Goal: Task Accomplishment & Management: Manage account settings

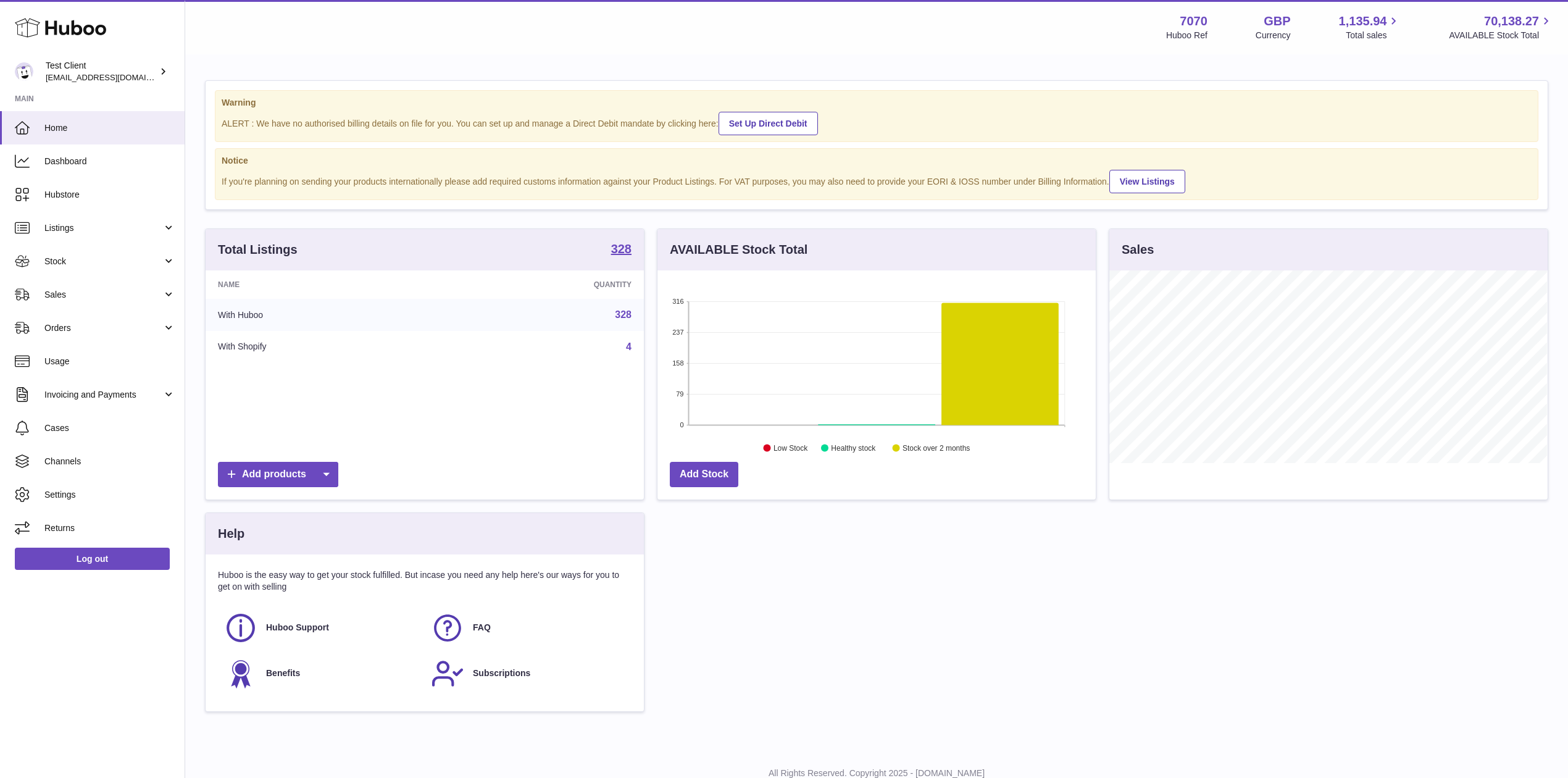
scroll to position [46, 0]
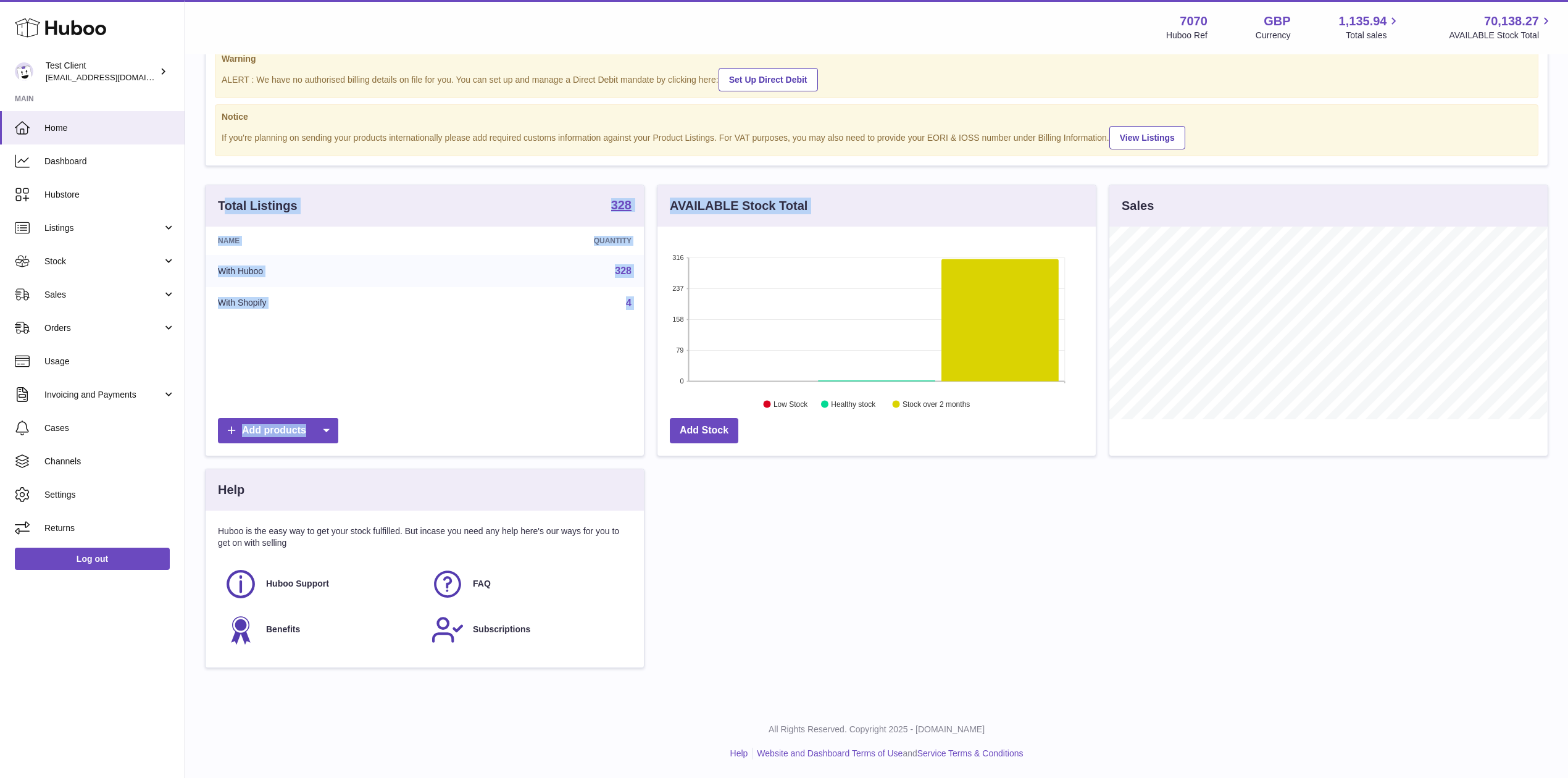
drag, startPoint x: 225, startPoint y: 204, endPoint x: 757, endPoint y: 395, distance: 565.2
click at [757, 395] on div "Total Listings 328 Name Quantity With Huboo 328 With Shopify 4 Add products AVA…" at bounding box center [877, 433] width 1356 height 496
click at [883, 451] on div "Add Stock" at bounding box center [876, 434] width 438 height 44
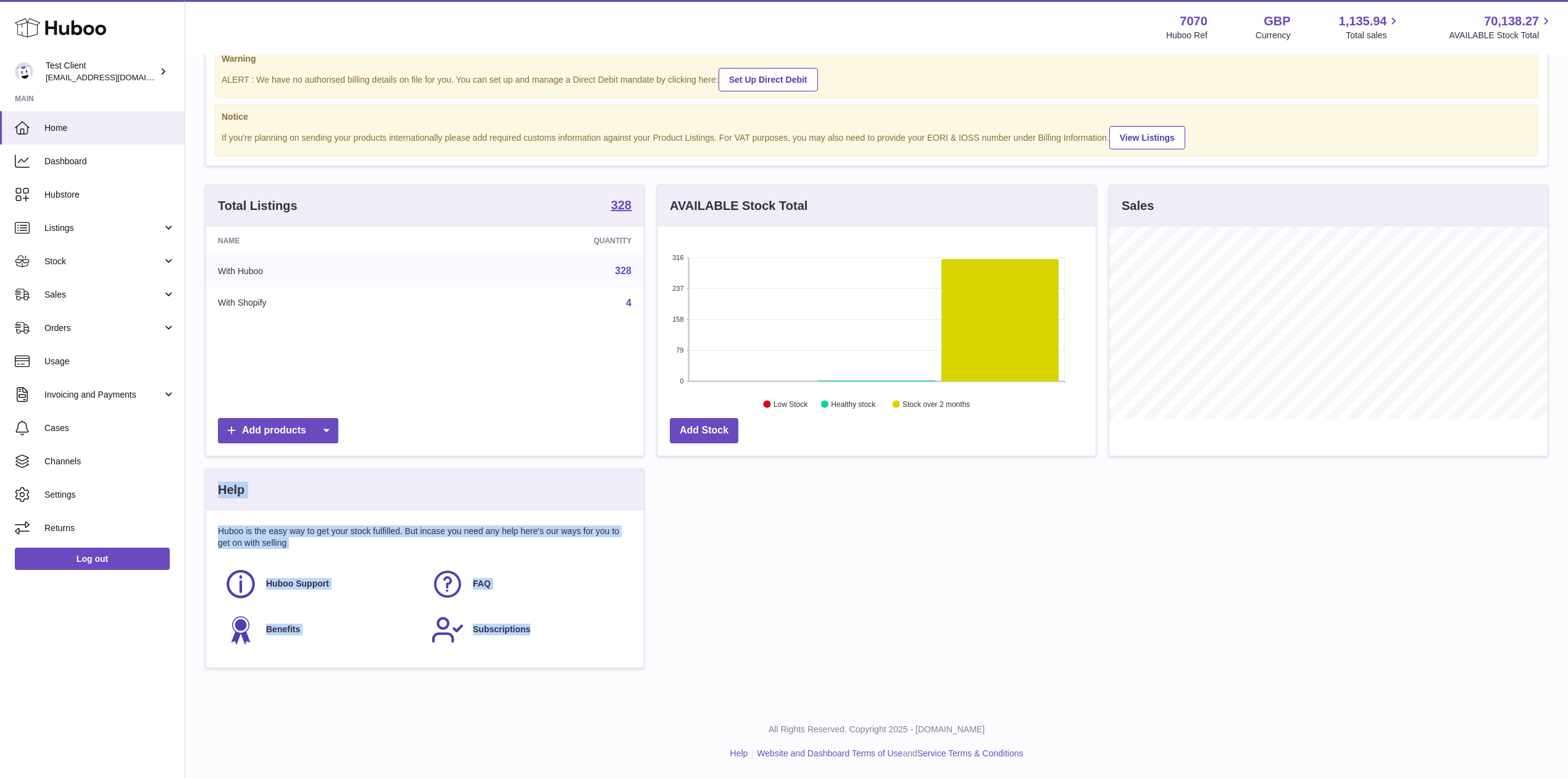
drag, startPoint x: 592, startPoint y: 660, endPoint x: 199, endPoint y: 483, distance: 431.0
click at [199, 483] on div "Help Huboo is the easy way to get your stock fulfilled. But incase you need any…" at bounding box center [424, 575] width 452 height 212
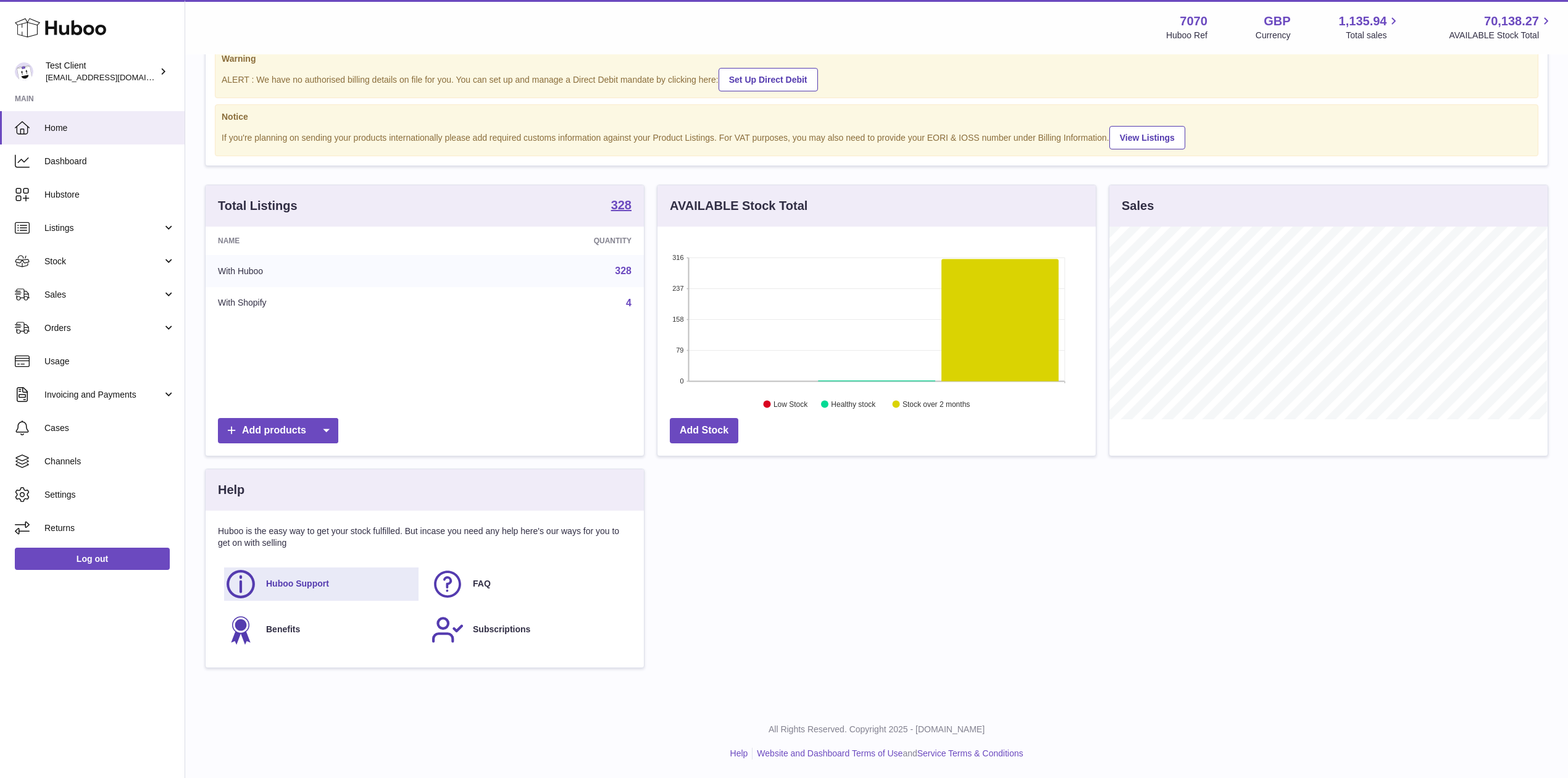
click at [284, 587] on span "Huboo Support" at bounding box center [297, 584] width 63 height 12
drag, startPoint x: 432, startPoint y: 531, endPoint x: 631, endPoint y: 625, distance: 220.1
click at [631, 625] on div "Huboo is the easy way to get your stock fulfilled. But incase you need any help…" at bounding box center [424, 589] width 438 height 157
click at [785, 569] on div "Total Listings 328 Name Quantity With Huboo 328 With Shopify 4 Add products AVA…" at bounding box center [877, 433] width 1356 height 496
click at [132, 172] on link "Dashboard" at bounding box center [92, 161] width 184 height 33
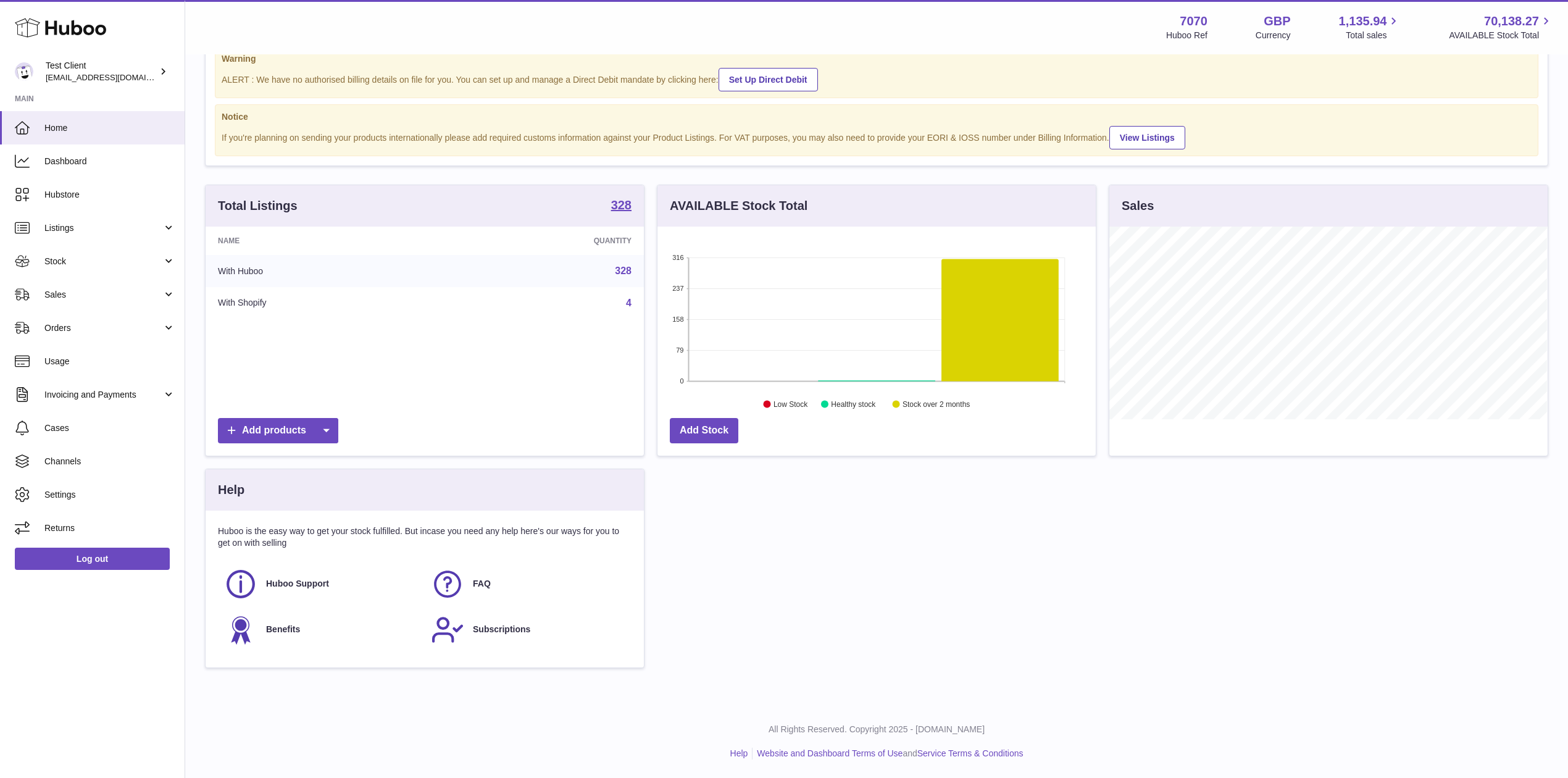
scroll to position [617502, 616866]
click at [78, 166] on span "Dashboard" at bounding box center [110, 161] width 131 height 12
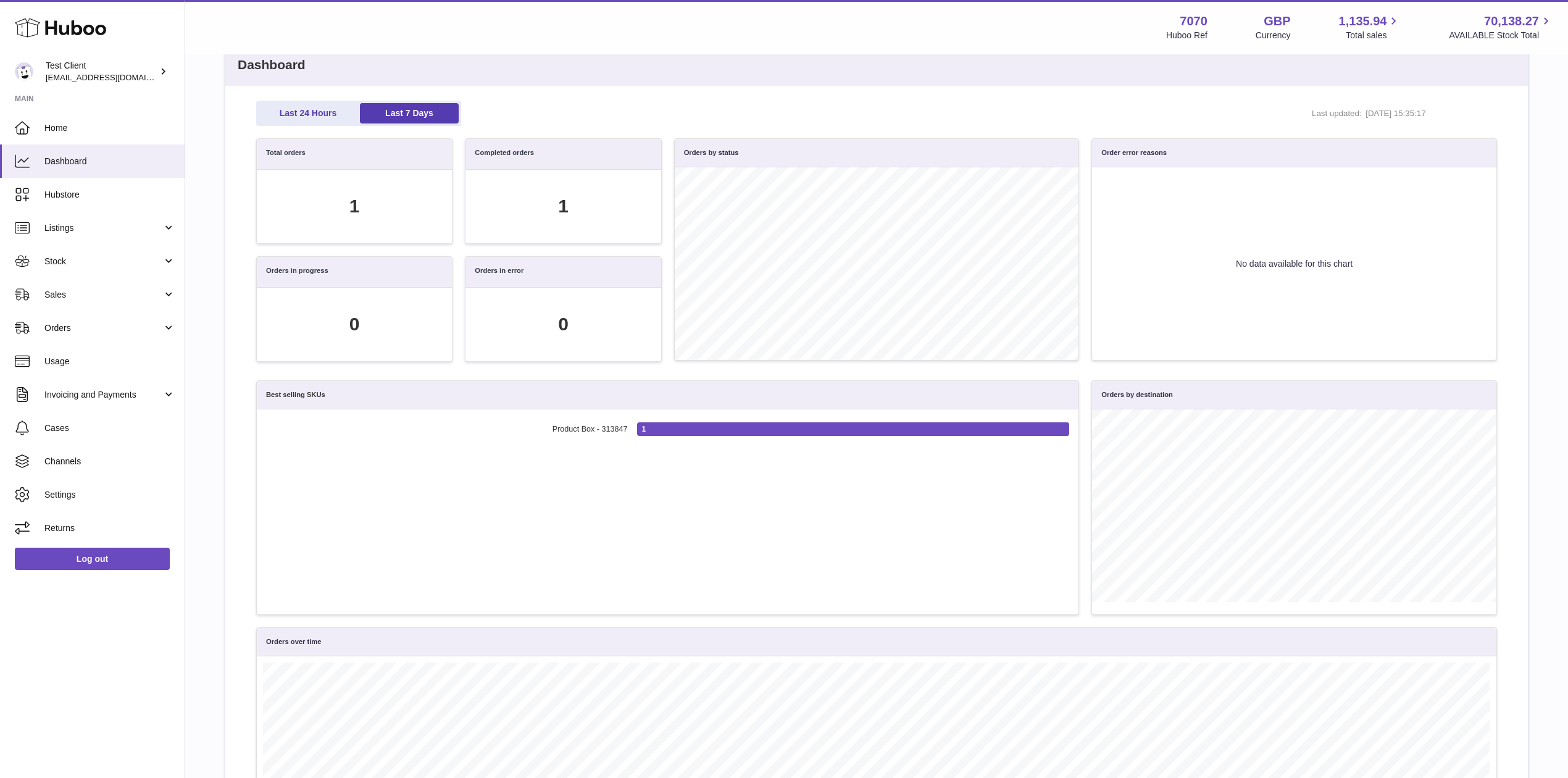
scroll to position [62, 0]
click at [314, 114] on link "Last 24 Hours" at bounding box center [308, 113] width 99 height 21
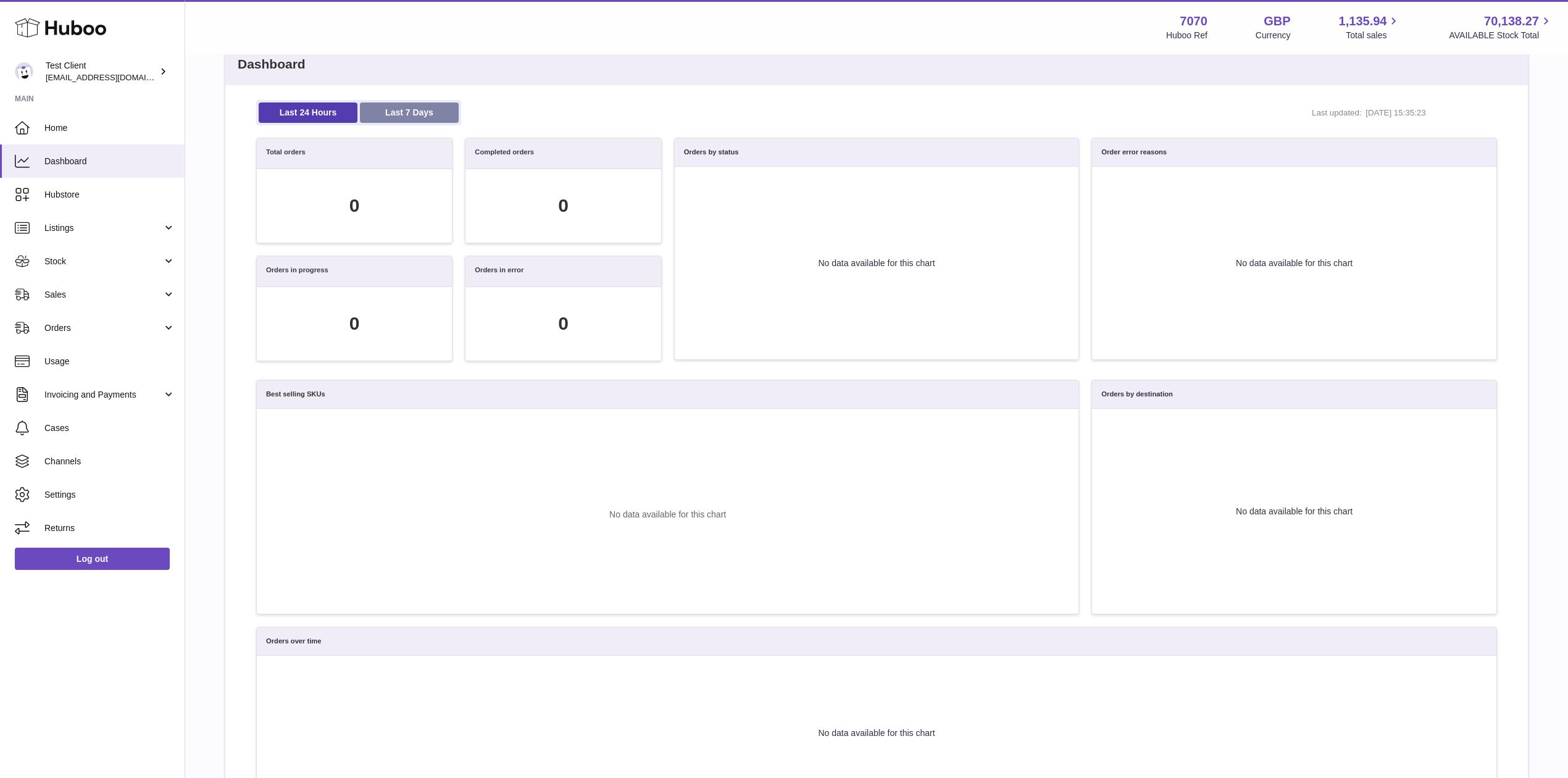
click at [387, 114] on link "Last 7 Days" at bounding box center [409, 113] width 99 height 21
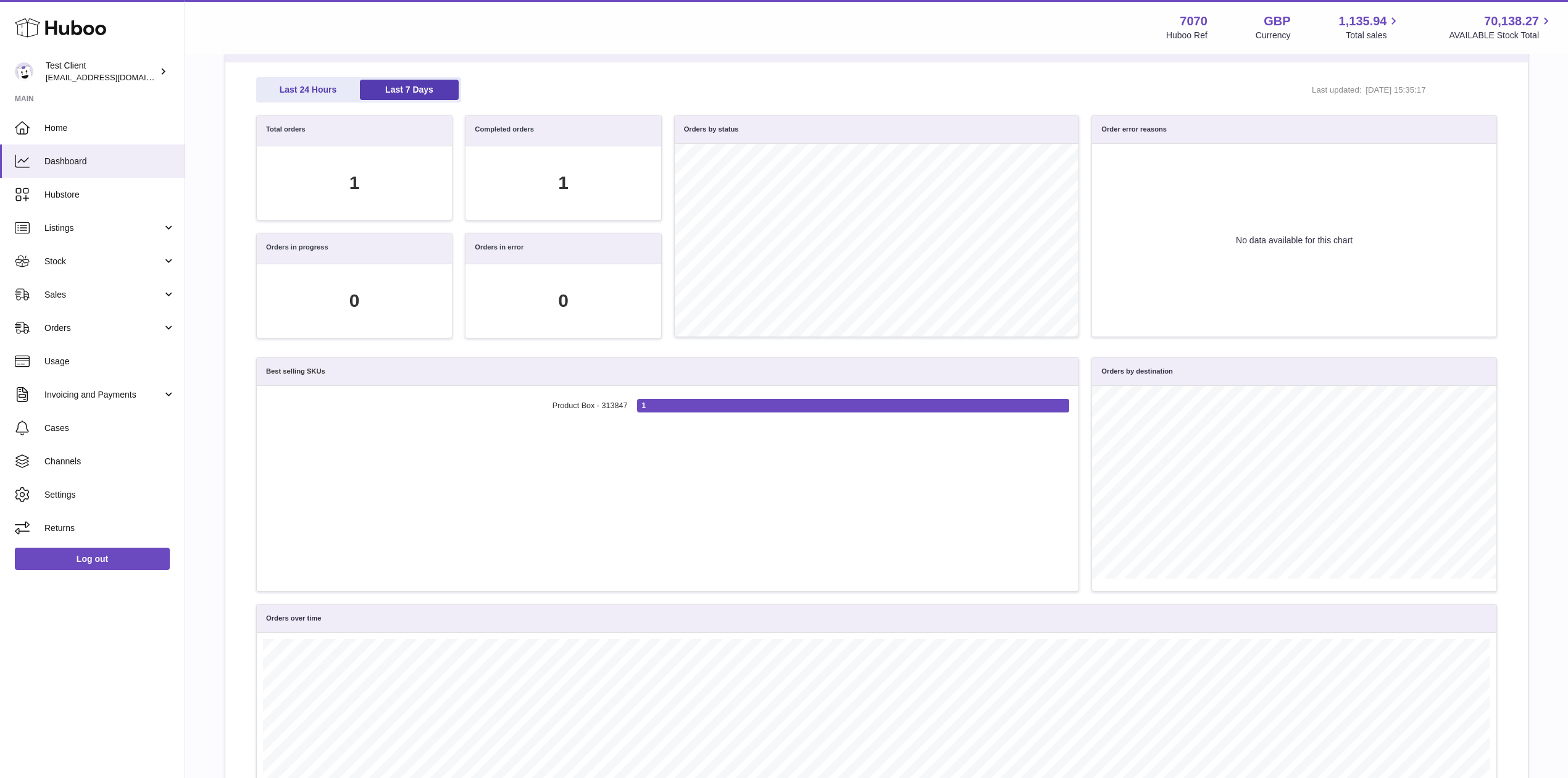
scroll to position [86, 0]
drag, startPoint x: 1121, startPoint y: 231, endPoint x: 1450, endPoint y: 262, distance: 330.5
click at [1450, 262] on div "No data available for this chart" at bounding box center [1294, 239] width 404 height 193
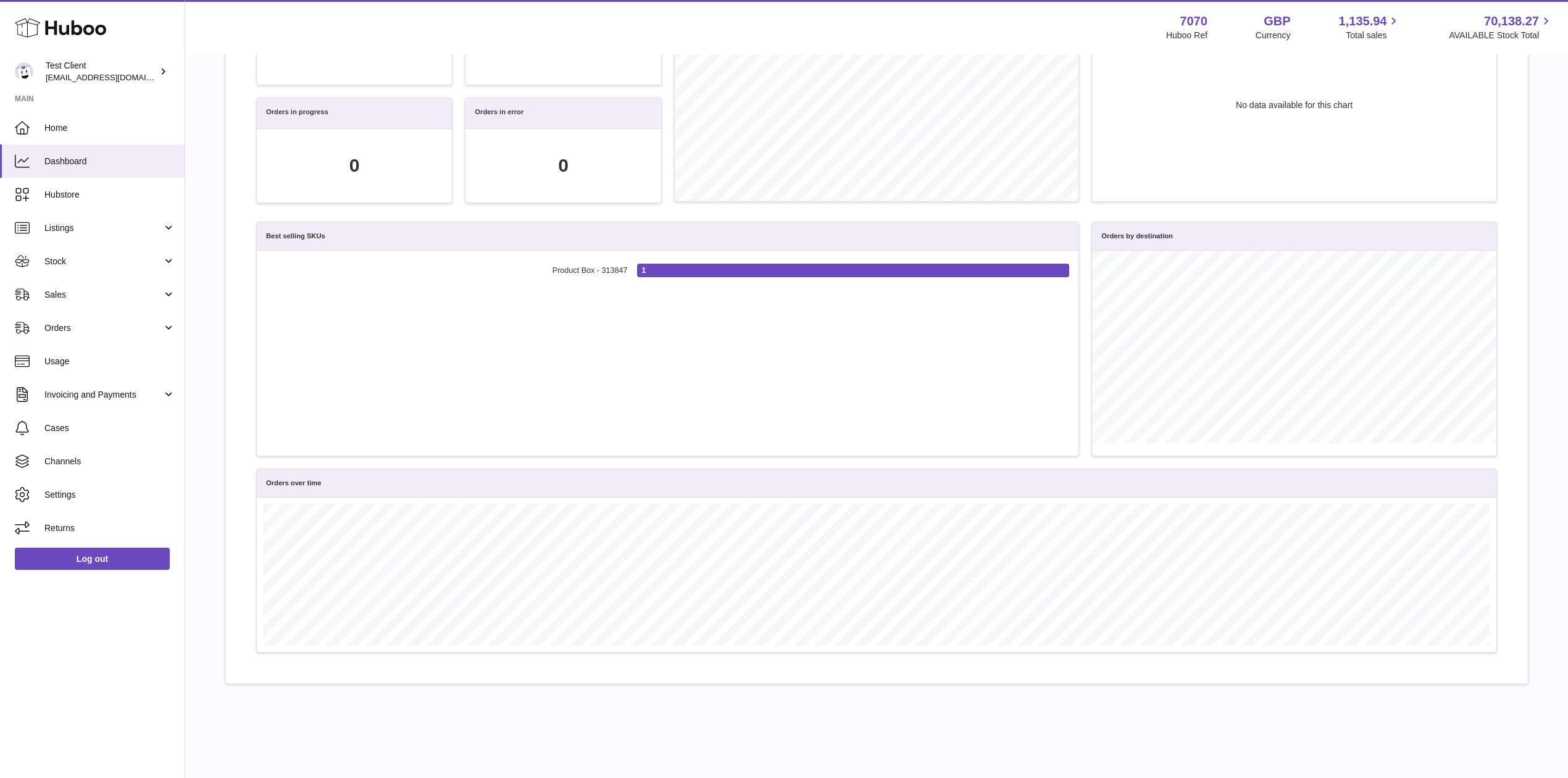
scroll to position [276, 0]
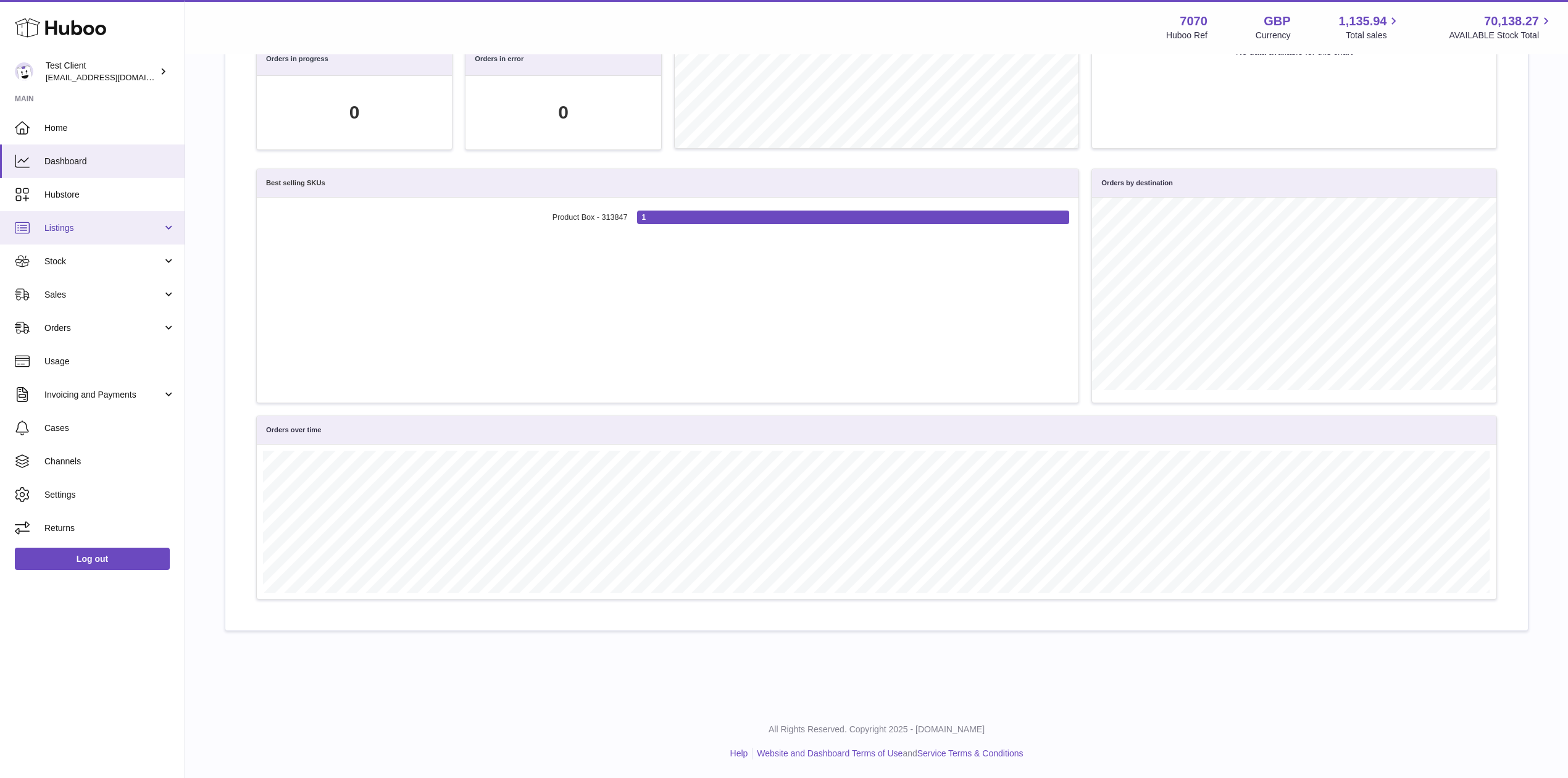
click at [137, 220] on link "Listings" at bounding box center [92, 228] width 184 height 33
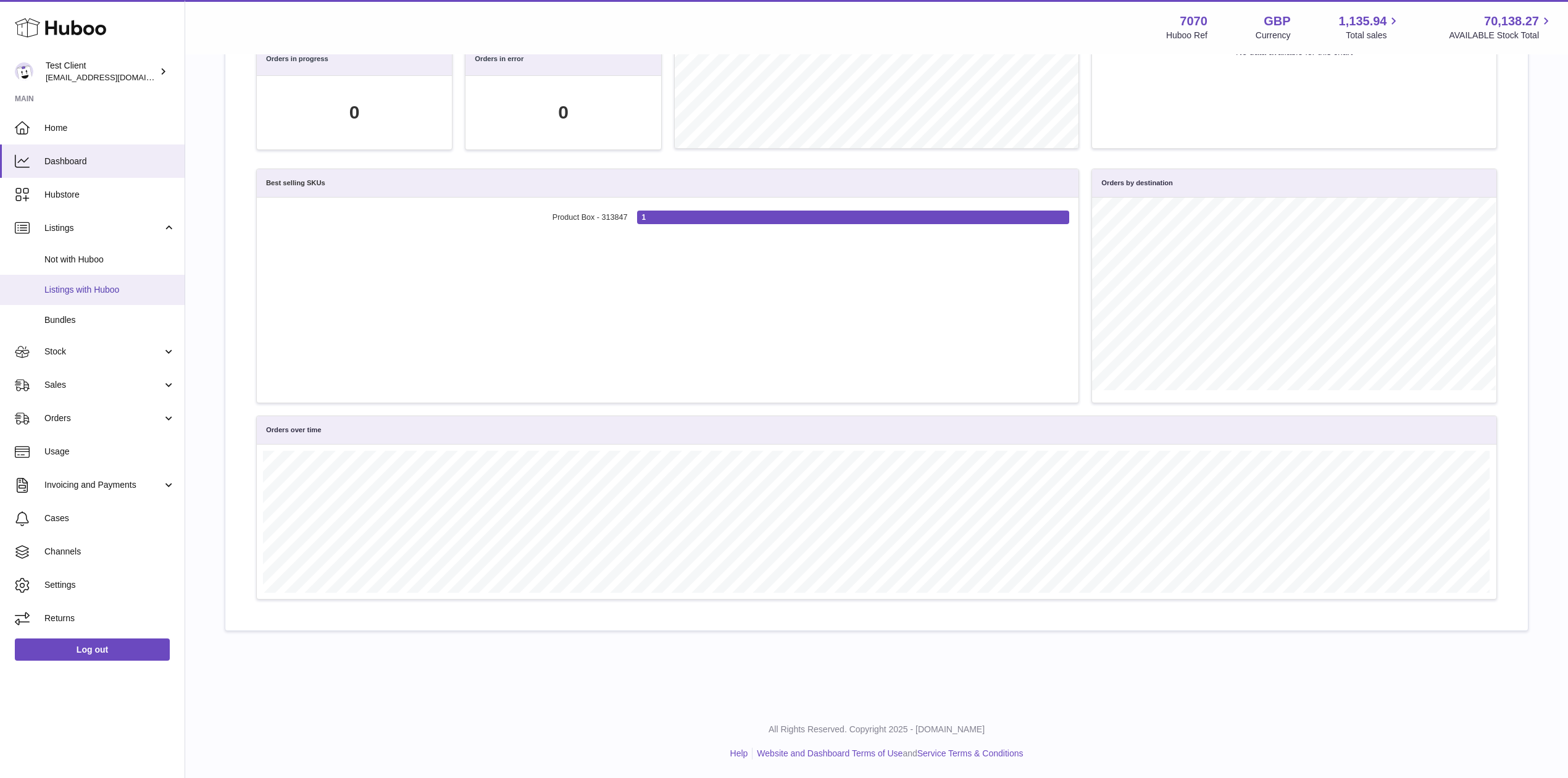
click at [105, 287] on span "Listings with Huboo" at bounding box center [110, 290] width 131 height 12
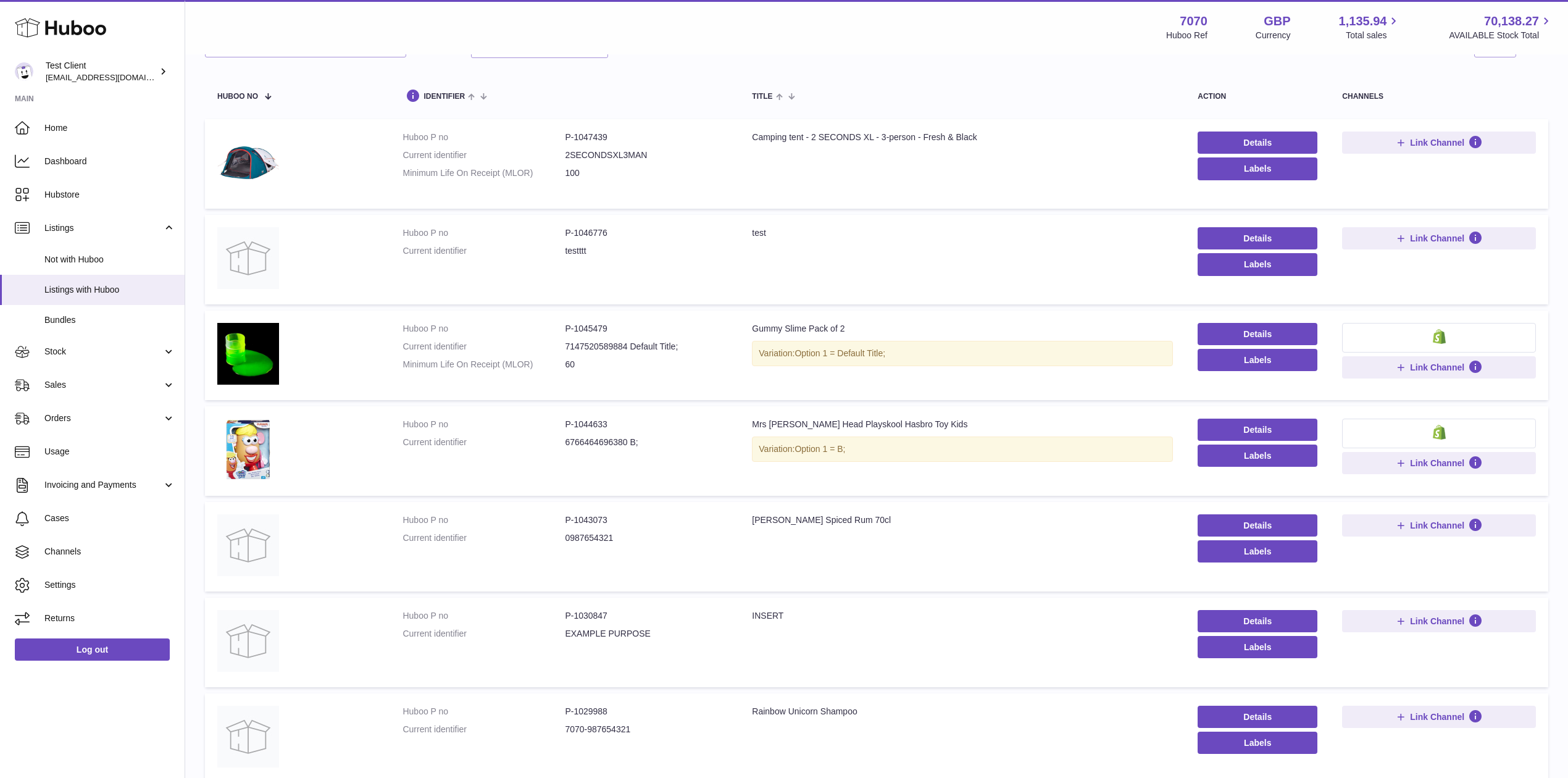
scroll to position [102, 0]
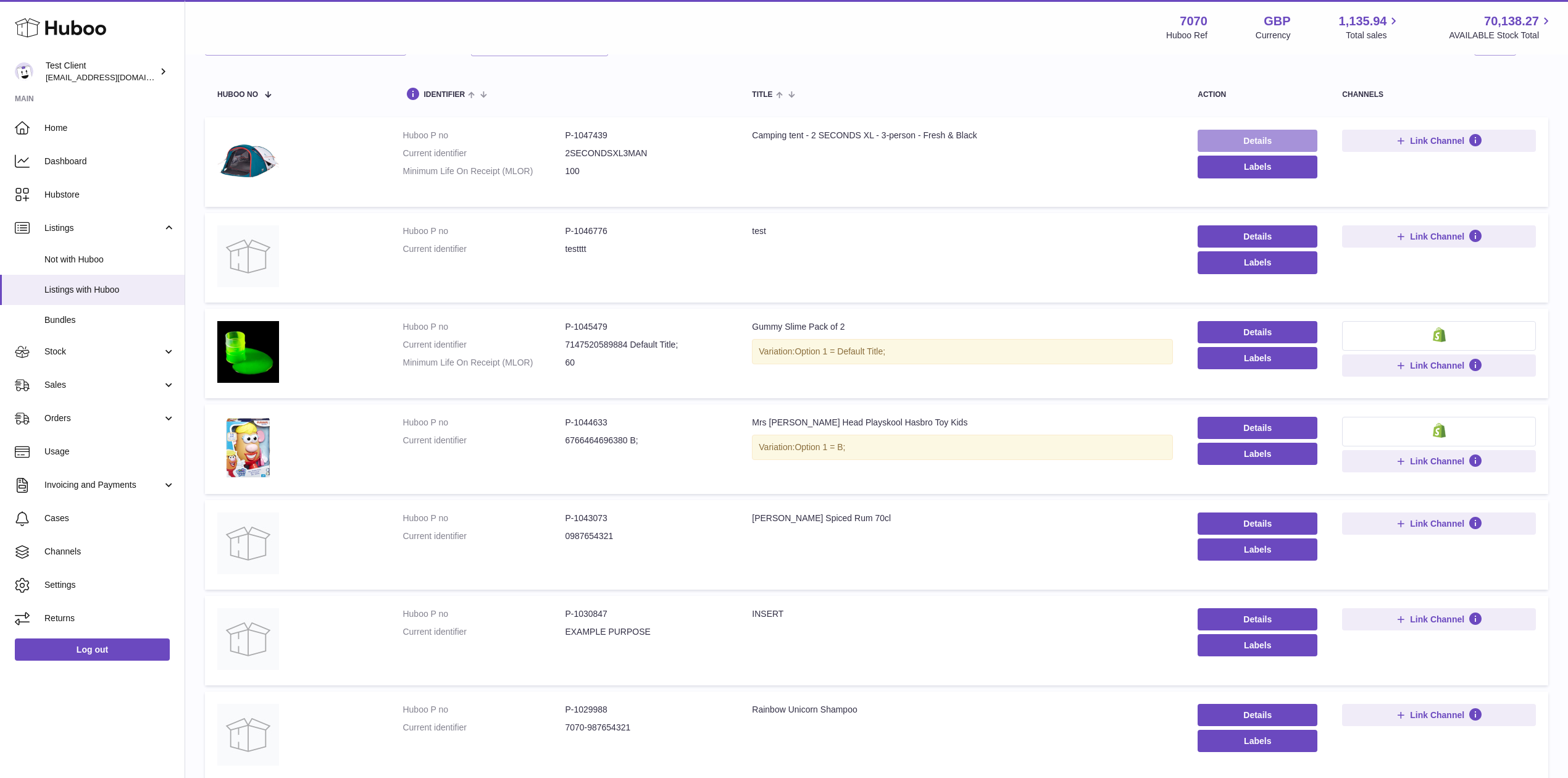
click at [1254, 146] on link "Details" at bounding box center [1257, 141] width 120 height 23
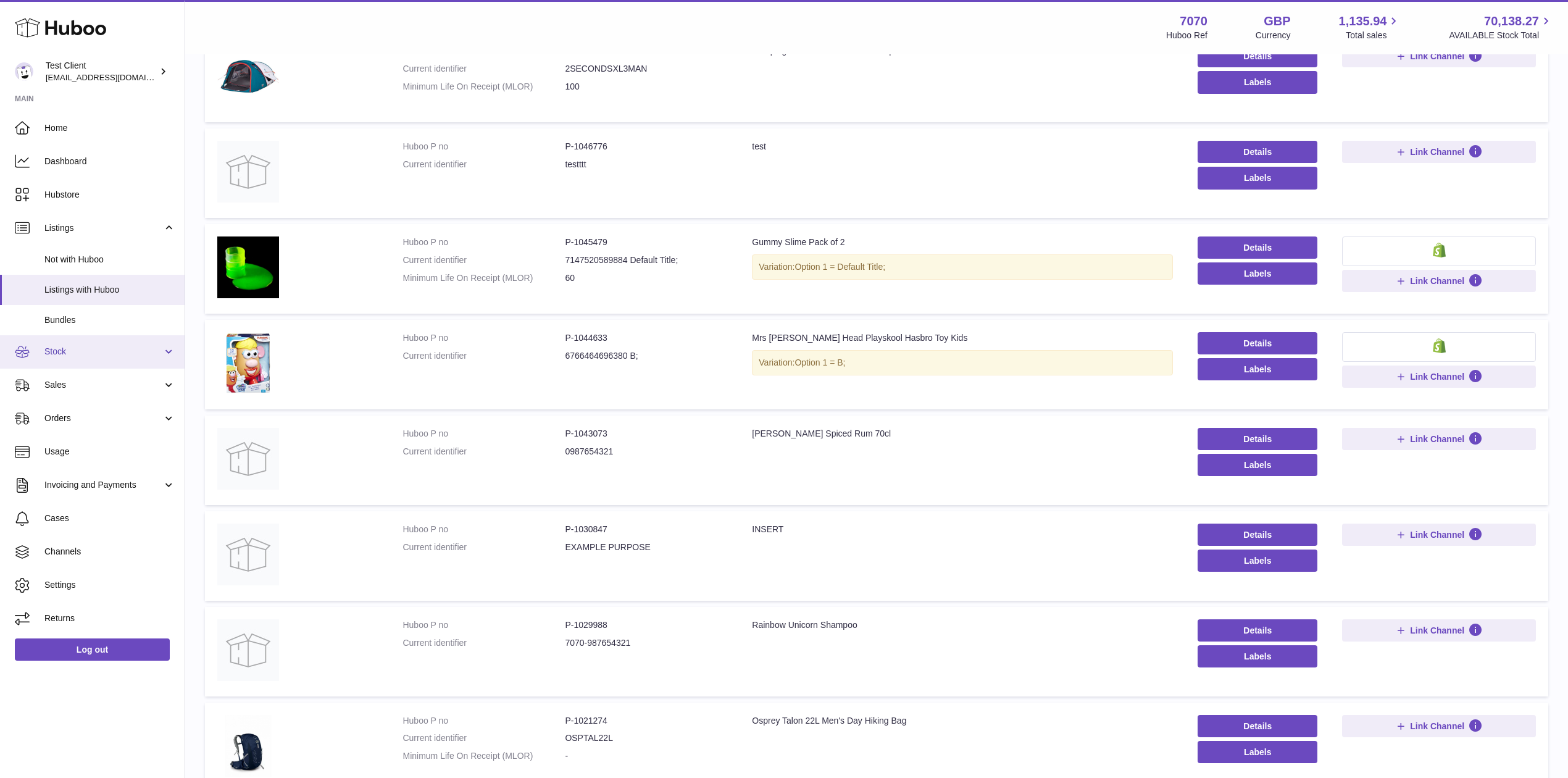
click at [104, 340] on link "Stock" at bounding box center [92, 352] width 184 height 33
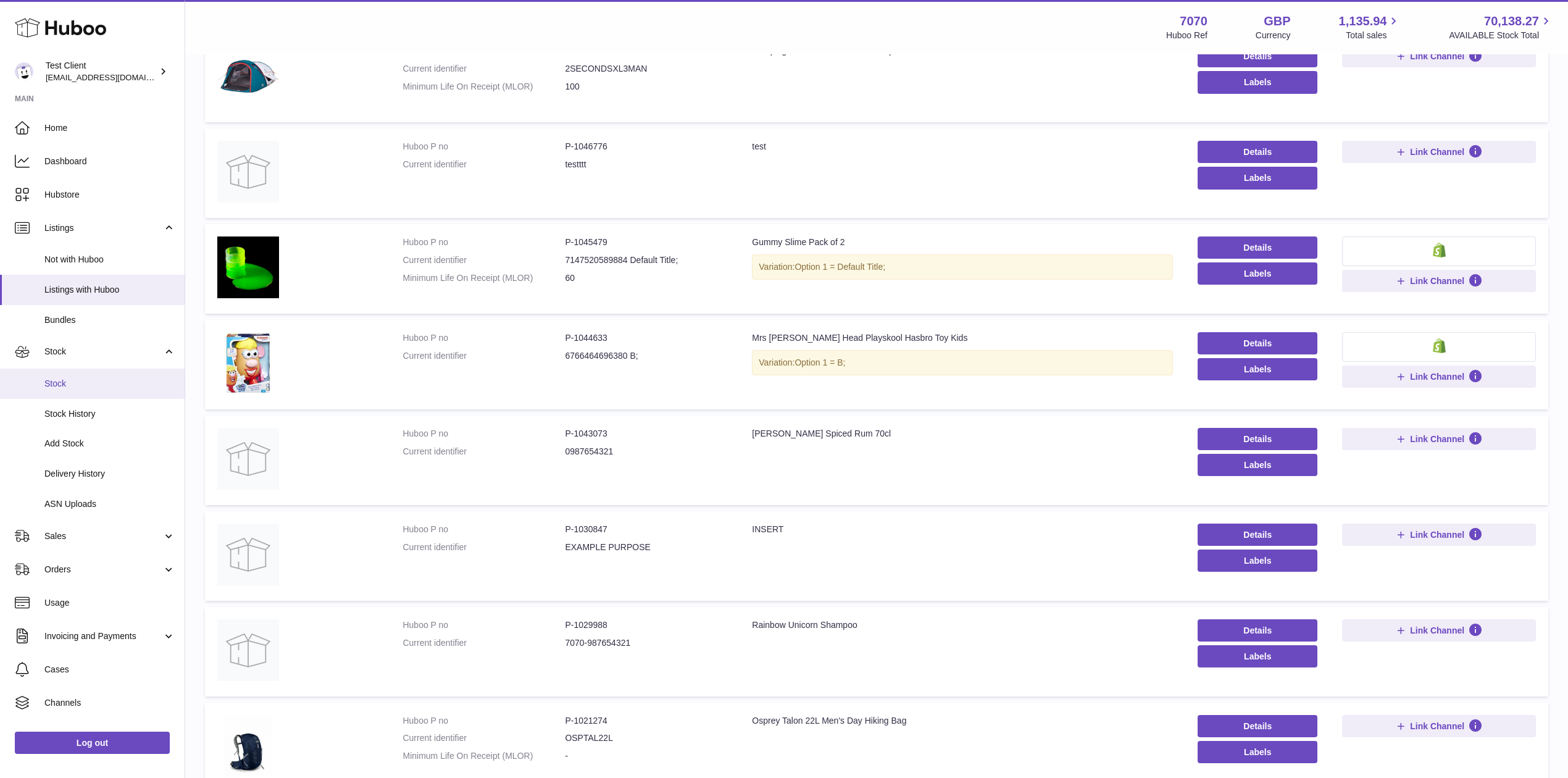
click at [81, 386] on span "Stock" at bounding box center [110, 384] width 131 height 12
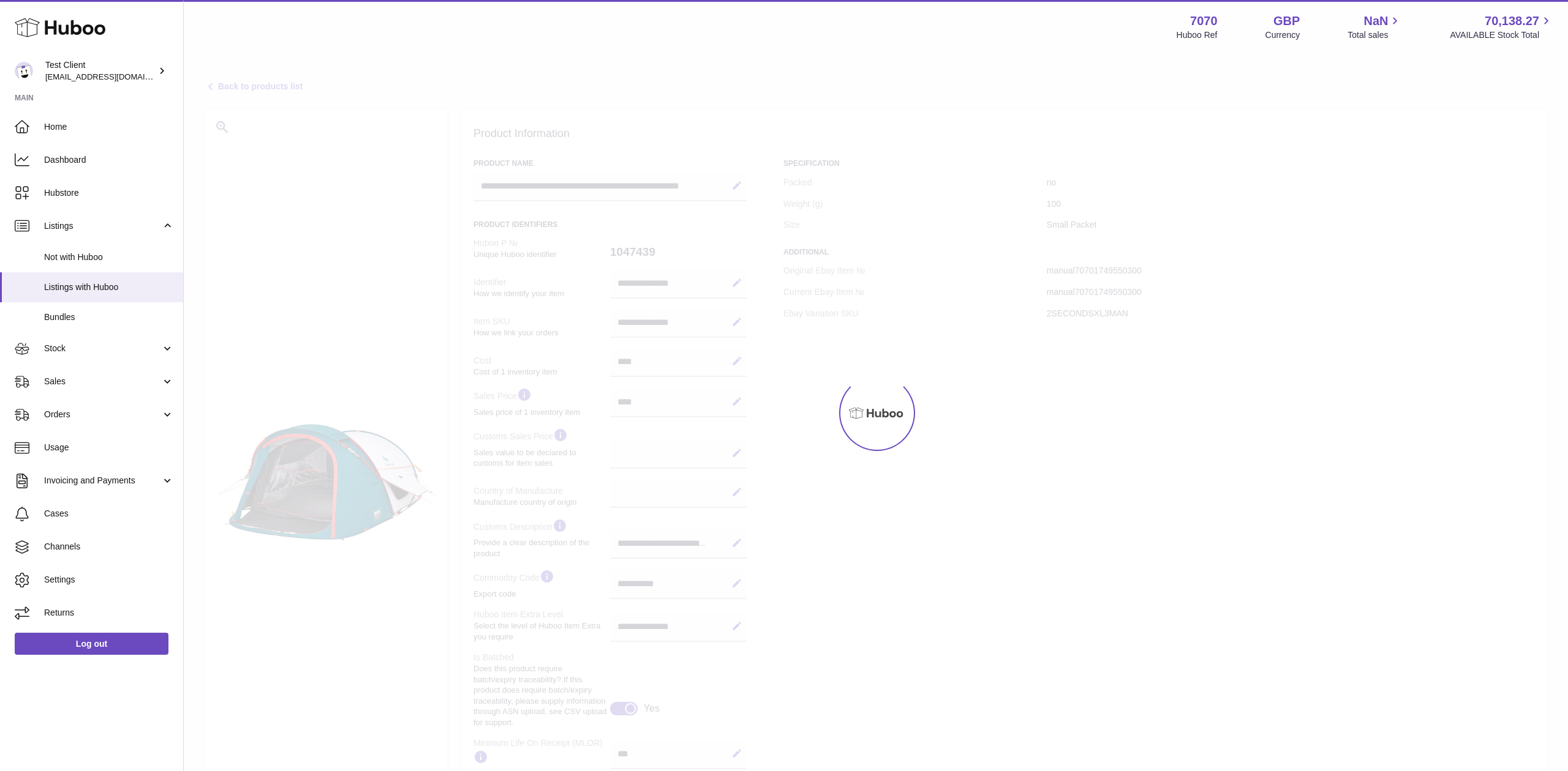
select select
select select "****"
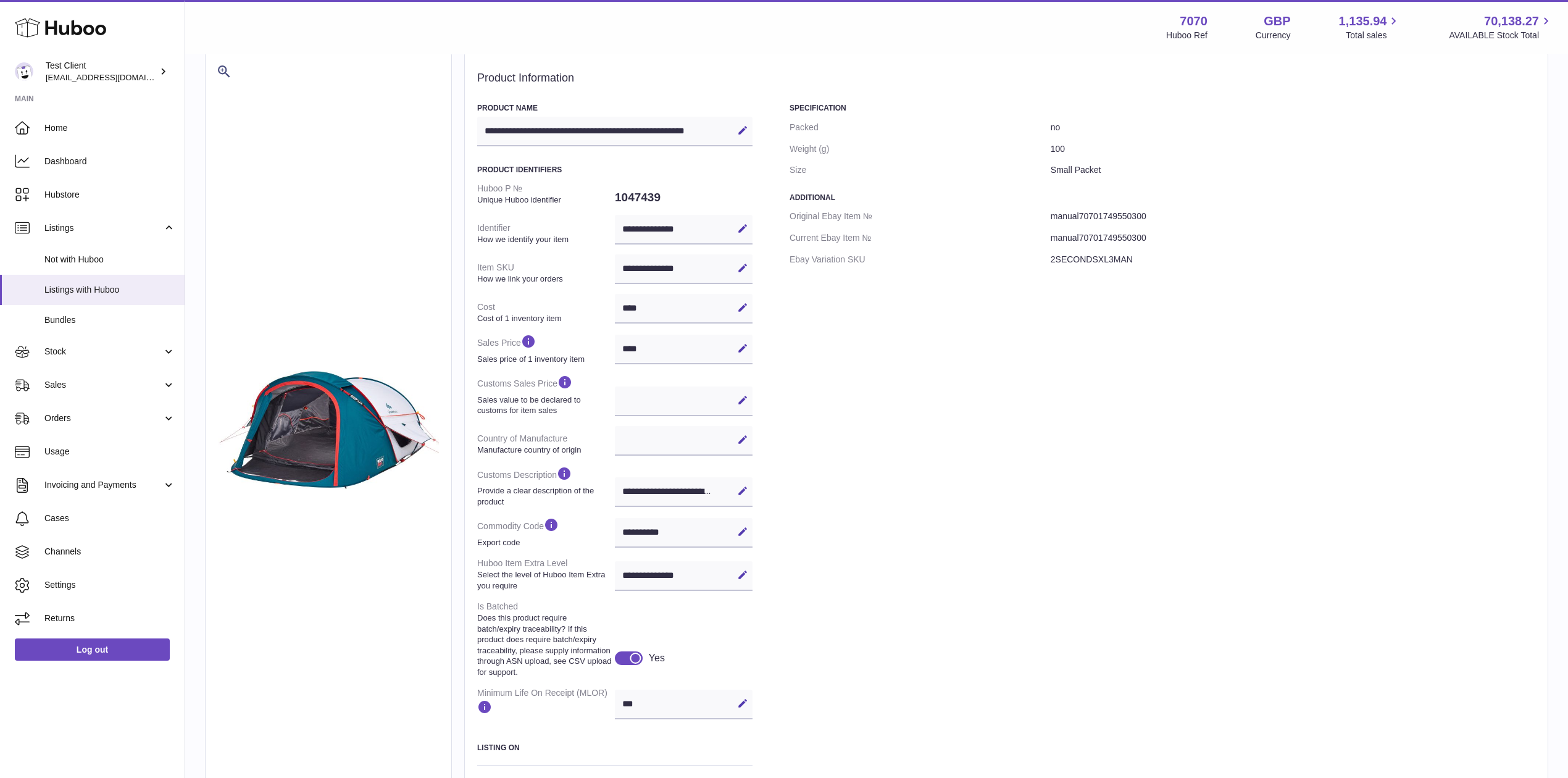
scroll to position [55, 0]
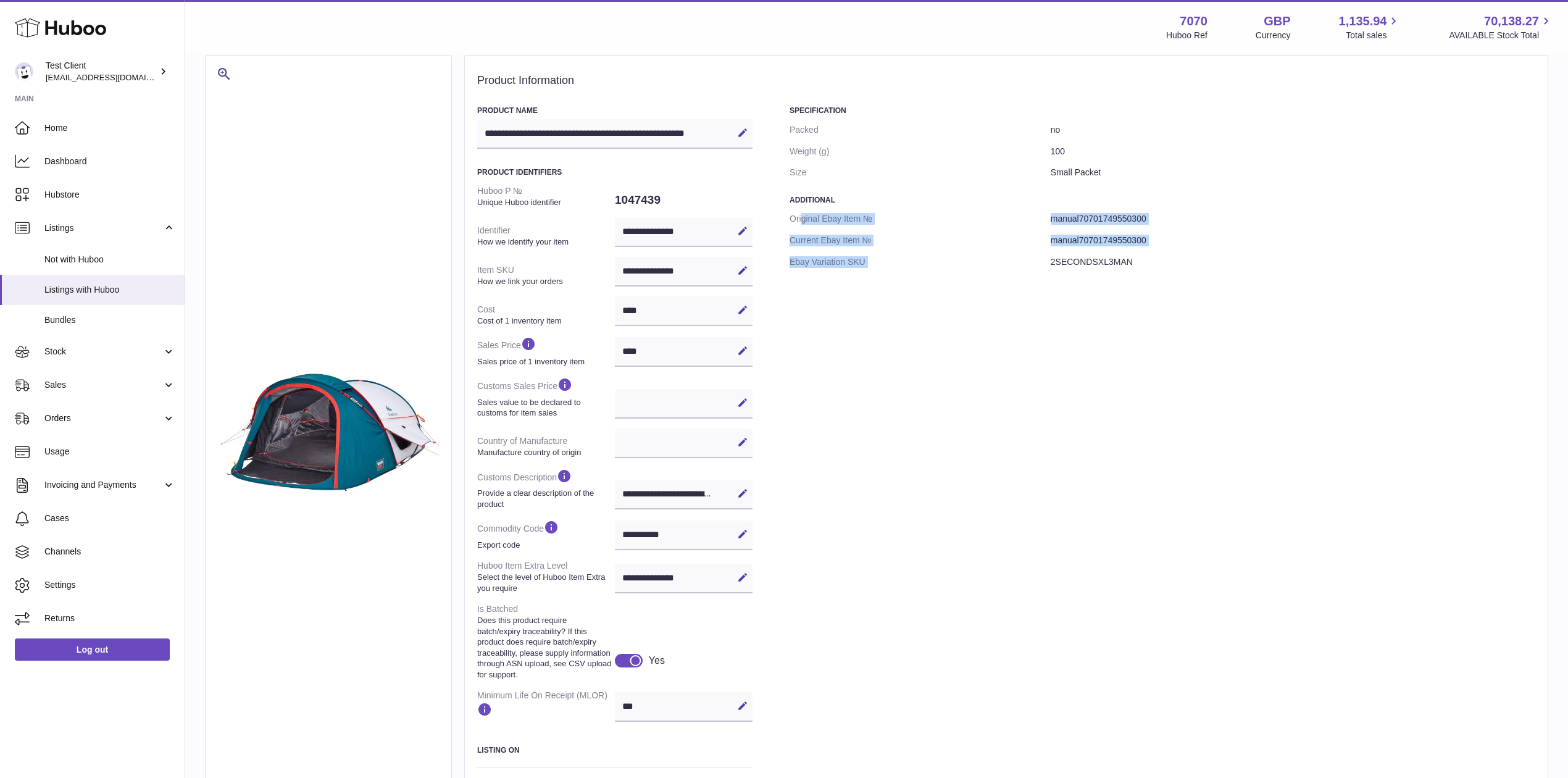
drag, startPoint x: 801, startPoint y: 209, endPoint x: 1067, endPoint y: 274, distance: 273.8
click at [1067, 274] on div "Specification Packed no Weight (g) 100 Size Small Packet Additional Original Eb…" at bounding box center [1162, 460] width 745 height 708
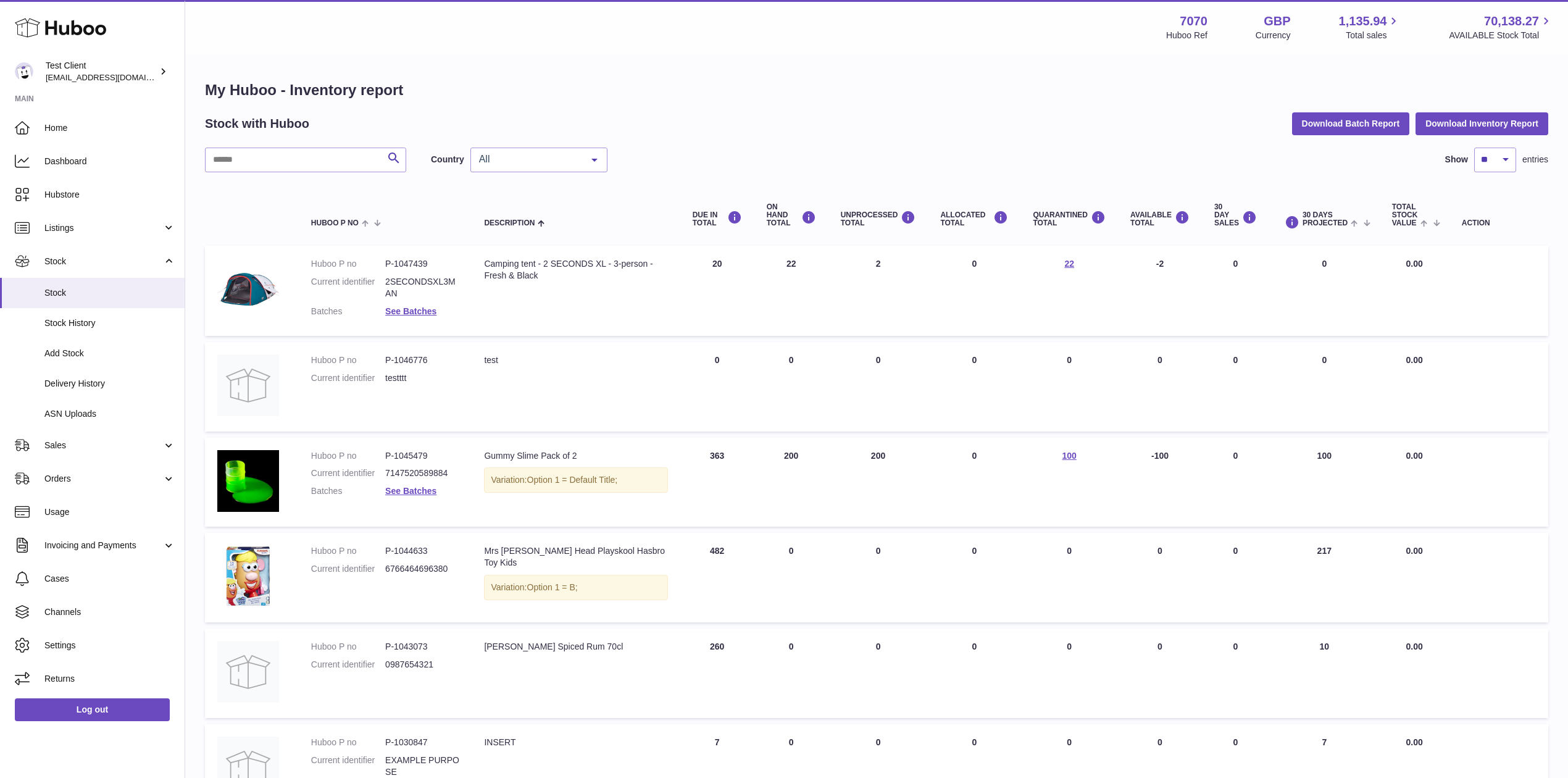
drag, startPoint x: 712, startPoint y: 260, endPoint x: 1459, endPoint y: 274, distance: 747.1
click at [1459, 274] on tr "Huboo P no P-1047439 Current identifier 2SECONDSXL3MAN Batches See Batches Desc…" at bounding box center [877, 291] width 1343 height 90
click at [1459, 274] on td at bounding box center [1498, 291] width 99 height 90
drag, startPoint x: 786, startPoint y: 265, endPoint x: 808, endPoint y: 259, distance: 22.8
click at [808, 259] on td "ON HAND Total 22" at bounding box center [791, 291] width 74 height 90
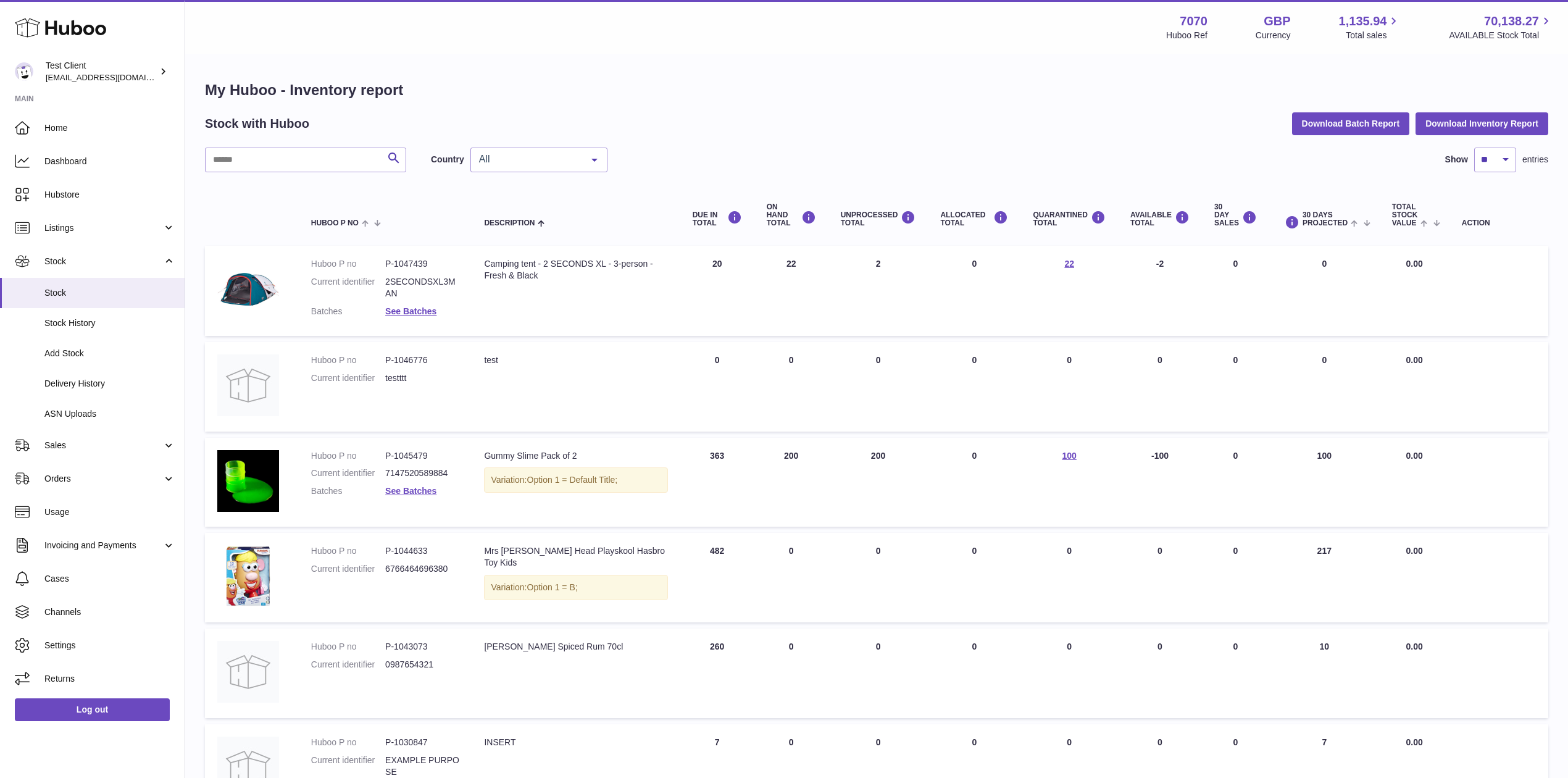
click at [808, 259] on td "ON HAND Total 22" at bounding box center [791, 291] width 74 height 90
drag, startPoint x: 803, startPoint y: 260, endPoint x: 788, endPoint y: 260, distance: 15.0
click at [788, 260] on td "ON HAND Total 22" at bounding box center [791, 291] width 74 height 90
click at [796, 260] on td "ON HAND Total 22" at bounding box center [791, 291] width 74 height 90
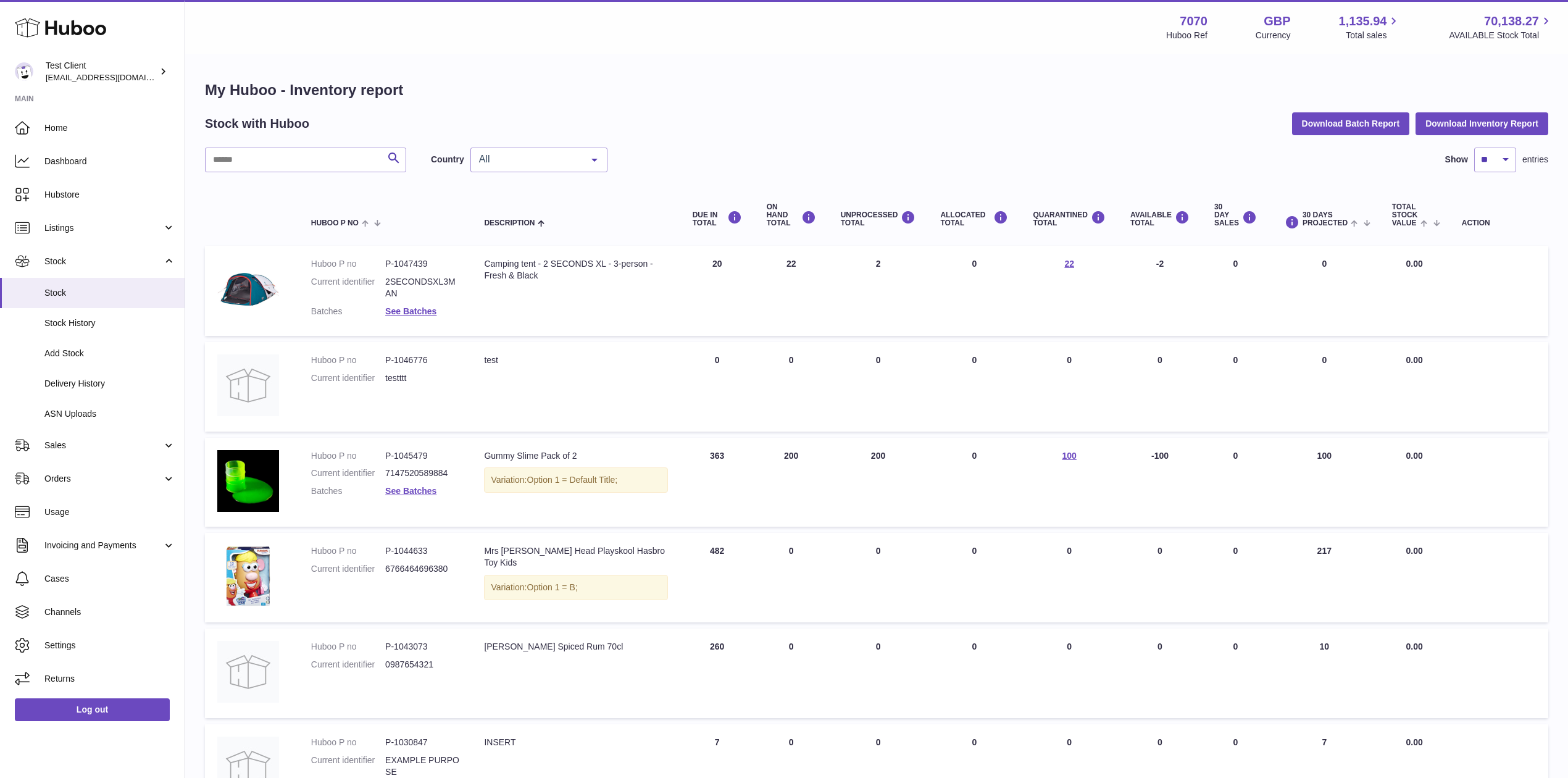
drag, startPoint x: 1170, startPoint y: 256, endPoint x: 1144, endPoint y: 260, distance: 26.3
click at [1144, 260] on td "AVAILABLE Total -2" at bounding box center [1159, 291] width 84 height 90
drag, startPoint x: 1149, startPoint y: 260, endPoint x: 1183, endPoint y: 274, distance: 36.8
click at [1183, 274] on td "AVAILABLE Total -2" at bounding box center [1159, 291] width 84 height 90
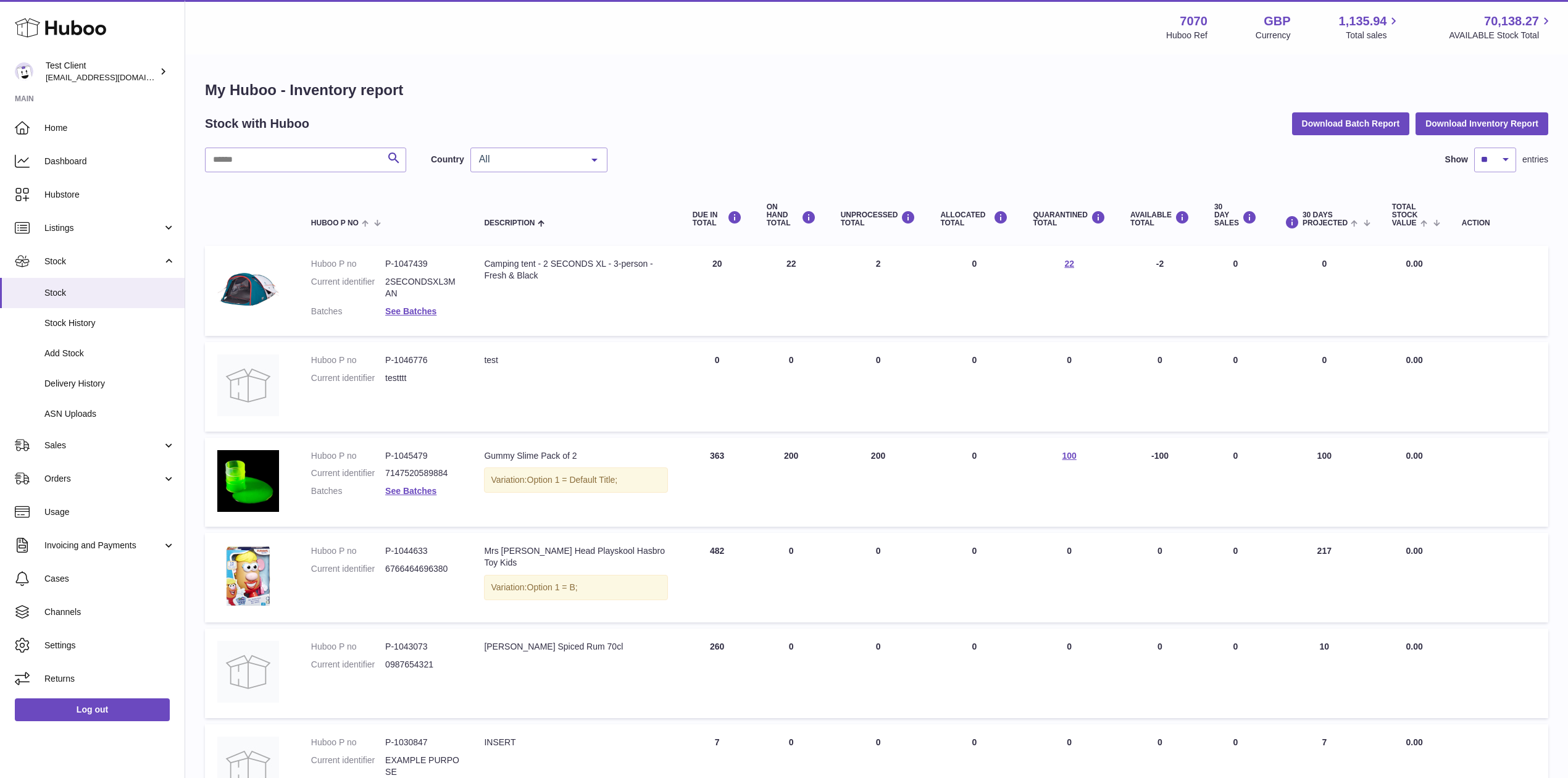
click at [1183, 274] on td "AVAILABLE Total -2" at bounding box center [1159, 291] width 84 height 90
drag, startPoint x: 995, startPoint y: 267, endPoint x: 922, endPoint y: 253, distance: 74.3
click at [922, 253] on tr "Huboo P no P-1047439 Current identifier 2SECONDSXL3MAN Batches See Batches Desc…" at bounding box center [877, 291] width 1343 height 90
click at [983, 260] on td "ALLOCATED Total 0" at bounding box center [974, 291] width 93 height 90
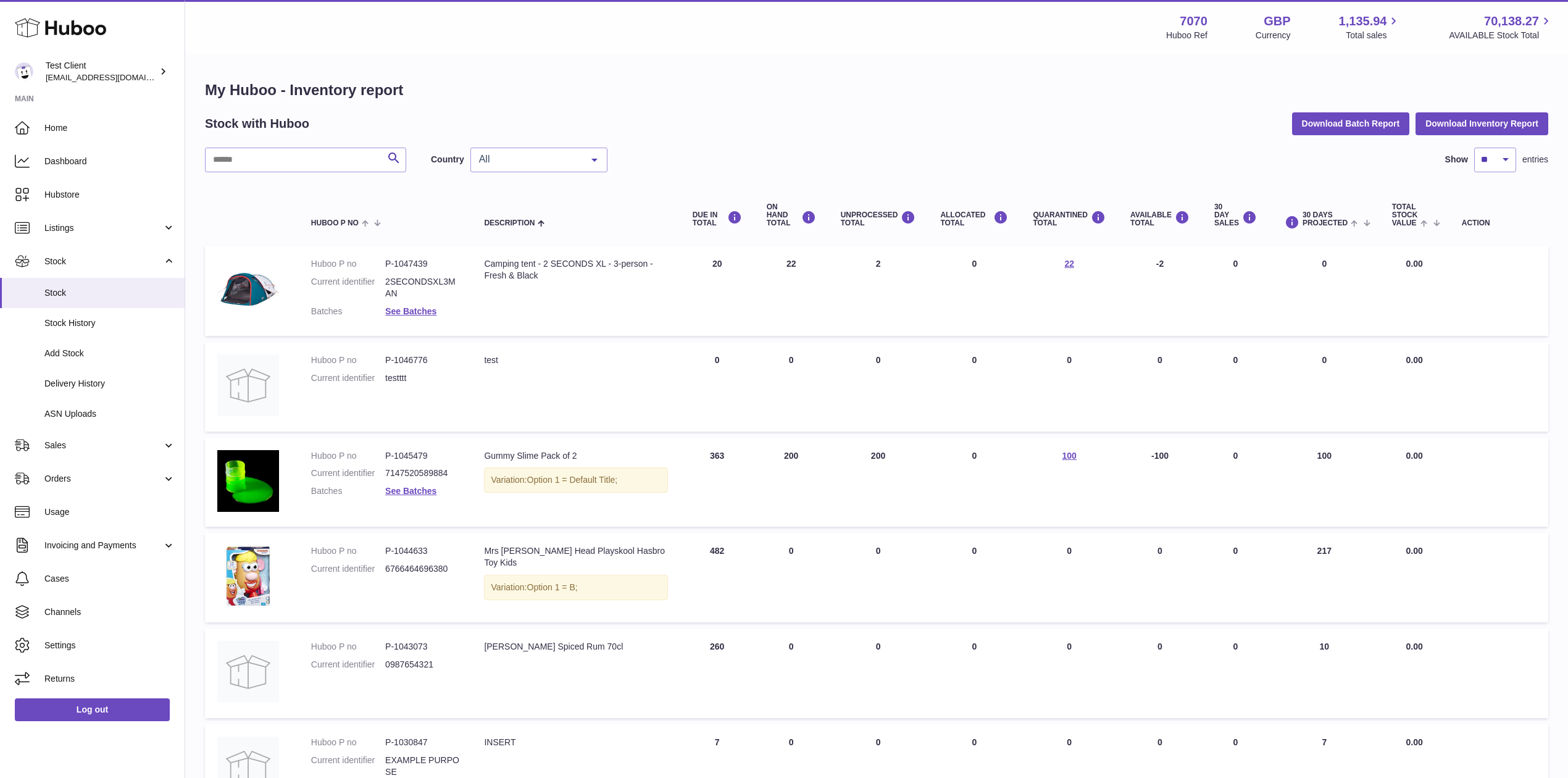
drag, startPoint x: 1101, startPoint y: 266, endPoint x: 1042, endPoint y: 260, distance: 59.3
click at [1042, 260] on td "QUARANTINED Total 22" at bounding box center [1069, 291] width 98 height 90
click at [1068, 266] on link "22" at bounding box center [1069, 264] width 10 height 10
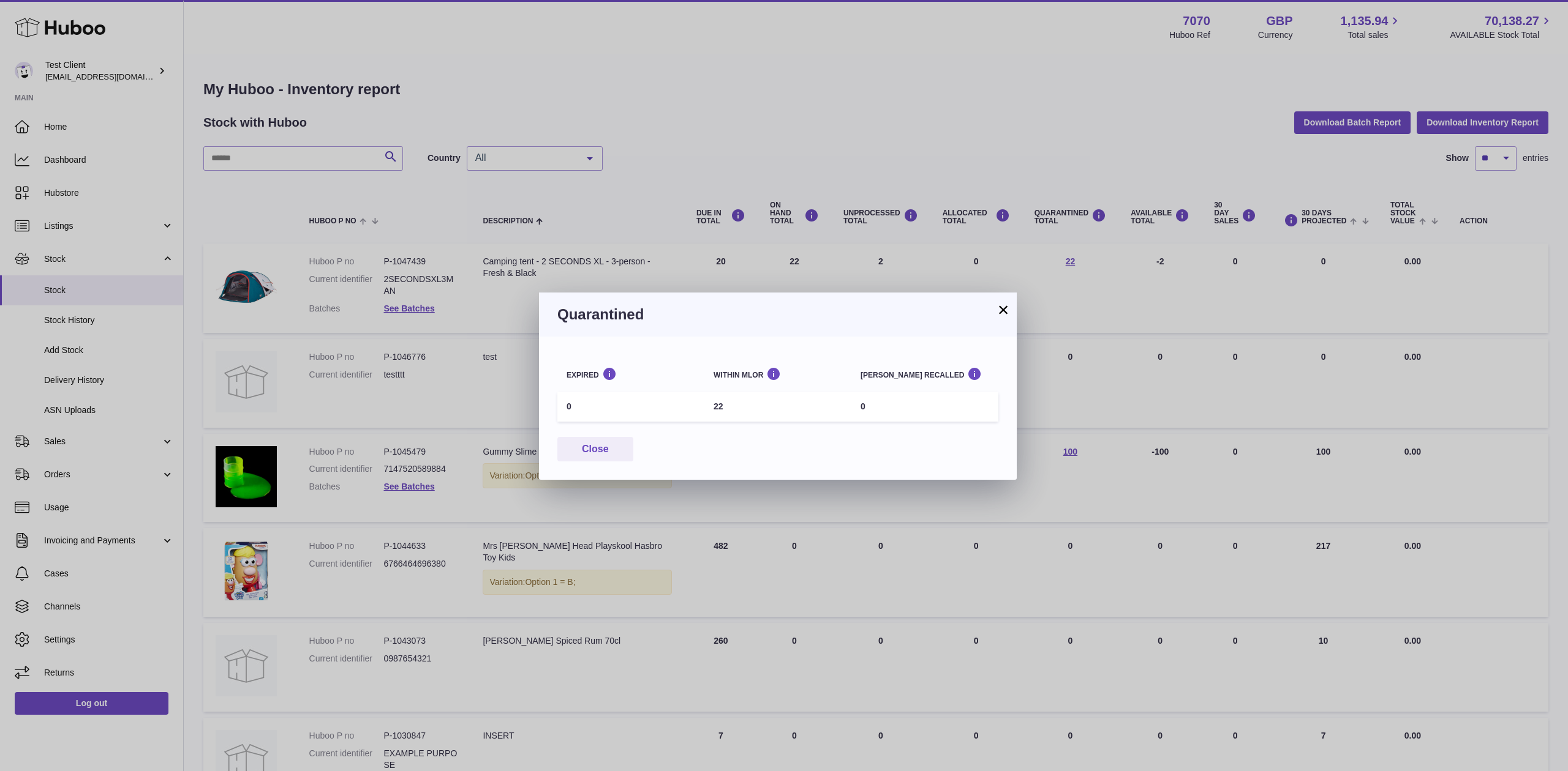
click at [1005, 304] on button "×" at bounding box center [1003, 310] width 15 height 15
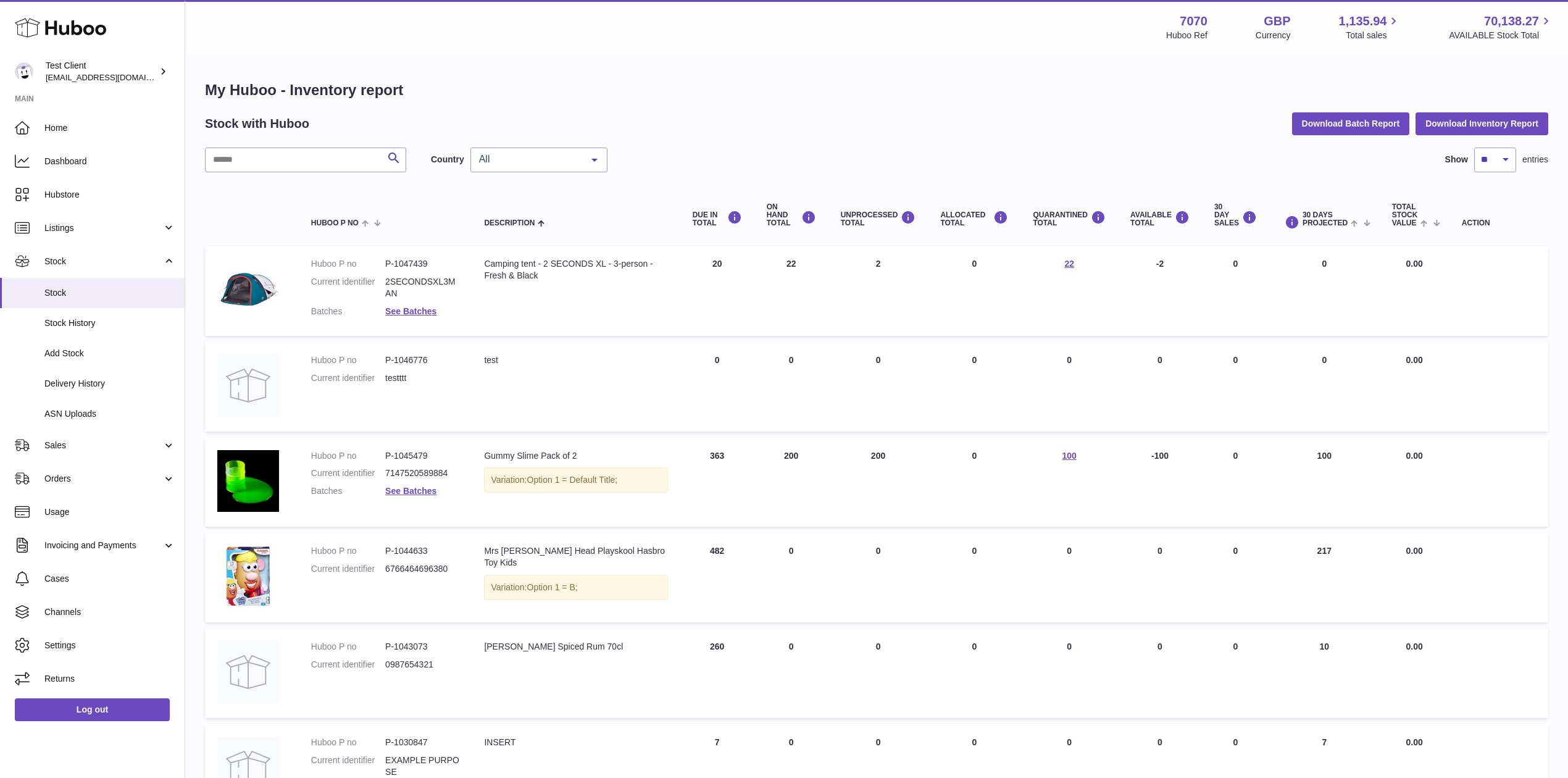
drag, startPoint x: 713, startPoint y: 255, endPoint x: 734, endPoint y: 255, distance: 21.0
click at [734, 255] on td "DUE IN Total 20" at bounding box center [717, 291] width 74 height 90
drag, startPoint x: 714, startPoint y: 262, endPoint x: 743, endPoint y: 260, distance: 29.1
click at [743, 260] on td "DUE IN Total 20" at bounding box center [717, 291] width 74 height 90
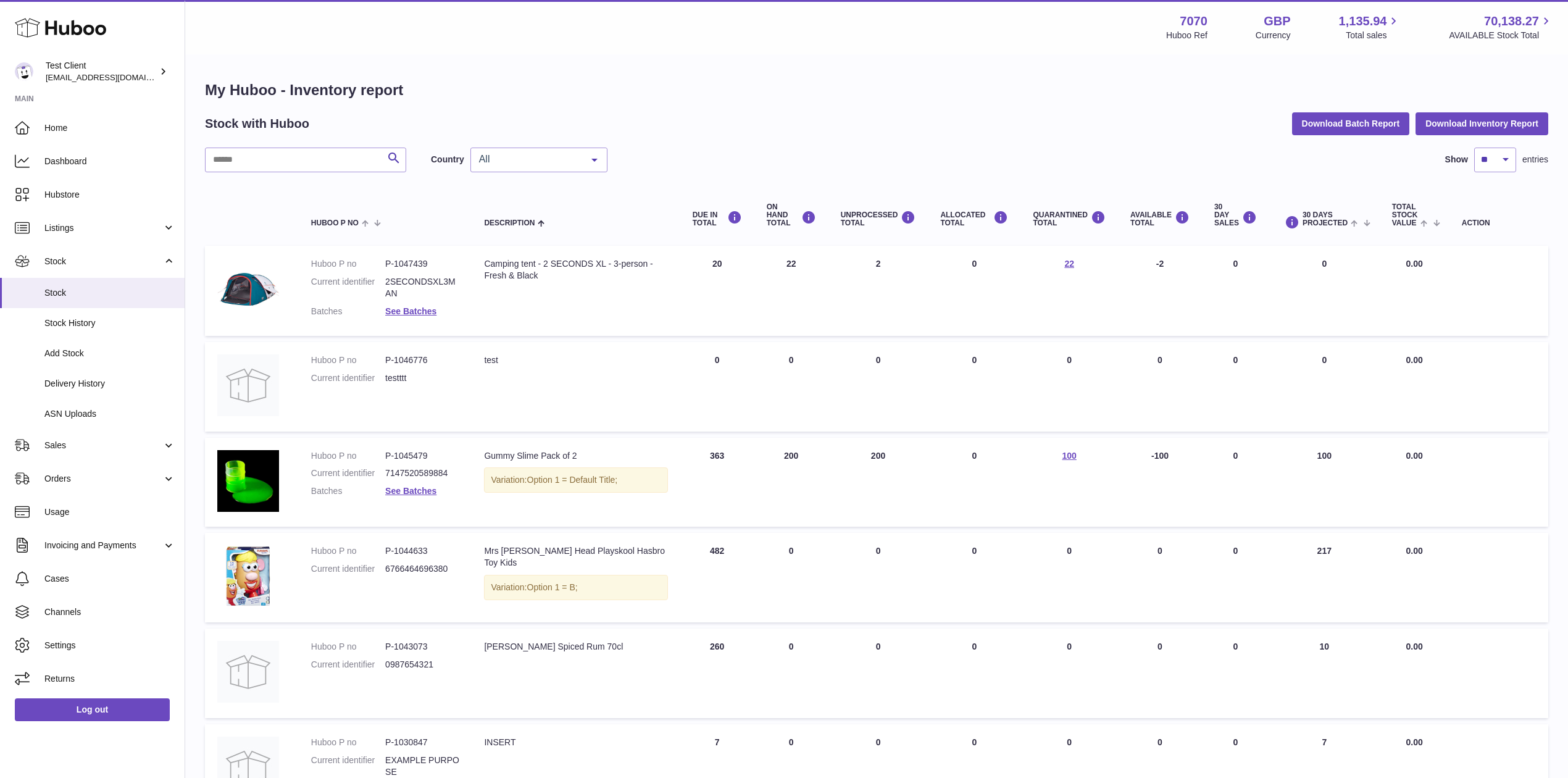
click at [743, 260] on td "DUE IN Total 20" at bounding box center [717, 291] width 74 height 90
drag, startPoint x: 704, startPoint y: 257, endPoint x: 736, endPoint y: 267, distance: 33.5
click at [736, 267] on td "DUE IN Total 20" at bounding box center [717, 291] width 74 height 90
drag, startPoint x: 1228, startPoint y: 256, endPoint x: 1328, endPoint y: 270, distance: 101.0
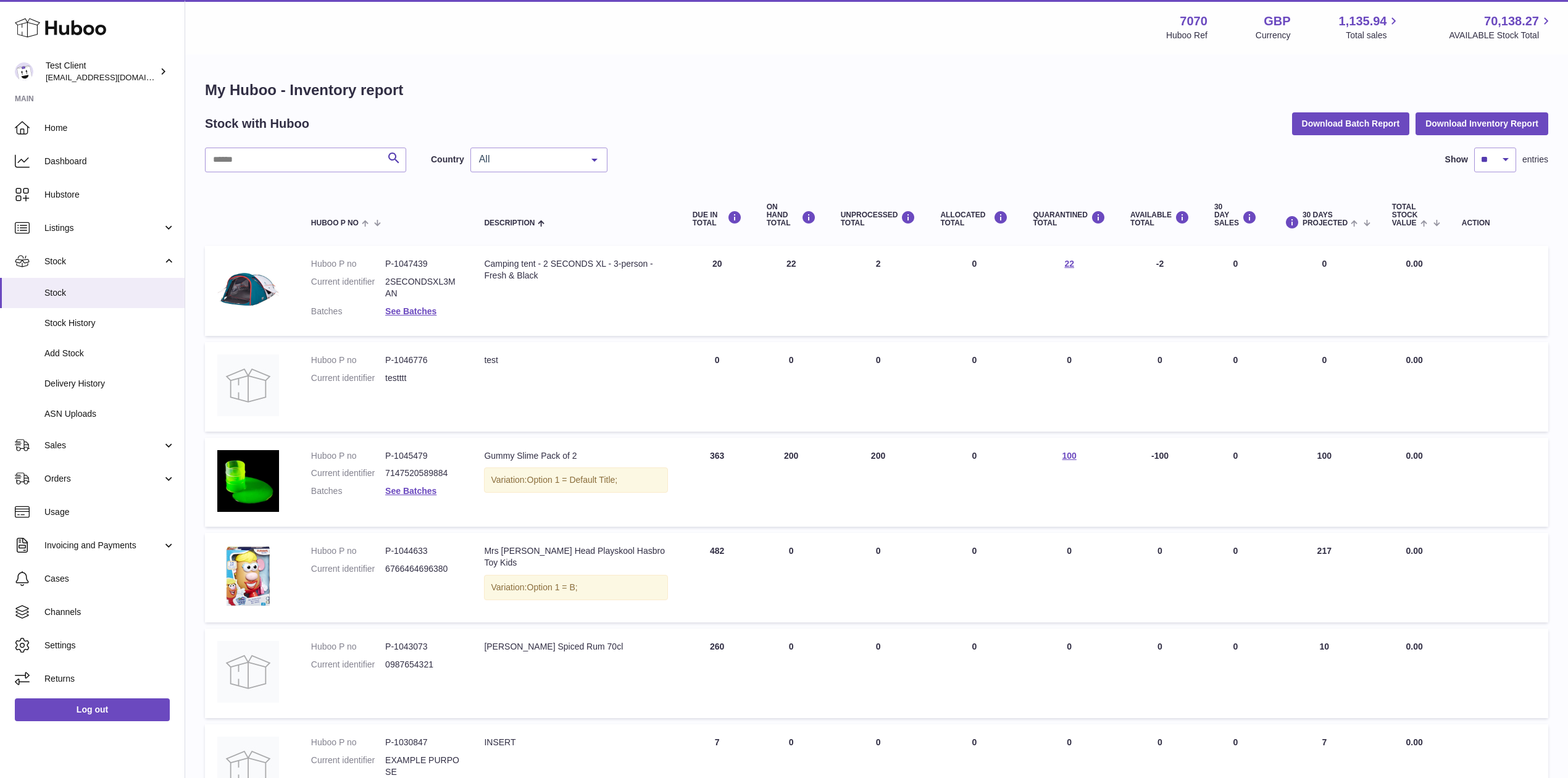
click at [1328, 270] on tr "Huboo P no P-1047439 Current identifier 2SECONDSXL3MAN Batches See Batches Desc…" at bounding box center [877, 291] width 1343 height 90
click at [1253, 272] on td "30 DAY SALES 0" at bounding box center [1235, 291] width 67 height 90
drag, startPoint x: 1254, startPoint y: 268, endPoint x: 1218, endPoint y: 258, distance: 37.4
click at [1218, 258] on td "30 DAY SALES 0" at bounding box center [1235, 291] width 67 height 90
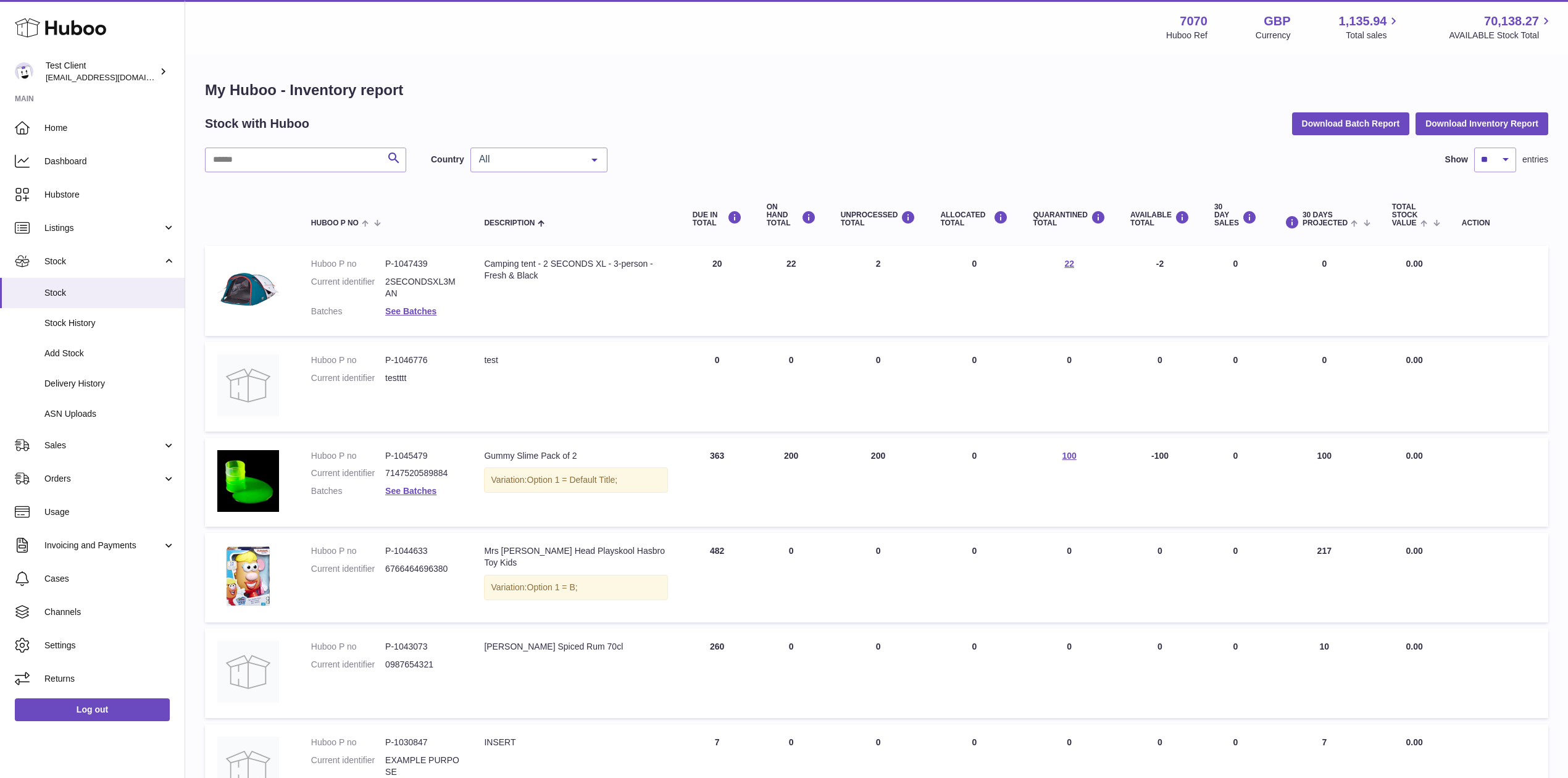
drag, startPoint x: 1227, startPoint y: 257, endPoint x: 1243, endPoint y: 260, distance: 16.3
click at [1243, 260] on td "30 DAY SALES 0" at bounding box center [1235, 291] width 67 height 90
drag, startPoint x: 1310, startPoint y: 253, endPoint x: 1349, endPoint y: 276, distance: 45.3
click at [1349, 276] on td "30 DAYS PROJECTED 0" at bounding box center [1325, 291] width 111 height 90
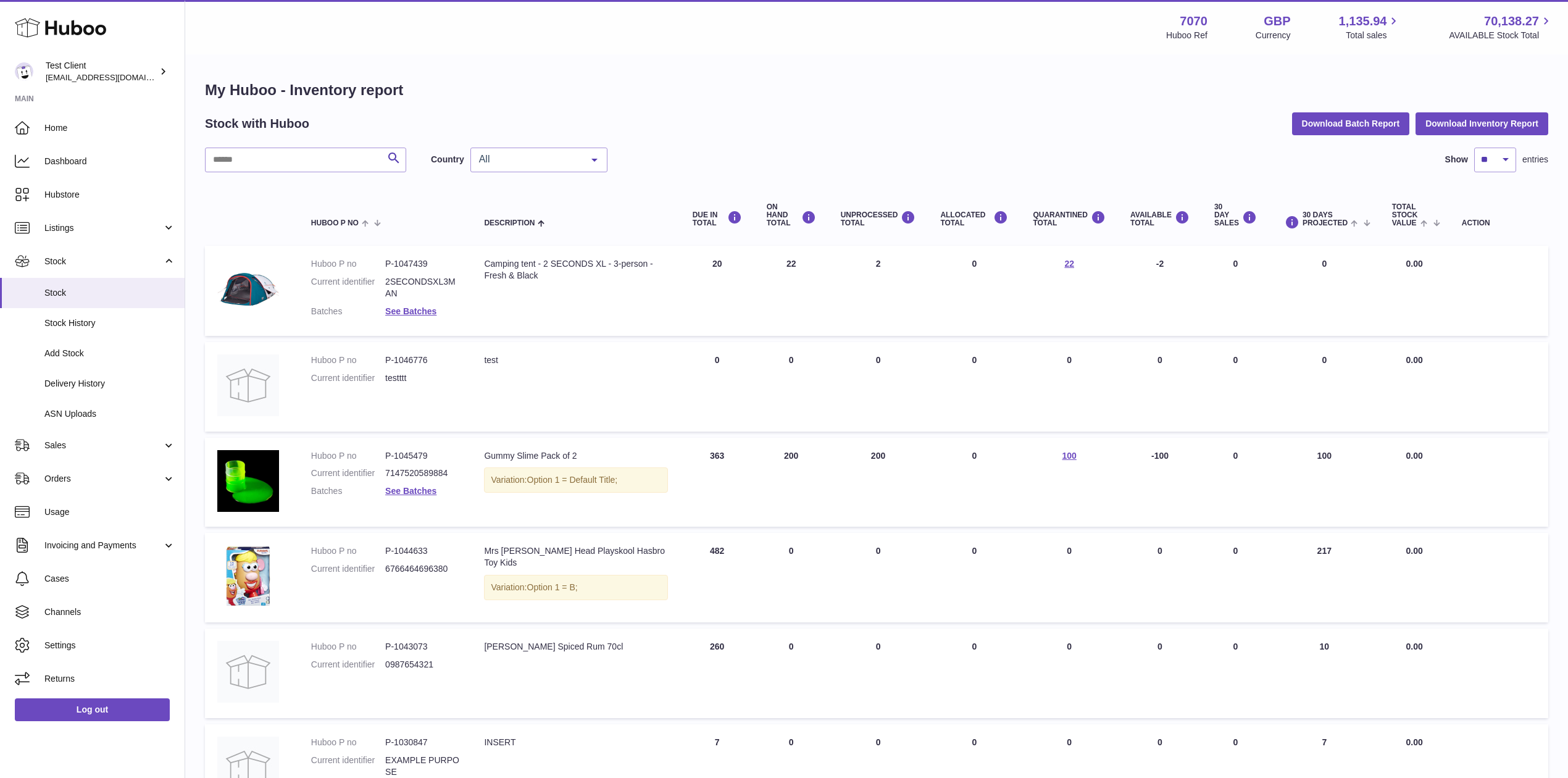
click at [1349, 276] on td "30 DAYS PROJECTED 0" at bounding box center [1325, 291] width 111 height 90
drag, startPoint x: 1146, startPoint y: 260, endPoint x: 1178, endPoint y: 268, distance: 33.0
click at [1178, 268] on td "AVAILABLE Total -2" at bounding box center [1159, 291] width 84 height 90
drag, startPoint x: 1304, startPoint y: 255, endPoint x: 1342, endPoint y: 260, distance: 38.3
click at [1342, 260] on td "30 DAYS PROJECTED 0" at bounding box center [1325, 291] width 111 height 90
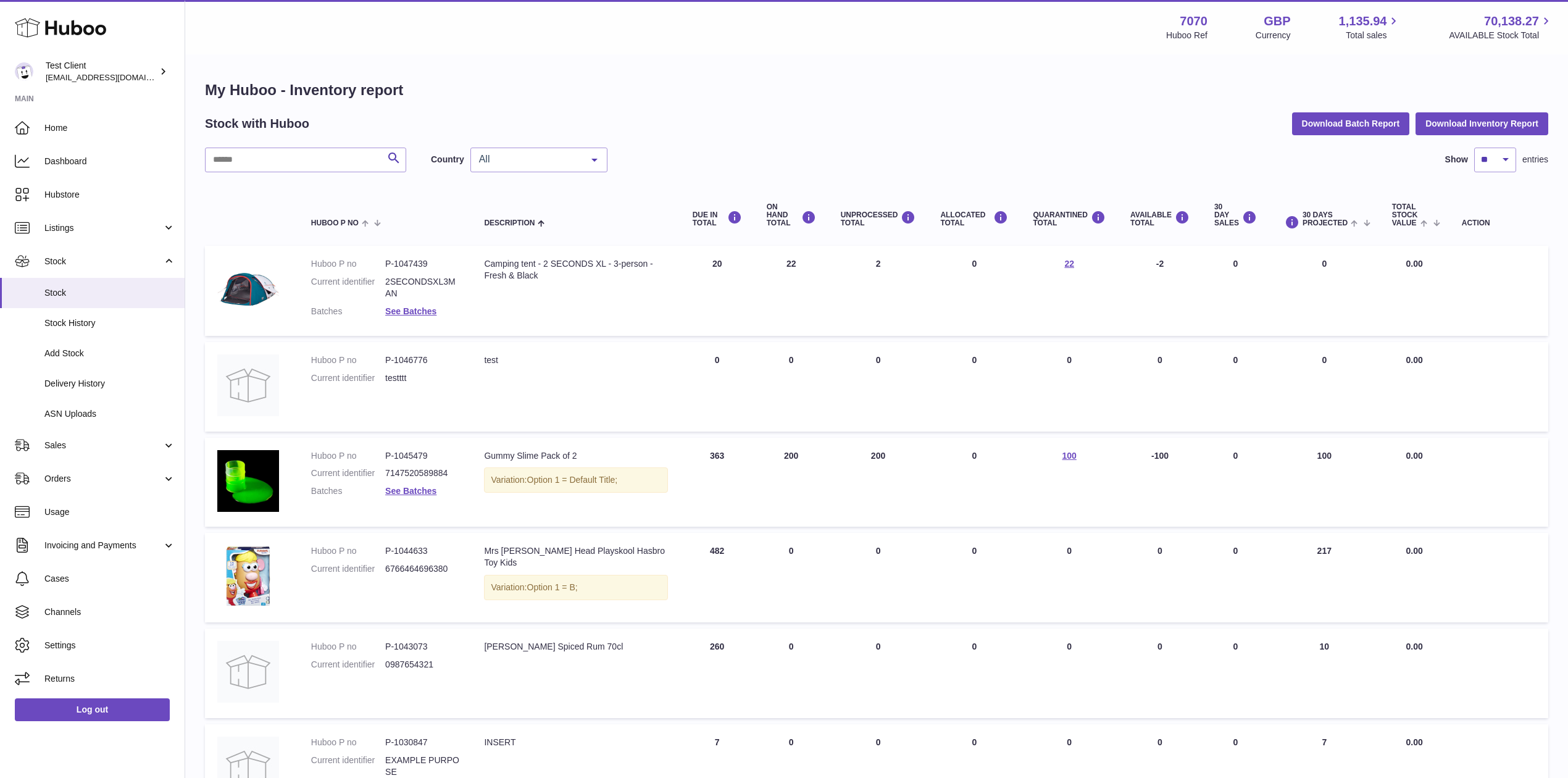
click at [1342, 260] on td "30 DAYS PROJECTED 0" at bounding box center [1325, 291] width 111 height 90
drag, startPoint x: 1342, startPoint y: 260, endPoint x: 1305, endPoint y: 260, distance: 37.0
click at [1305, 260] on td "30 DAYS PROJECTED 0" at bounding box center [1325, 291] width 111 height 90
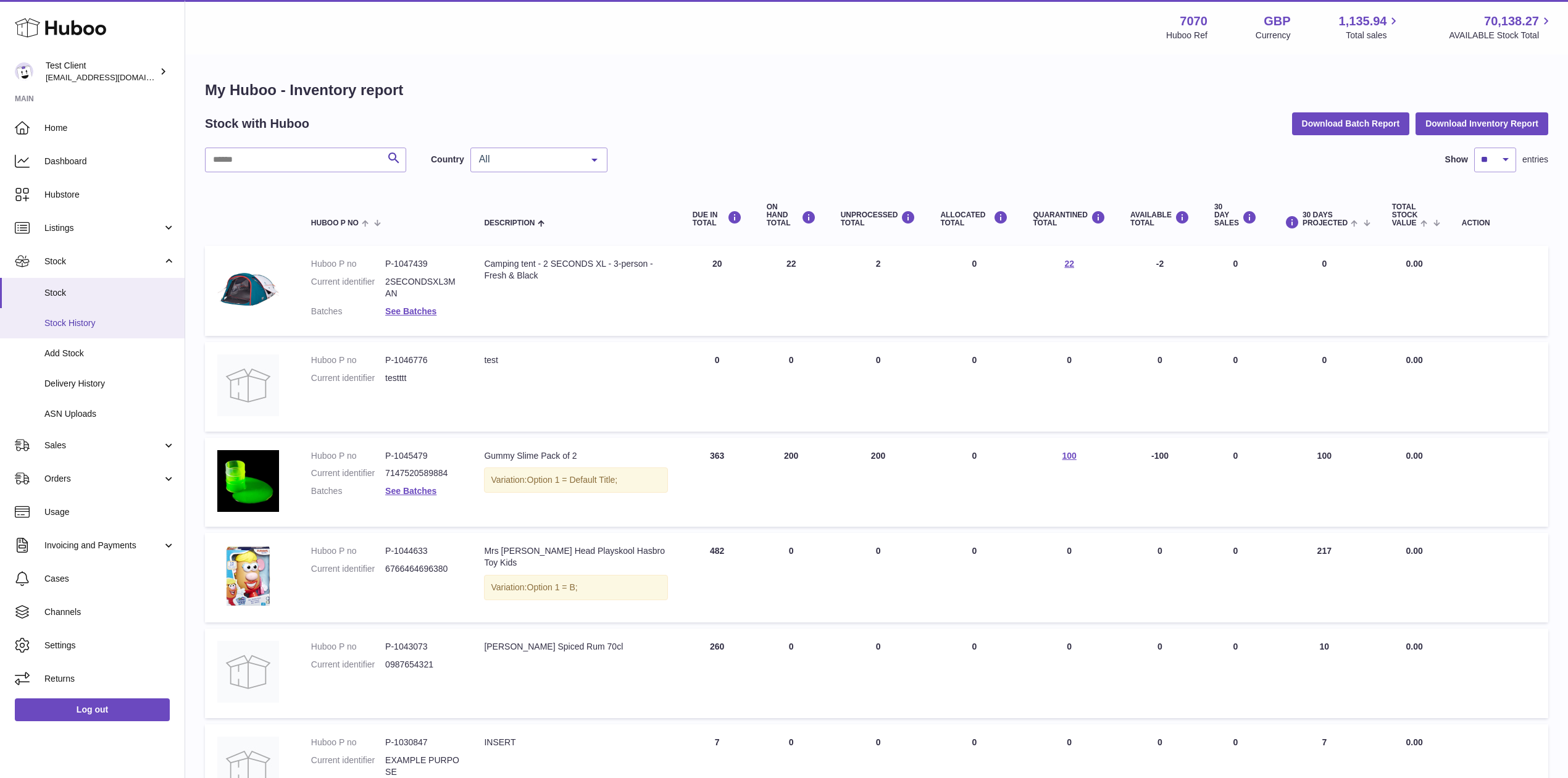
click at [95, 322] on span "Stock History" at bounding box center [110, 323] width 131 height 12
click at [96, 314] on link "Stock History" at bounding box center [92, 323] width 184 height 30
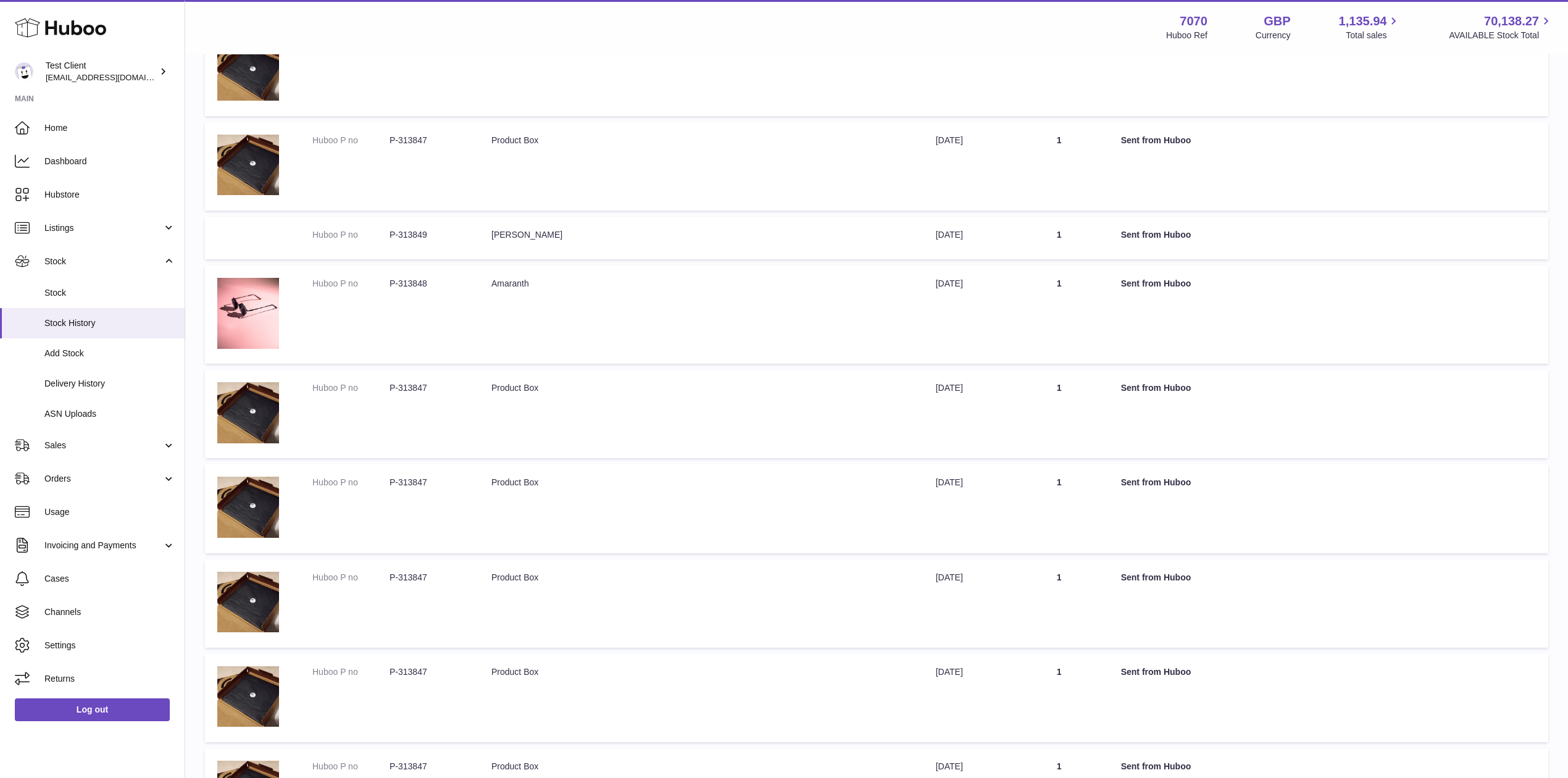
scroll to position [196, 0]
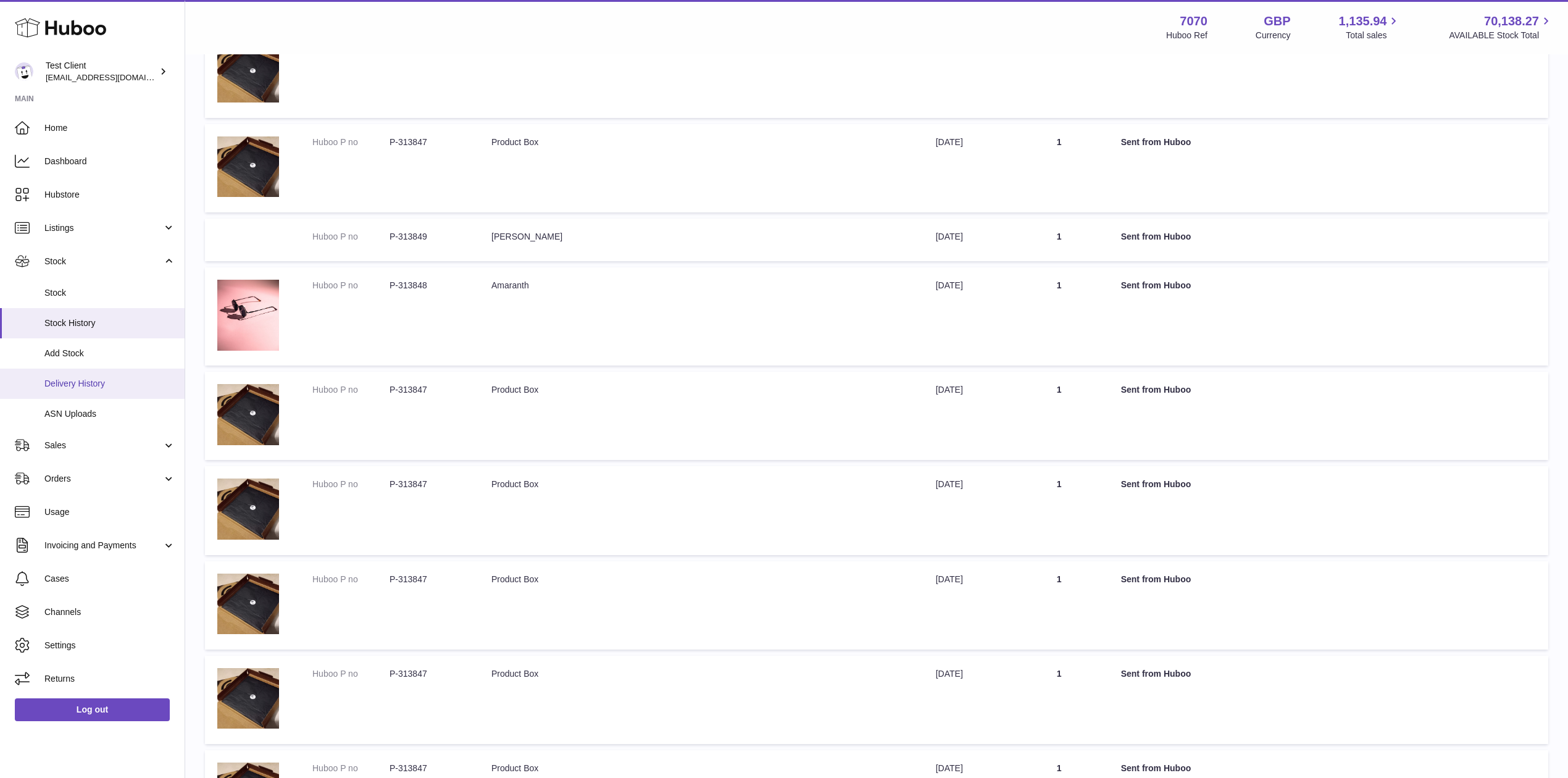
click at [102, 381] on span "Delivery History" at bounding box center [110, 384] width 131 height 12
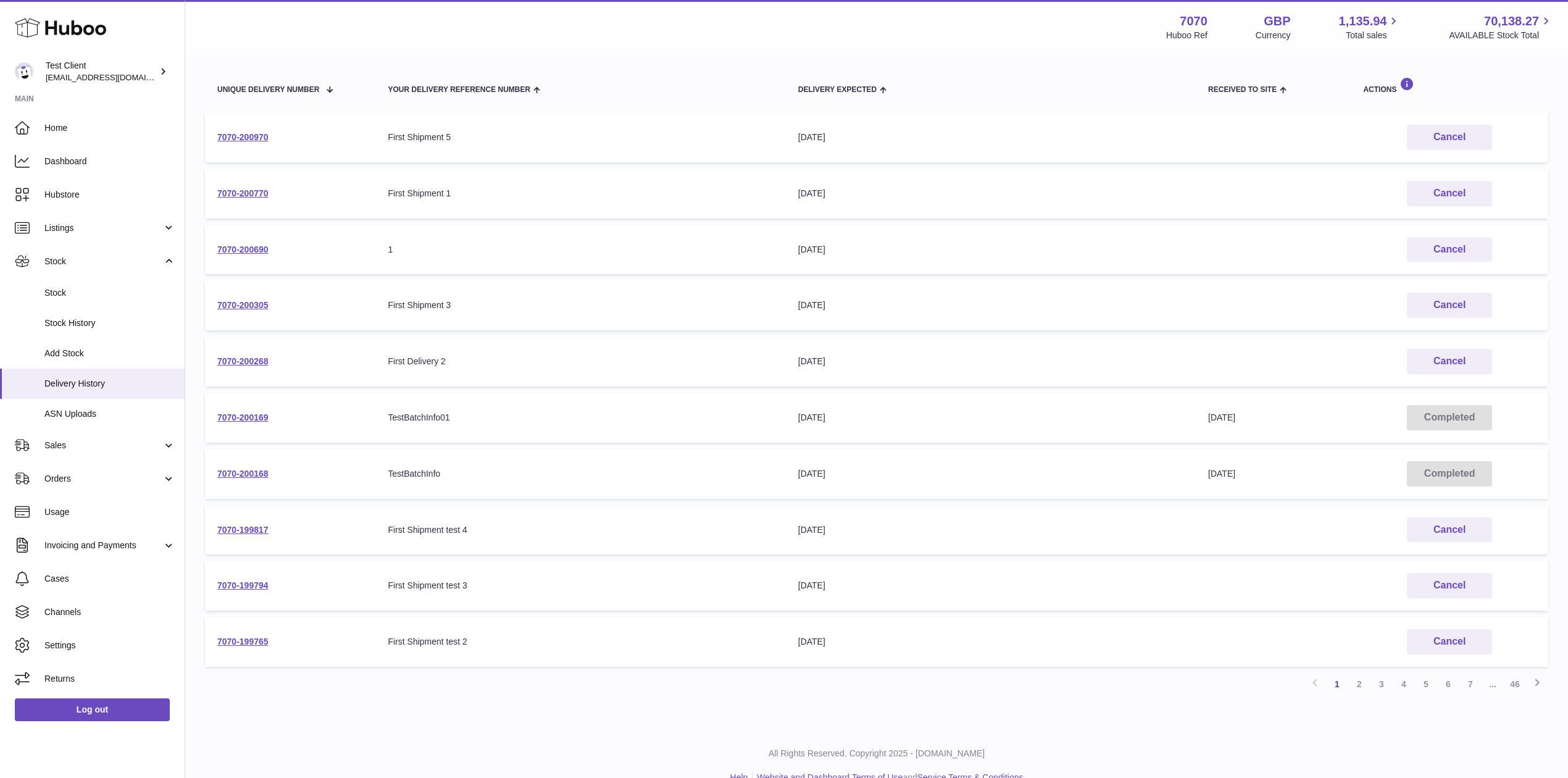
scroll to position [151, 0]
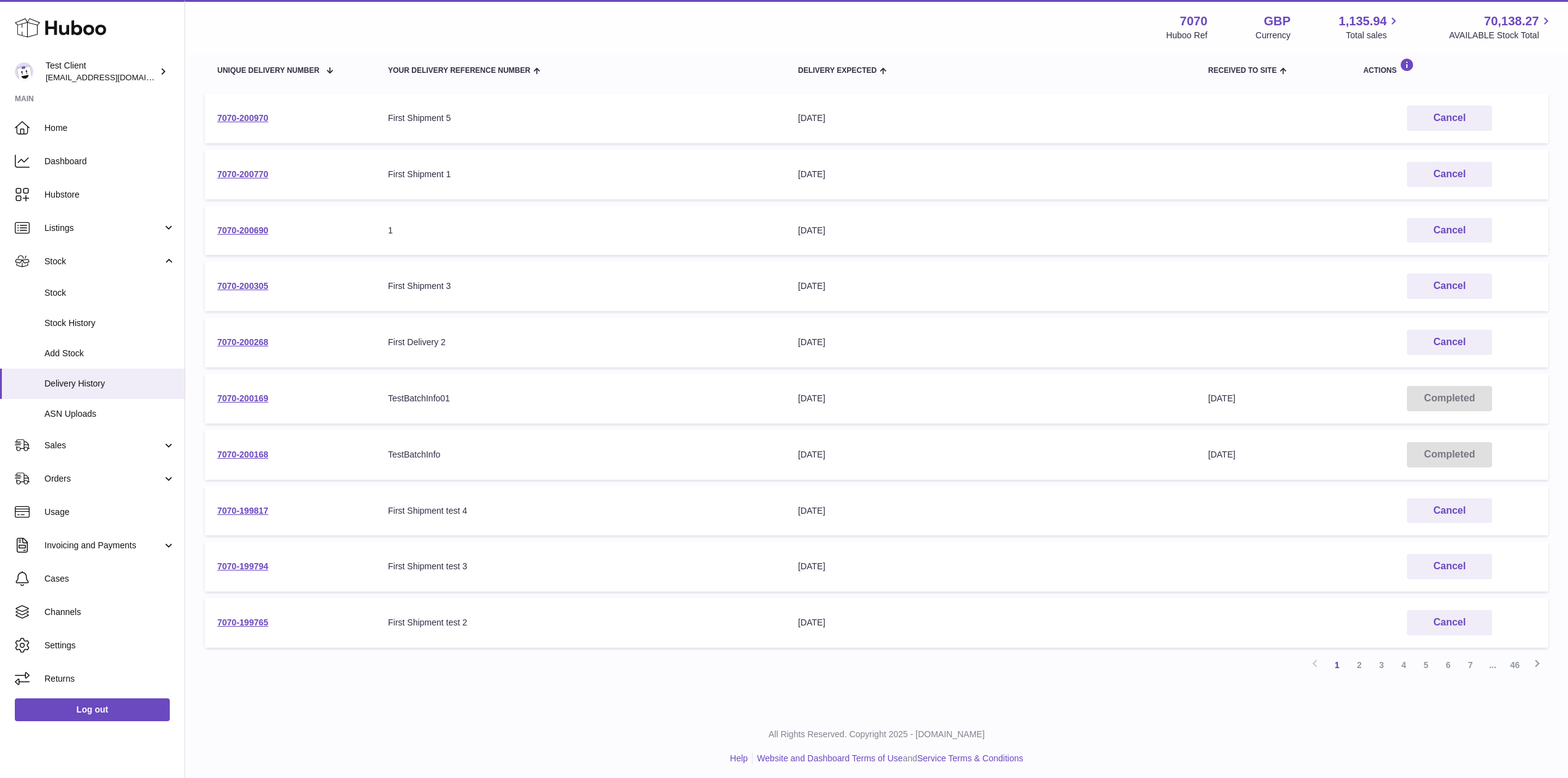
drag, startPoint x: 882, startPoint y: 364, endPoint x: 733, endPoint y: 247, distance: 189.4
click at [733, 247] on tbody "7070-200970 Your Delivery Reference Number First Shipment 5 Delivery Expected […" at bounding box center [877, 370] width 1343 height 554
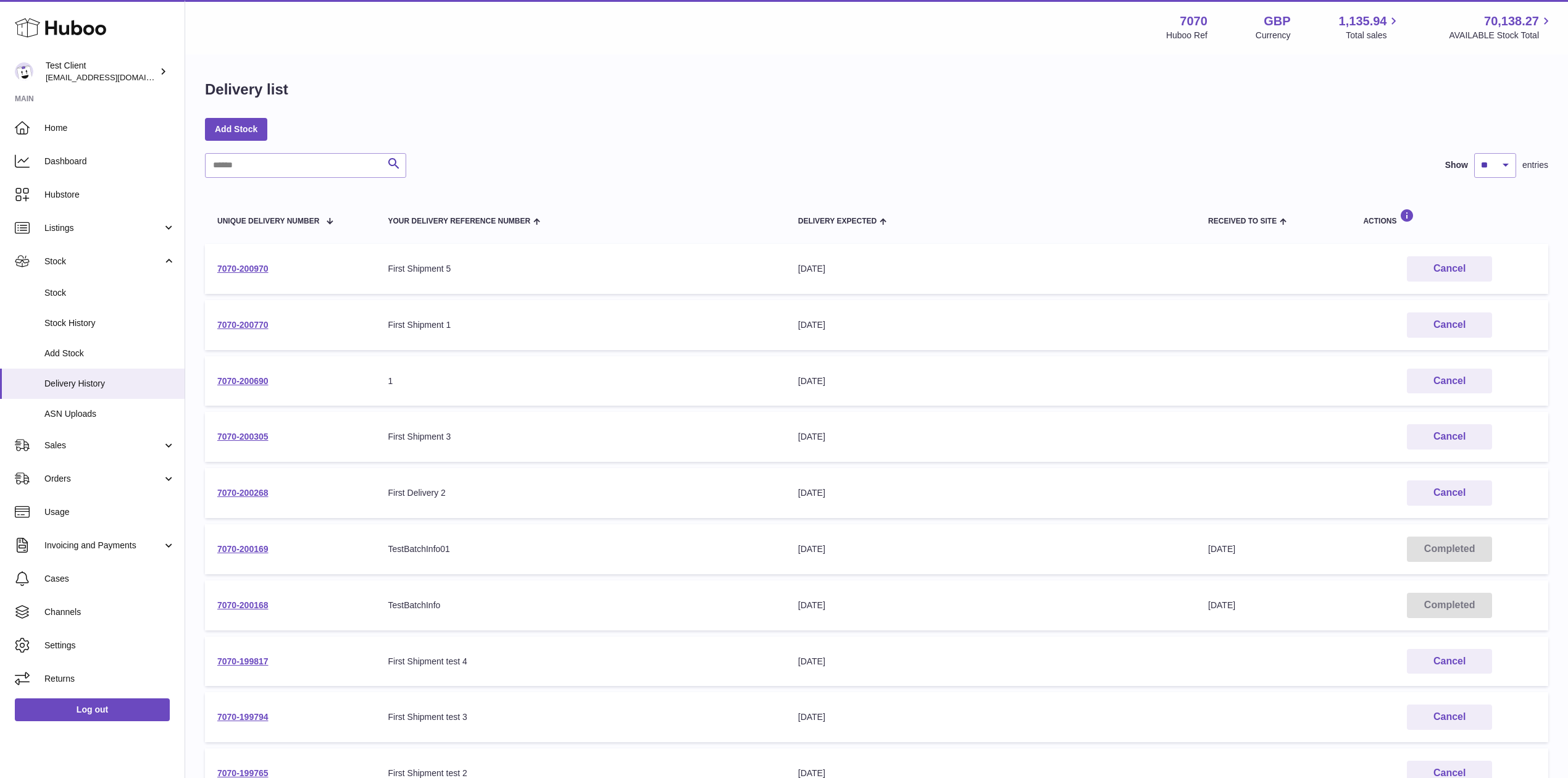
scroll to position [0, 0]
drag, startPoint x: 753, startPoint y: 256, endPoint x: 882, endPoint y: 272, distance: 130.0
click at [882, 272] on tr "7070-200970 Your Delivery Reference Number First Shipment 5 Delivery Expected […" at bounding box center [877, 269] width 1343 height 50
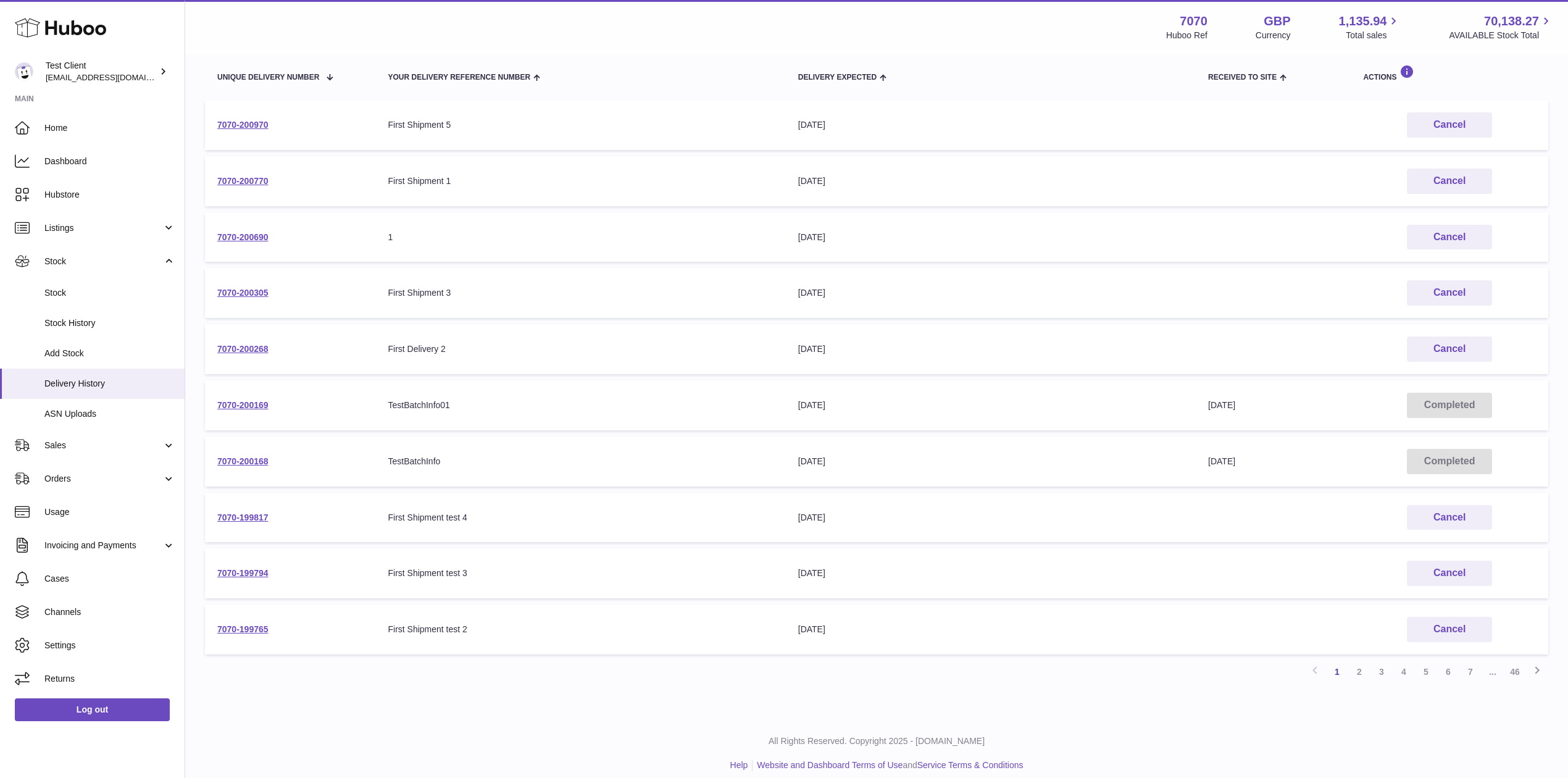
scroll to position [146, 0]
drag, startPoint x: 1174, startPoint y: 362, endPoint x: 1295, endPoint y: 444, distance: 146.2
click at [1295, 444] on tbody "7070-200970 Your Delivery Reference Number First Shipment 5 Delivery Expected […" at bounding box center [877, 376] width 1343 height 554
click at [1295, 444] on td "Received to Site [DATE]" at bounding box center [1273, 460] width 155 height 50
drag, startPoint x: 782, startPoint y: 109, endPoint x: 829, endPoint y: 116, distance: 47.5
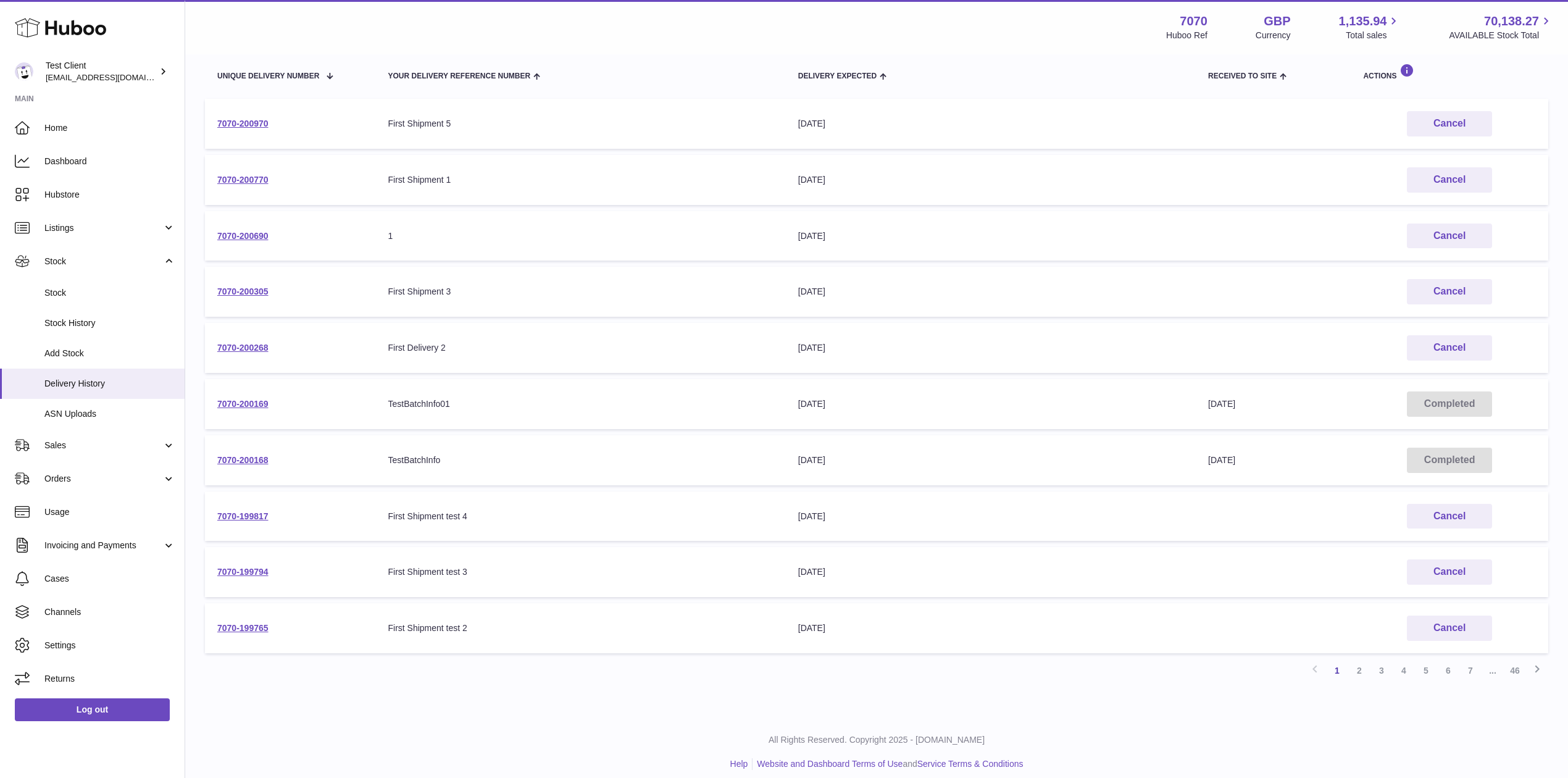
click at [829, 116] on tr "7070-200970 Your Delivery Reference Number First Shipment 5 Delivery Expected […" at bounding box center [877, 124] width 1343 height 50
click at [765, 129] on div "First Shipment 5" at bounding box center [580, 124] width 385 height 12
drag, startPoint x: 765, startPoint y: 129, endPoint x: 843, endPoint y: 117, distance: 78.9
click at [843, 117] on tr "7070-200970 Your Delivery Reference Number First Shipment 5 Delivery Expected […" at bounding box center [877, 124] width 1343 height 50
click at [843, 118] on div "[DATE]" at bounding box center [991, 124] width 385 height 12
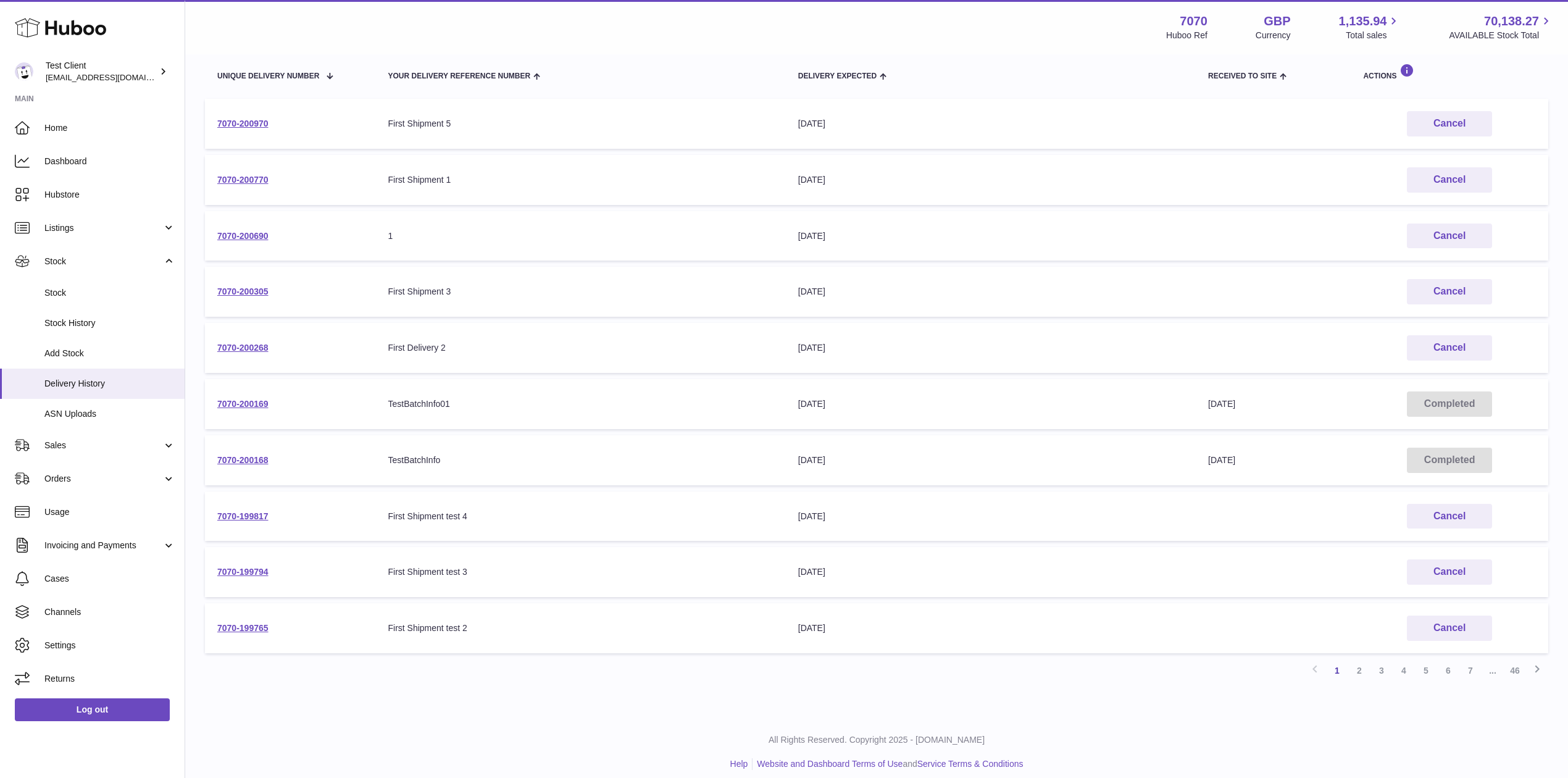
drag, startPoint x: 1202, startPoint y: 115, endPoint x: 1235, endPoint y: 103, distance: 35.1
click at [1235, 103] on td "Received to Site" at bounding box center [1273, 124] width 155 height 50
click at [74, 340] on link "Add Stock" at bounding box center [92, 353] width 184 height 30
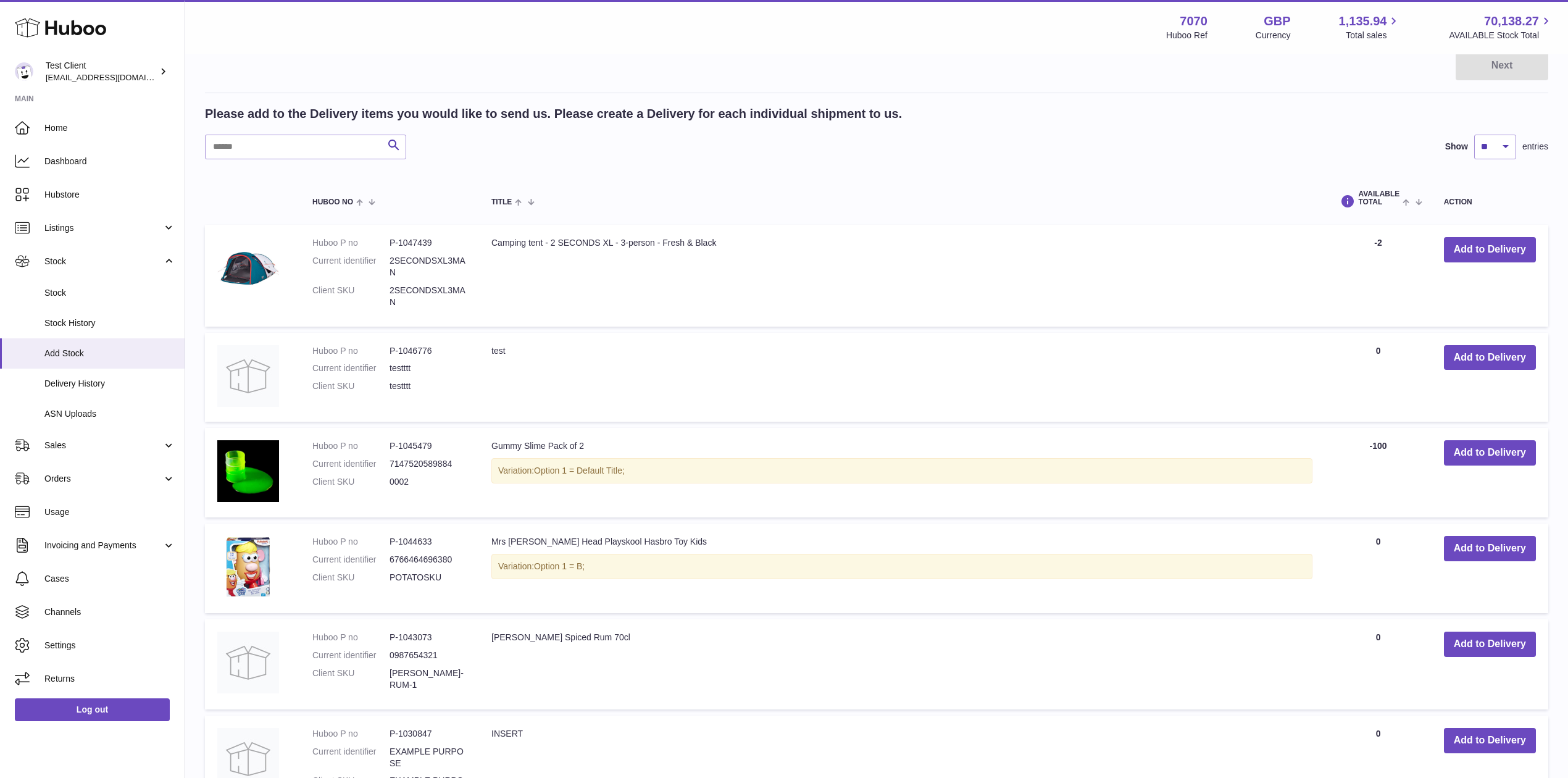
scroll to position [161, 0]
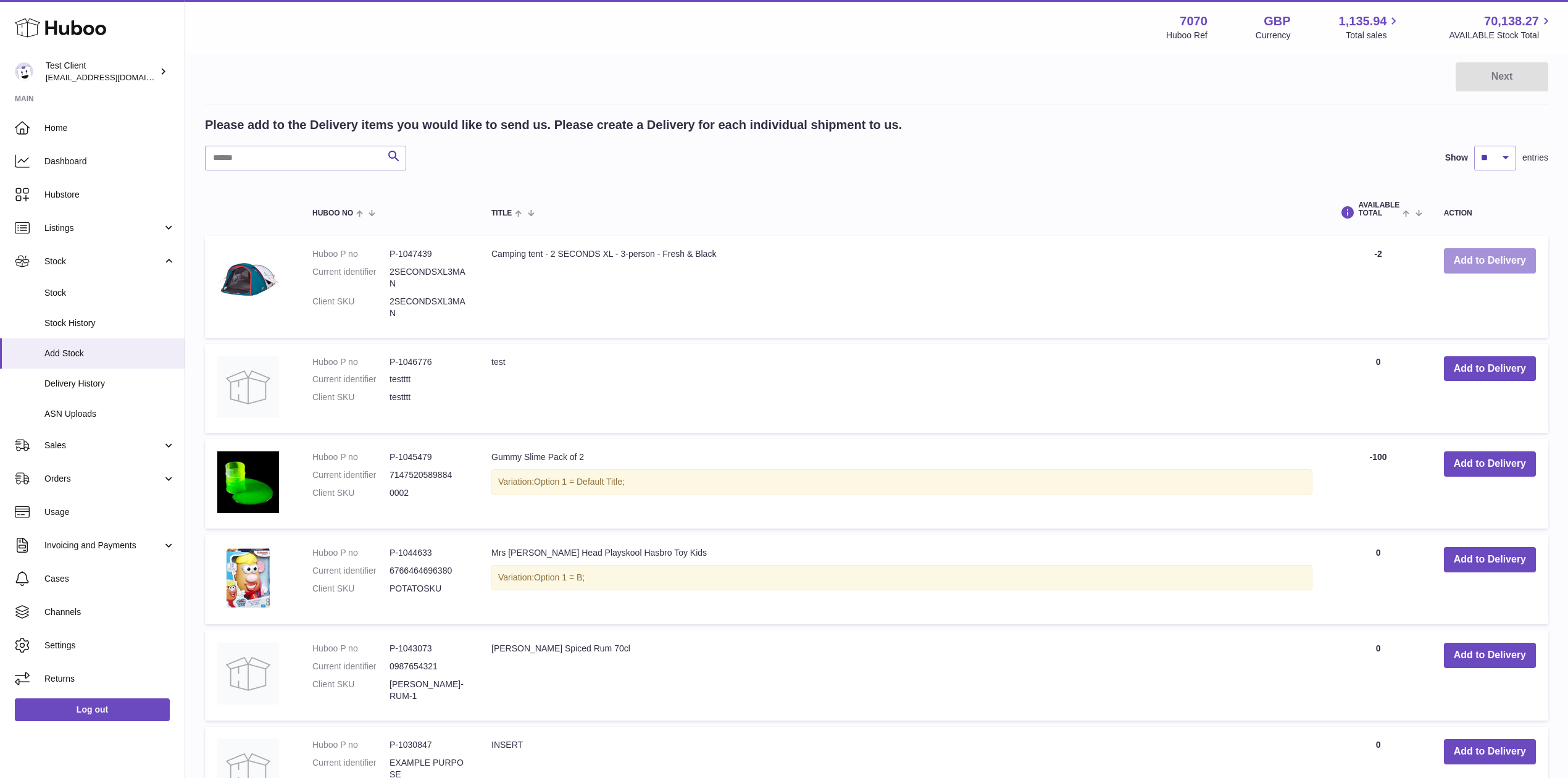
click at [1446, 258] on button "Add to Delivery" at bounding box center [1489, 260] width 92 height 25
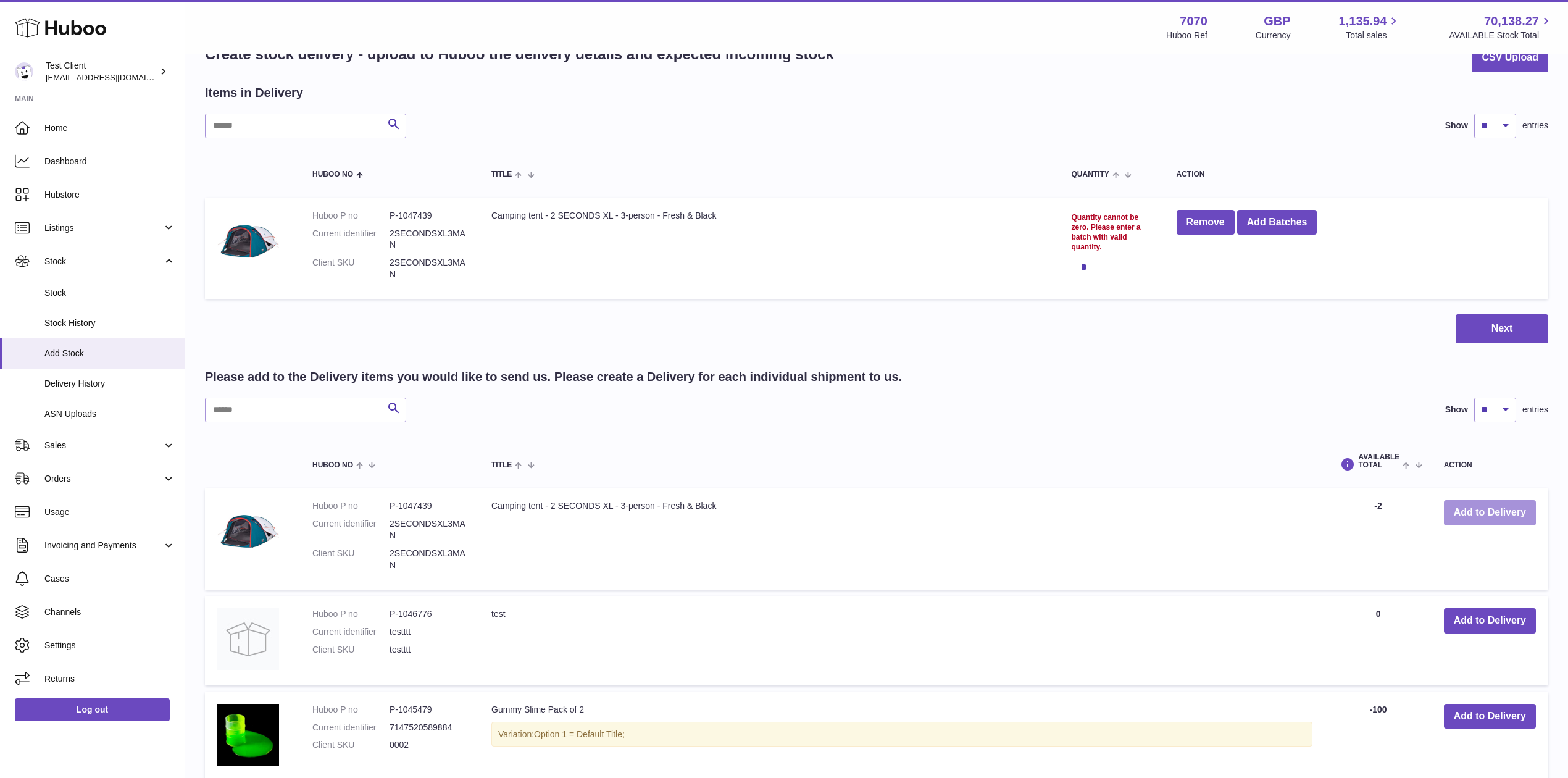
scroll to position [23, 0]
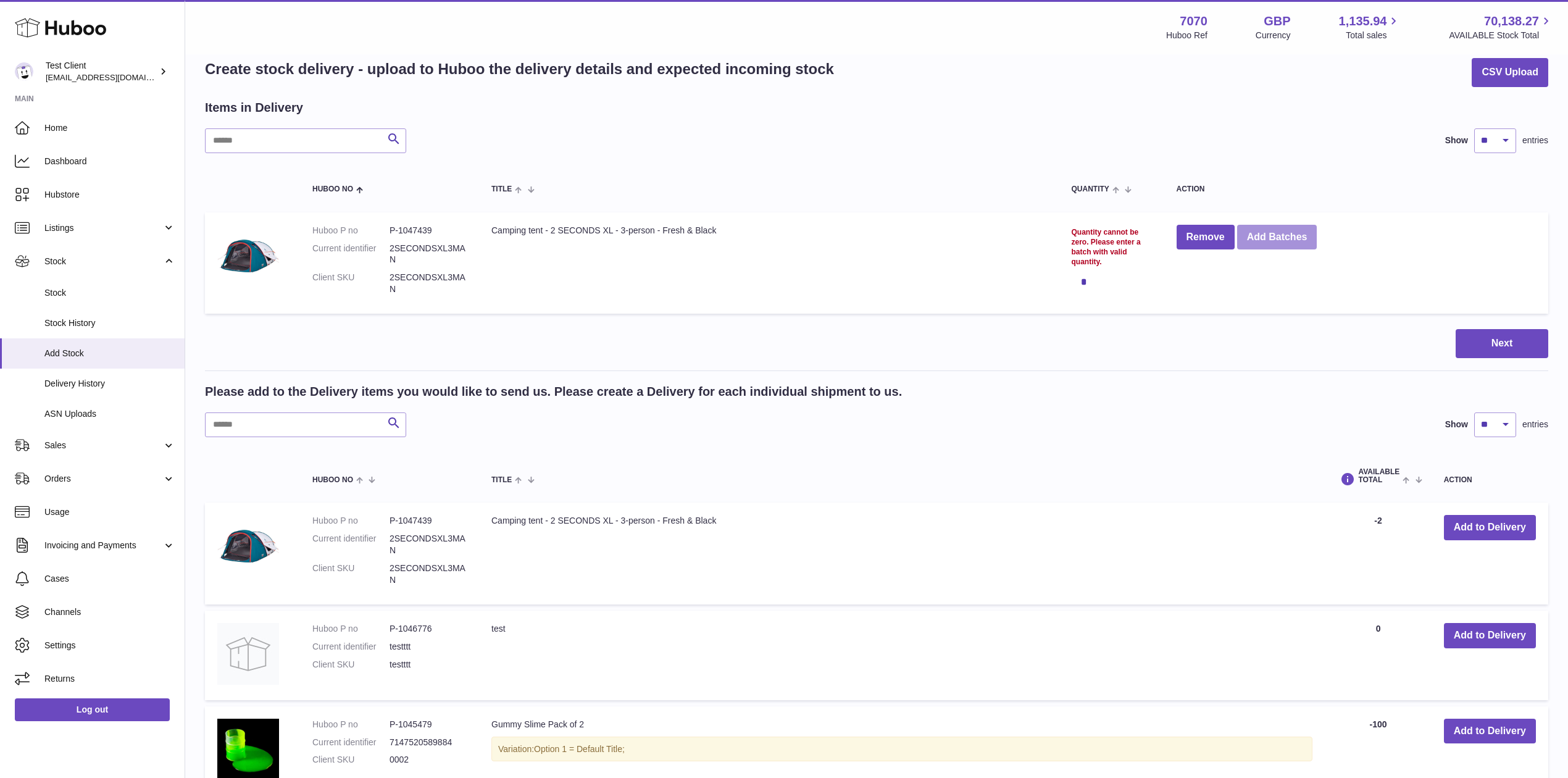
click at [1282, 239] on button "Add Batches" at bounding box center [1277, 237] width 80 height 25
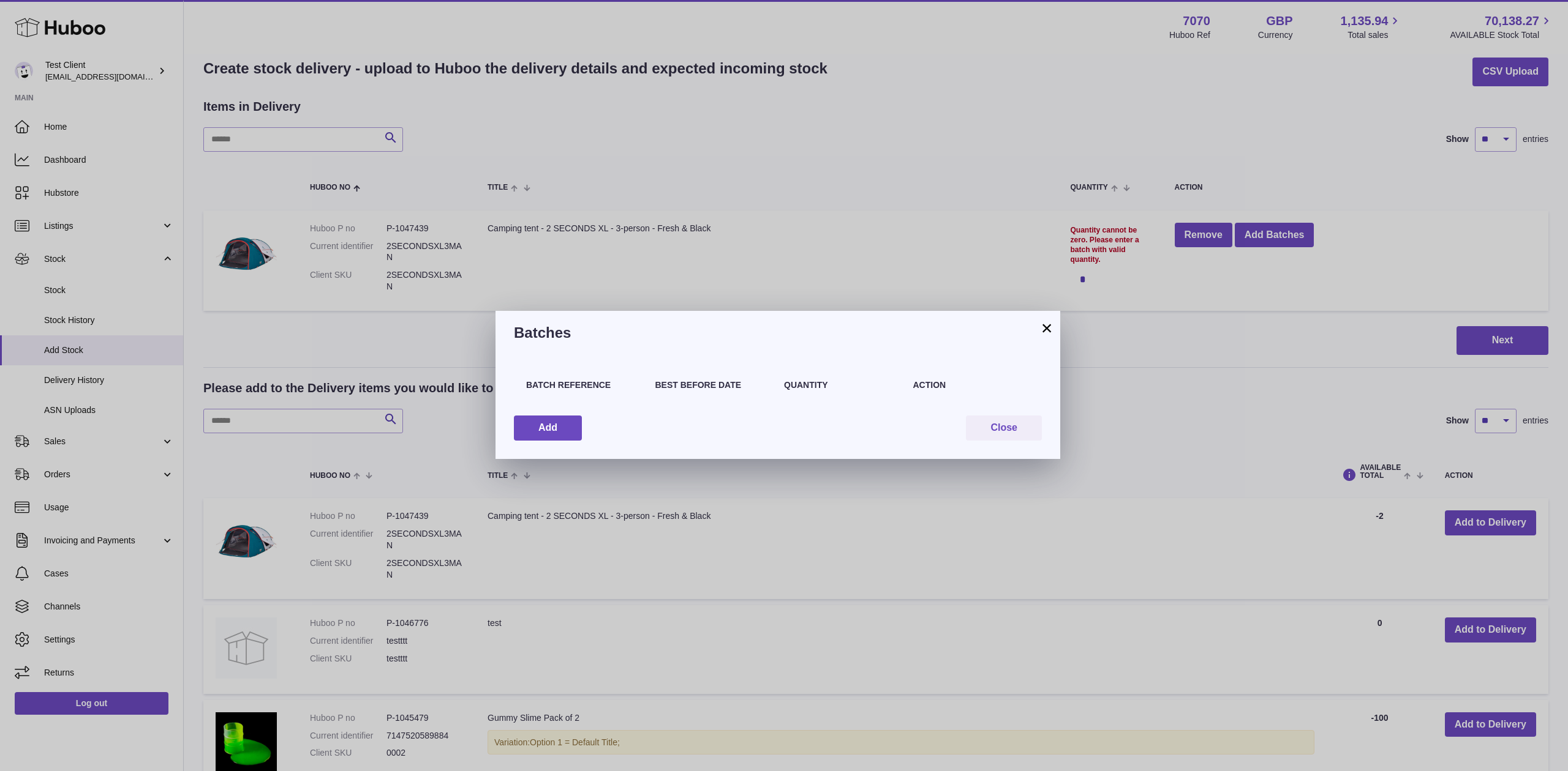
click at [1049, 325] on button "×" at bounding box center [1047, 328] width 15 height 15
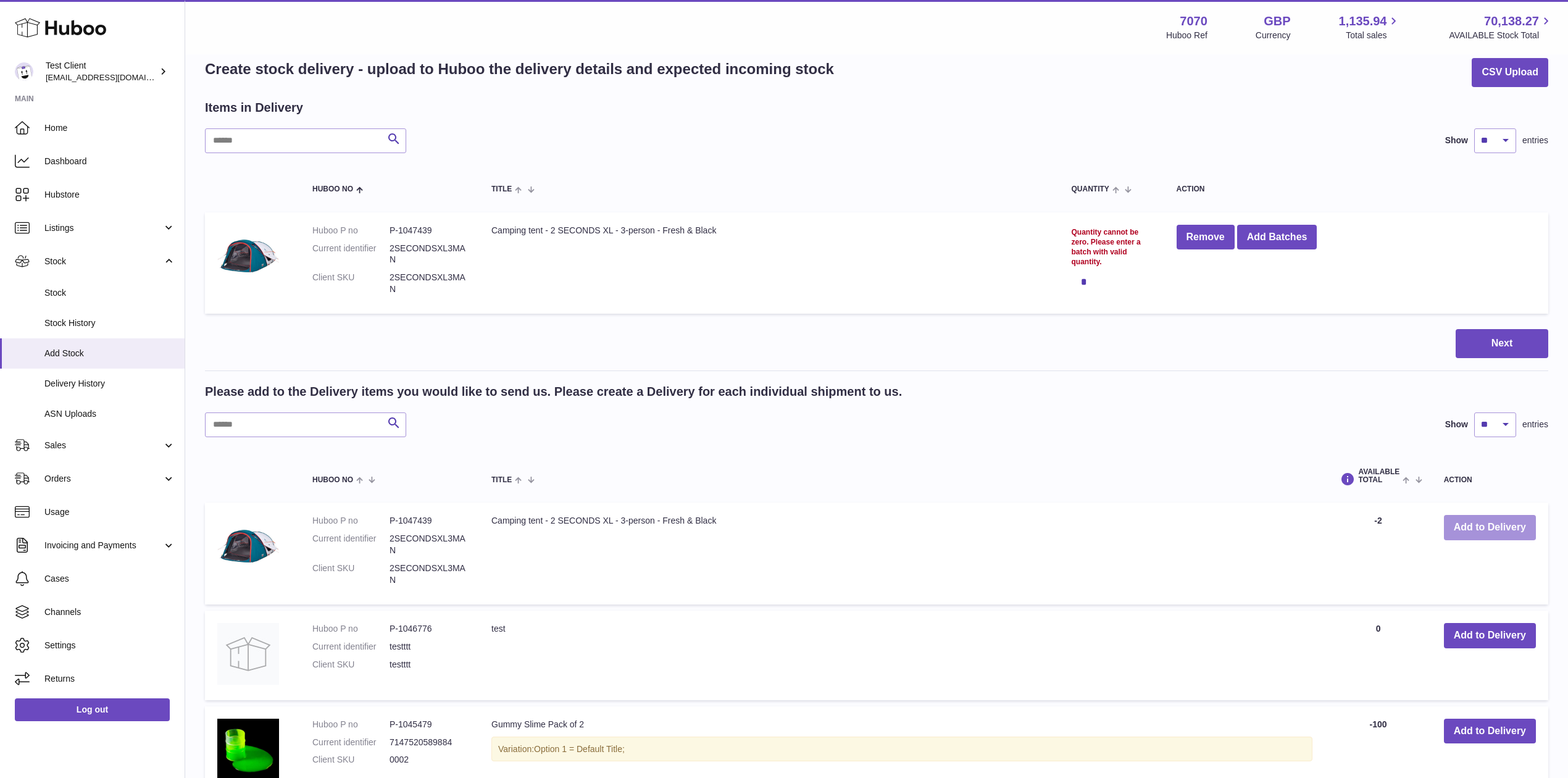
click at [1478, 518] on button "Add to Delivery" at bounding box center [1489, 528] width 92 height 25
click at [1219, 240] on button "Remove" at bounding box center [1205, 237] width 58 height 25
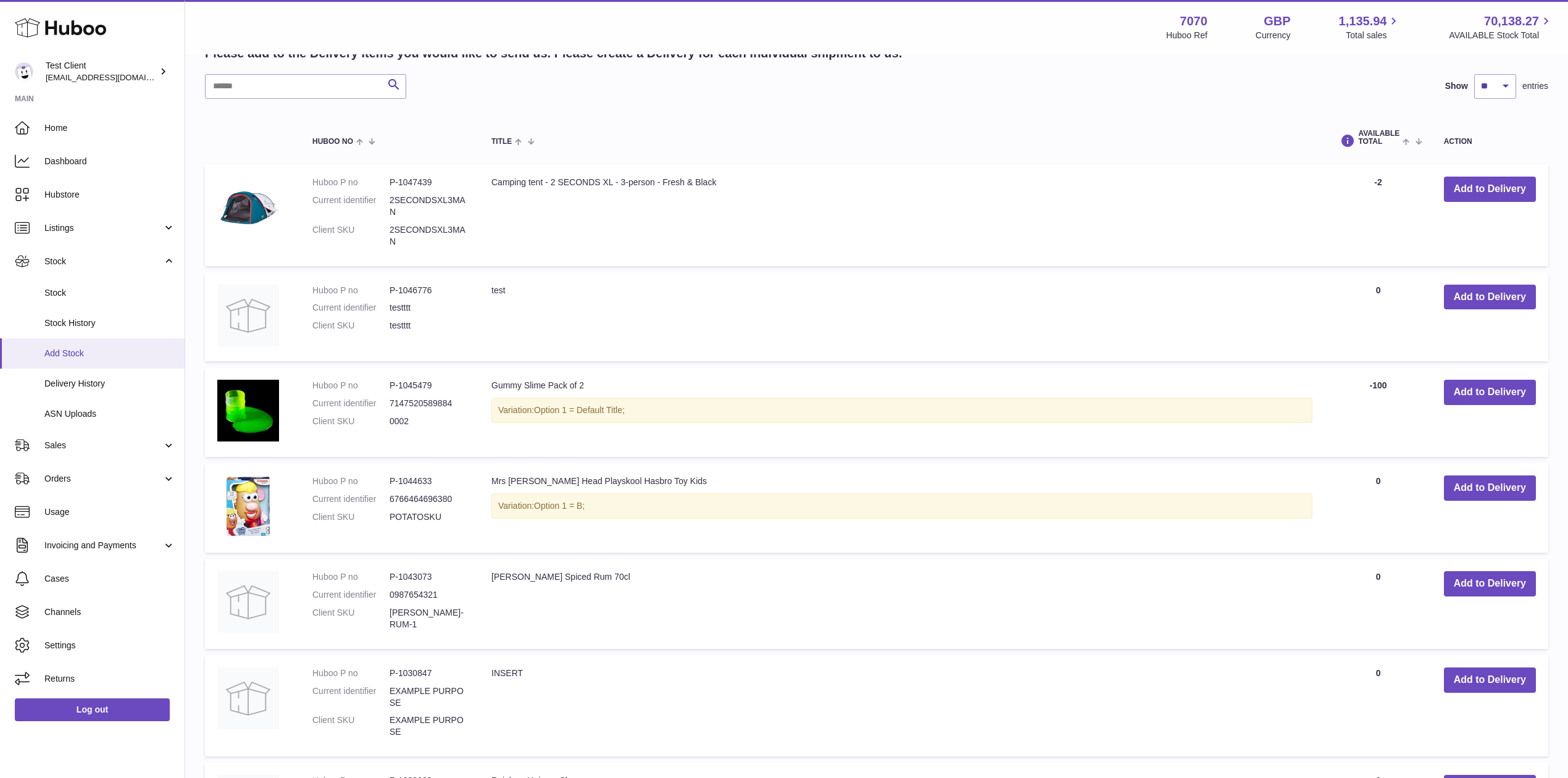
scroll to position [235, 0]
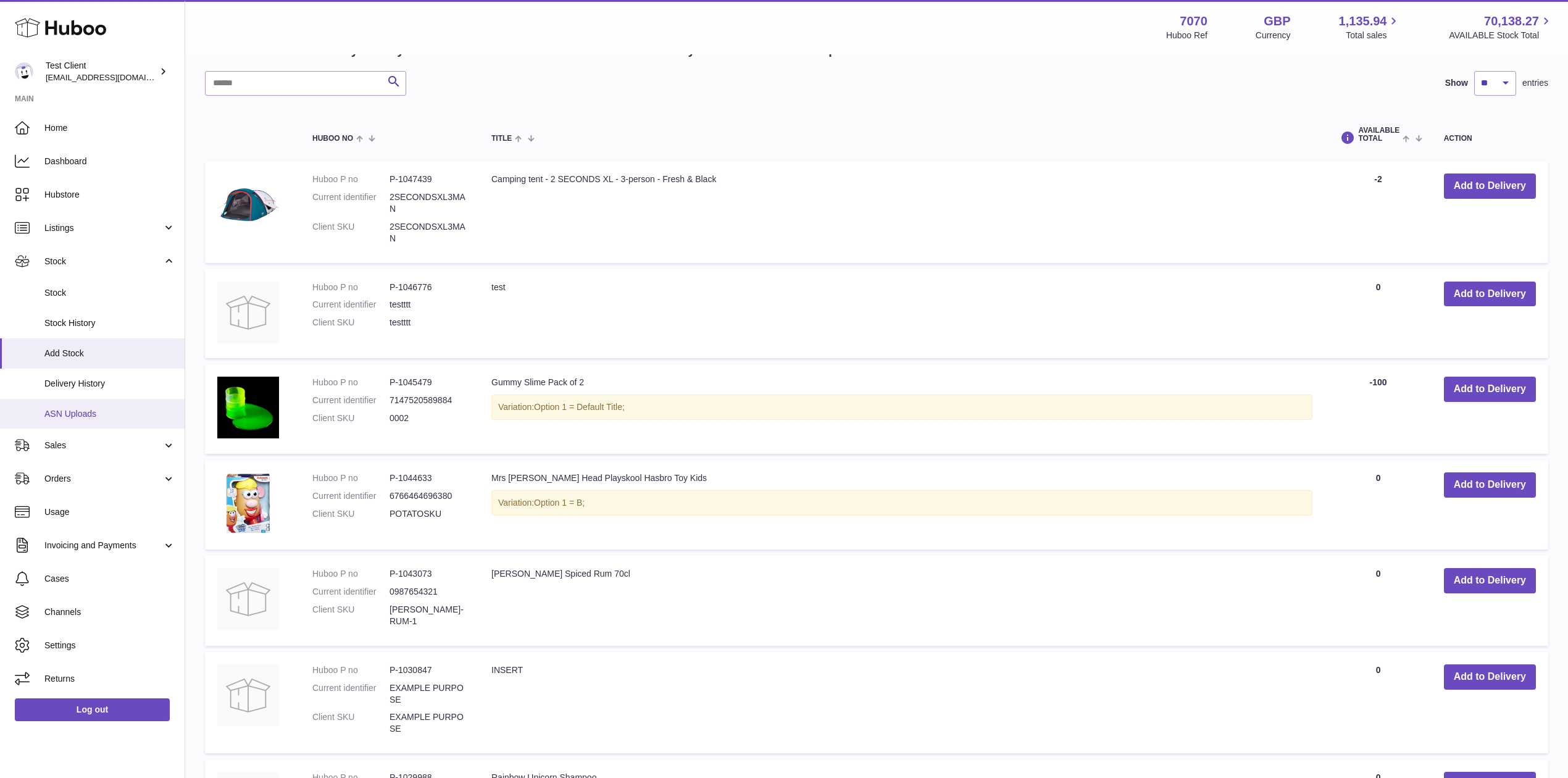
click at [111, 414] on span "ASN Uploads" at bounding box center [110, 414] width 131 height 12
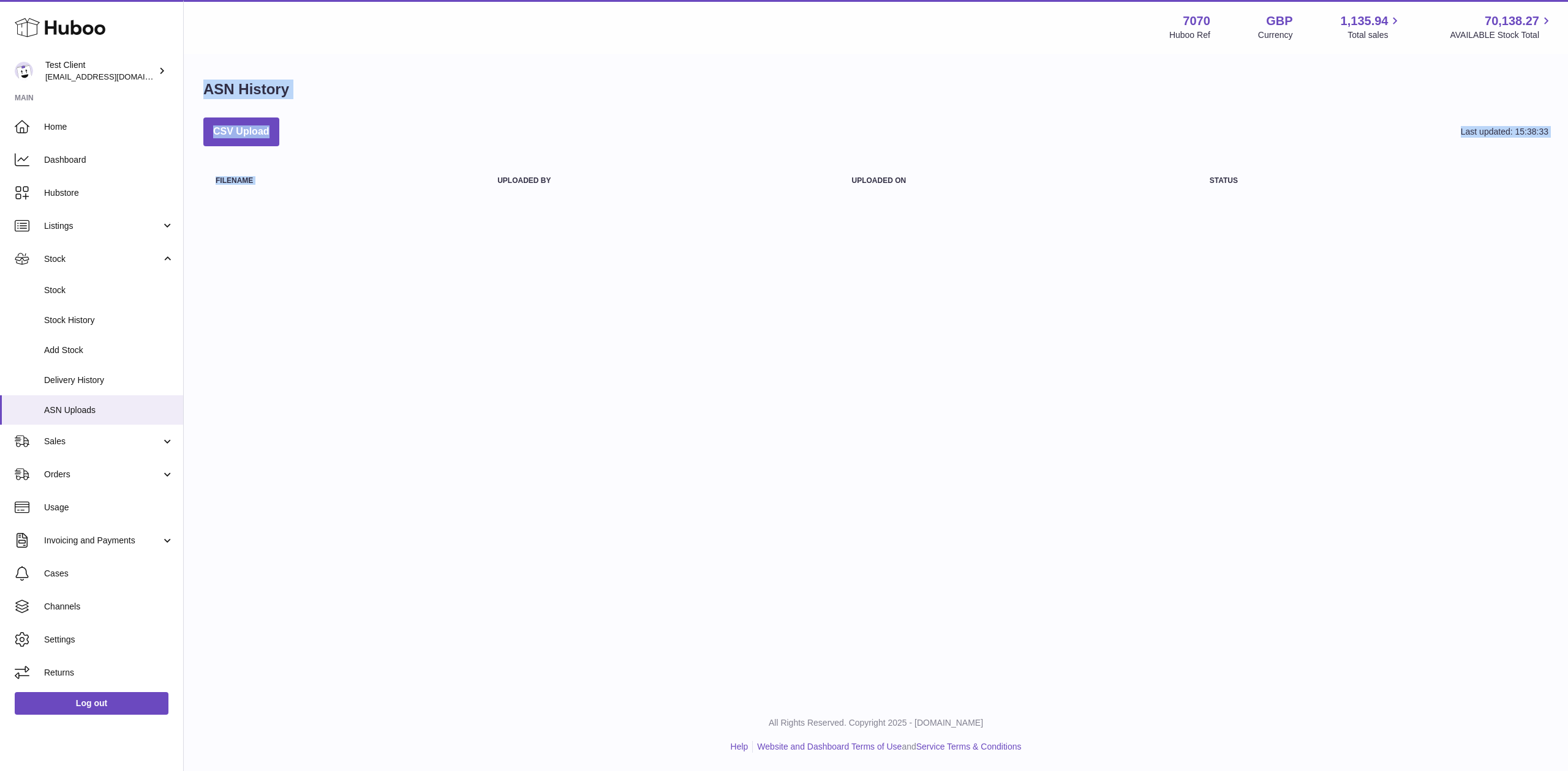
drag, startPoint x: 190, startPoint y: 86, endPoint x: 496, endPoint y: 191, distance: 323.5
click at [496, 191] on div "ASN History CSV Upload Last updated: 15:38:33 Filename Uploaded by Uploaded on …" at bounding box center [876, 141] width 1384 height 173
click at [496, 191] on th "Uploaded by" at bounding box center [662, 181] width 354 height 33
click at [87, 478] on span "Orders" at bounding box center [102, 474] width 117 height 12
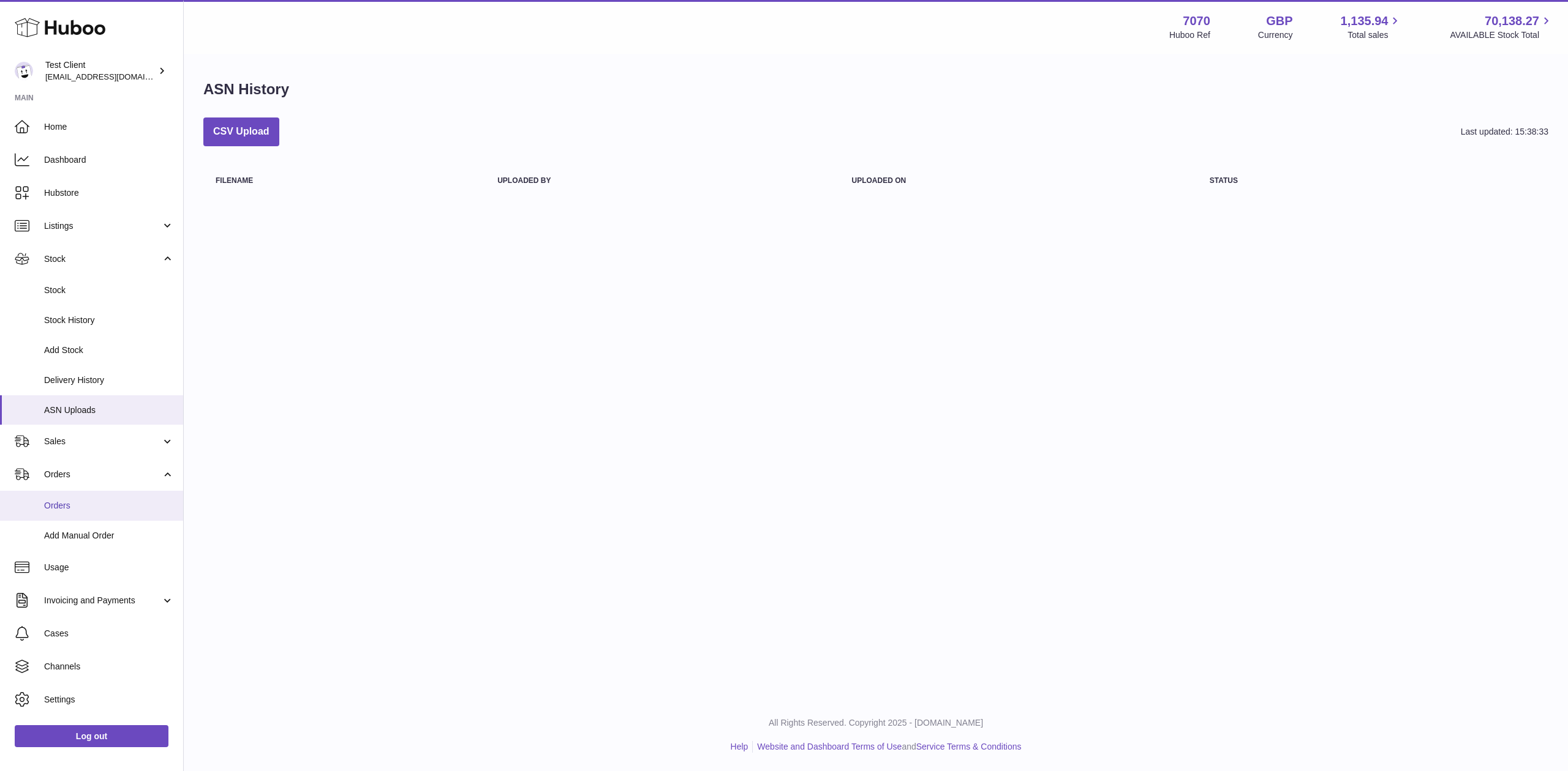
click at [88, 517] on link "Orders" at bounding box center [92, 506] width 183 height 30
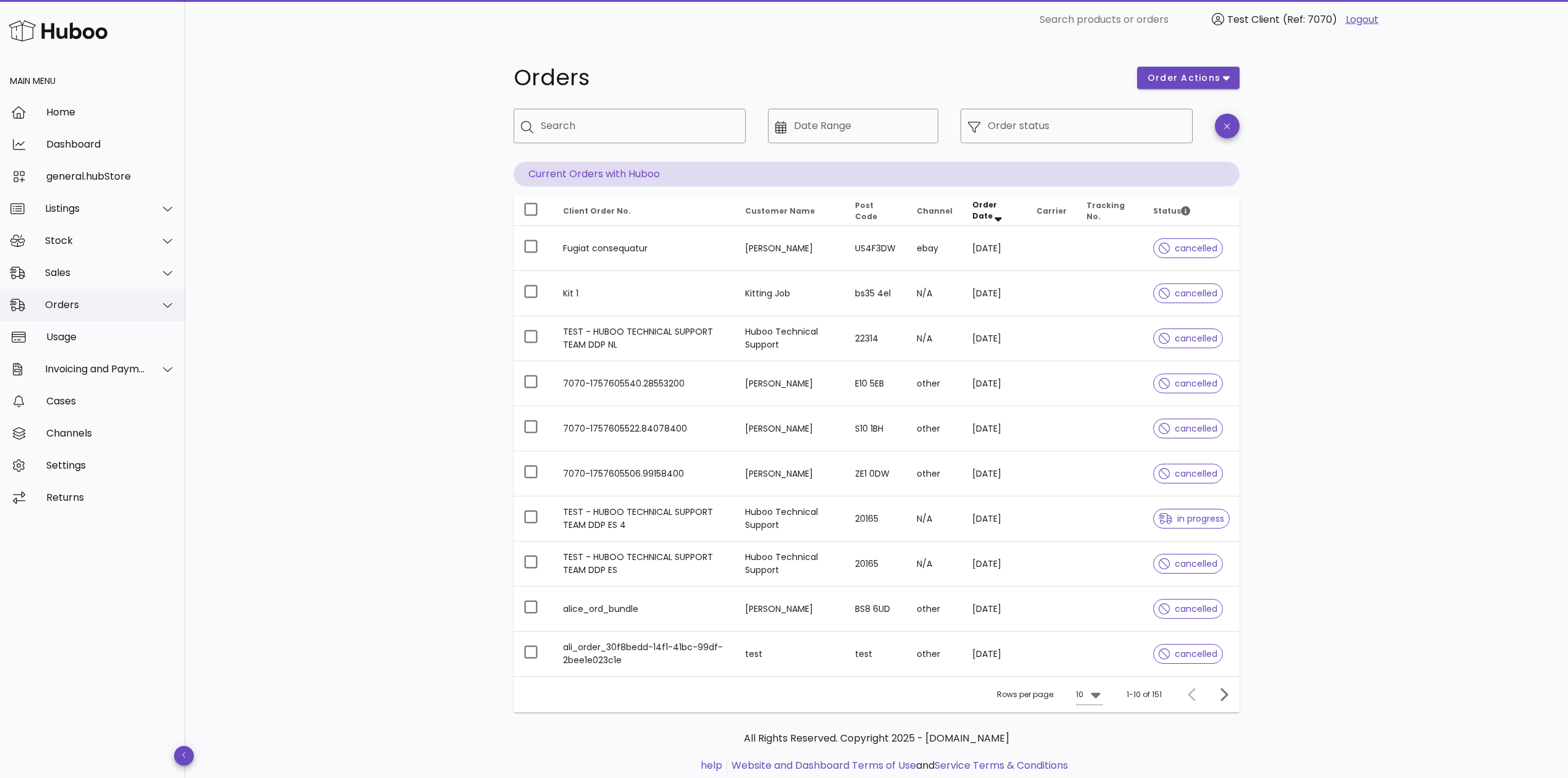
click at [164, 304] on icon at bounding box center [168, 305] width 10 height 11
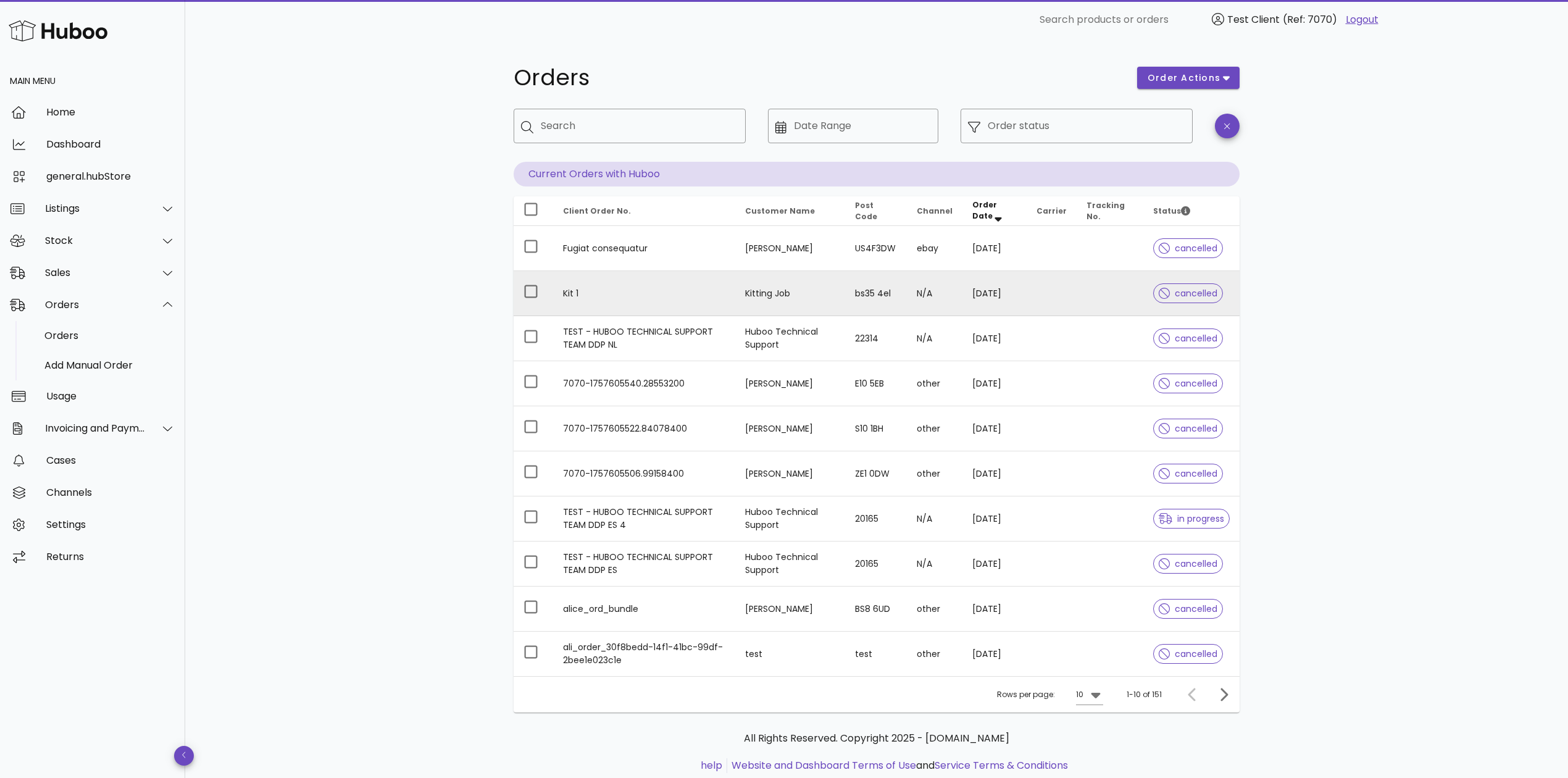
scroll to position [37, 0]
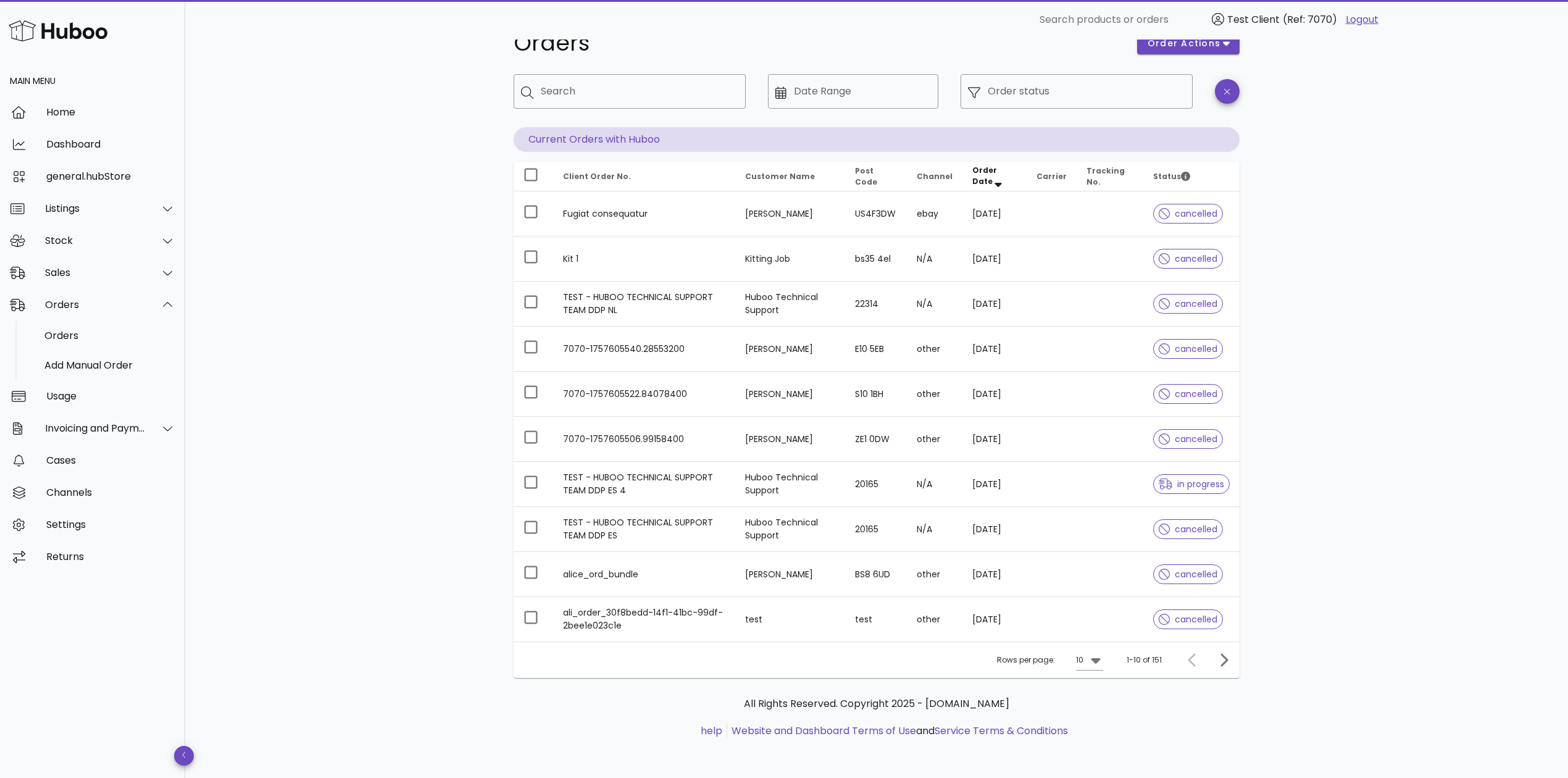
click at [981, 171] on span "Order Date" at bounding box center [985, 176] width 25 height 22
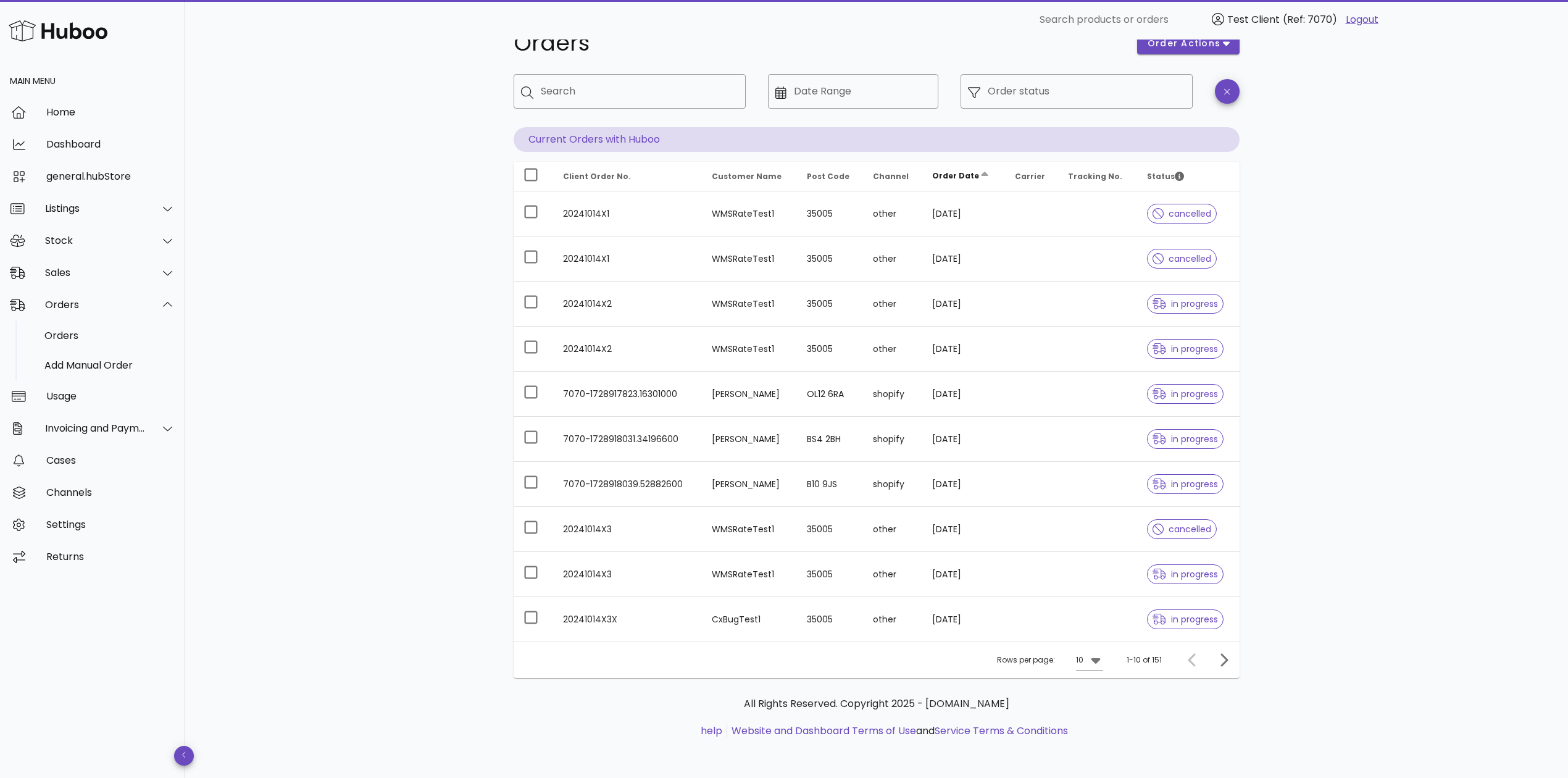
click at [981, 171] on icon "Order Date: Not sorted. Activate to sort ascending." at bounding box center [985, 176] width 11 height 11
click at [887, 178] on th "Channel" at bounding box center [892, 176] width 59 height 29
click at [837, 171] on span "Post Code" at bounding box center [828, 176] width 42 height 10
click at [948, 181] on th "Order Date" at bounding box center [963, 176] width 83 height 29
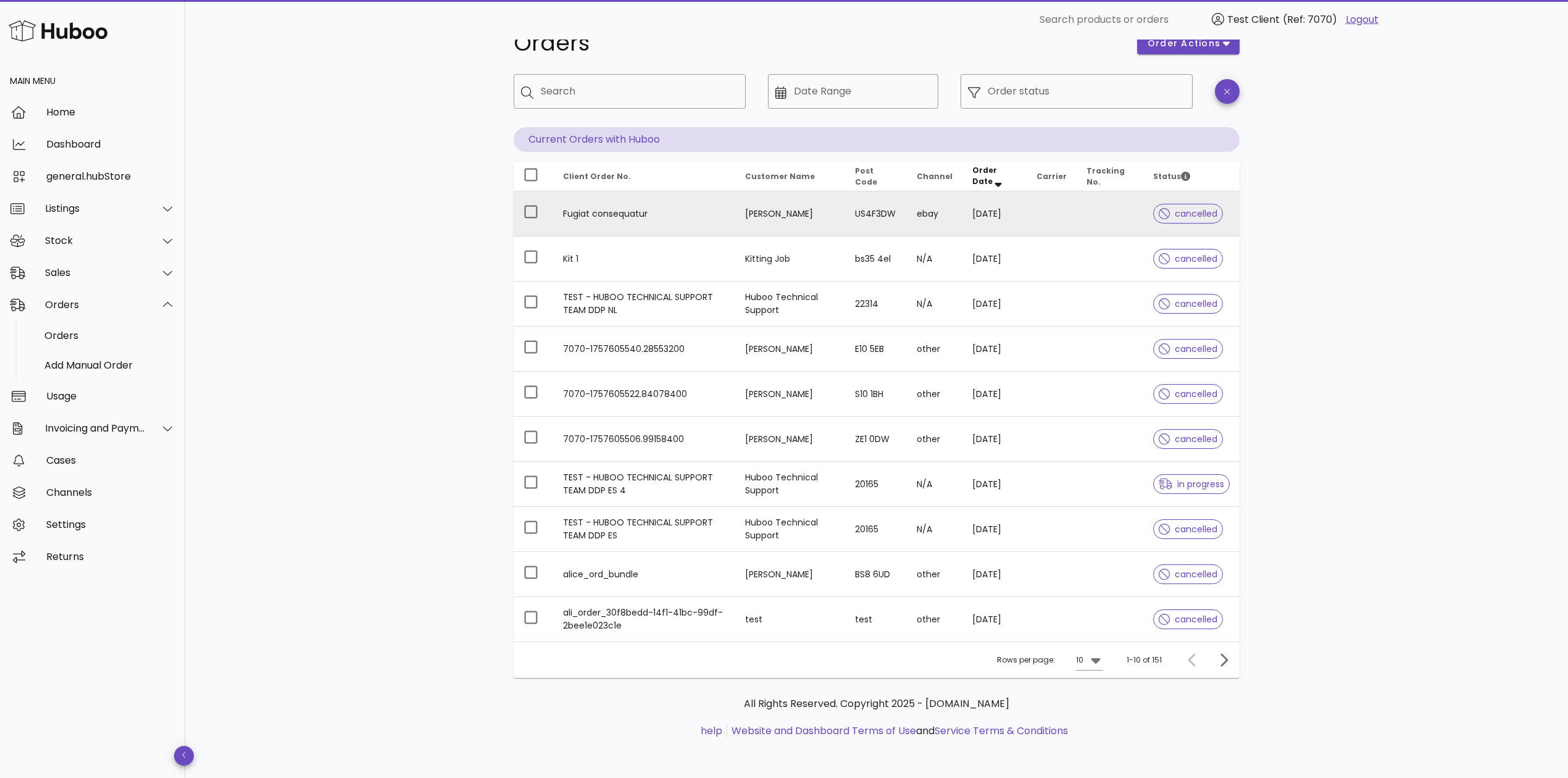
click at [663, 220] on td "Fugiat consequatur" at bounding box center [644, 214] width 182 height 45
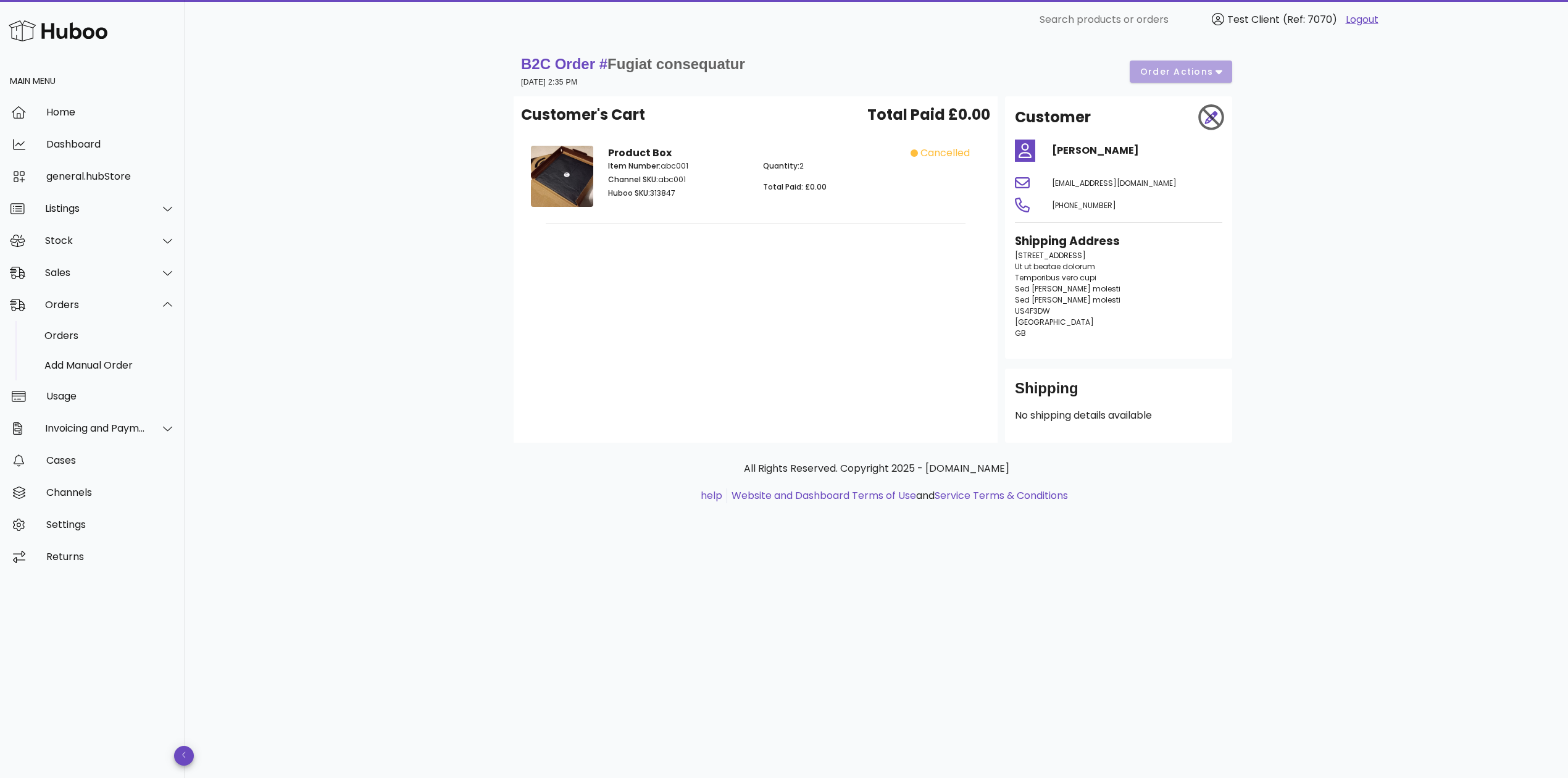
drag, startPoint x: 1114, startPoint y: 336, endPoint x: 1013, endPoint y: 234, distance: 143.5
click at [1013, 234] on div "Shipping Address 932 Clarendon Boulevard Ut ut beatae dolorum Temporibus vero c…" at bounding box center [1118, 291] width 222 height 131
drag, startPoint x: 1159, startPoint y: 226, endPoint x: 998, endPoint y: 153, distance: 176.8
click at [998, 153] on div "Customer MacKensie James gesos@mailinator.com +1 (461) 655-9476 Shipping Addres…" at bounding box center [1118, 269] width 242 height 347
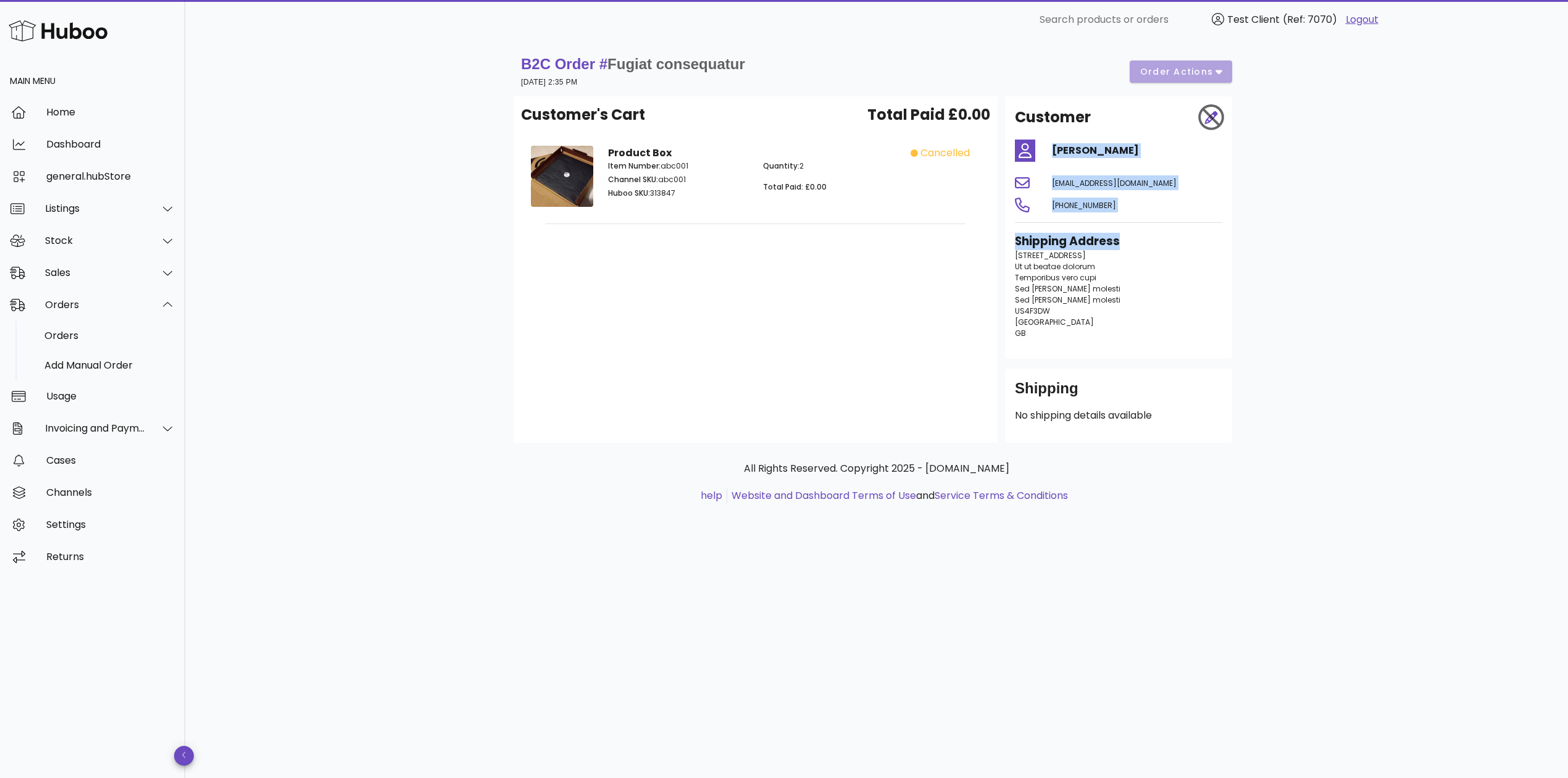
drag, startPoint x: 1164, startPoint y: 403, endPoint x: 976, endPoint y: 343, distance: 197.3
click at [976, 343] on div "Customer's Cart Total Paid £0.00 Product Box Item Number: abc001 Channel SKU: a…" at bounding box center [877, 269] width 726 height 347
click at [976, 343] on div "Customer's Cart Total Paid £0.00 Product Box Item Number: abc001 Channel SKU: a…" at bounding box center [756, 269] width 484 height 347
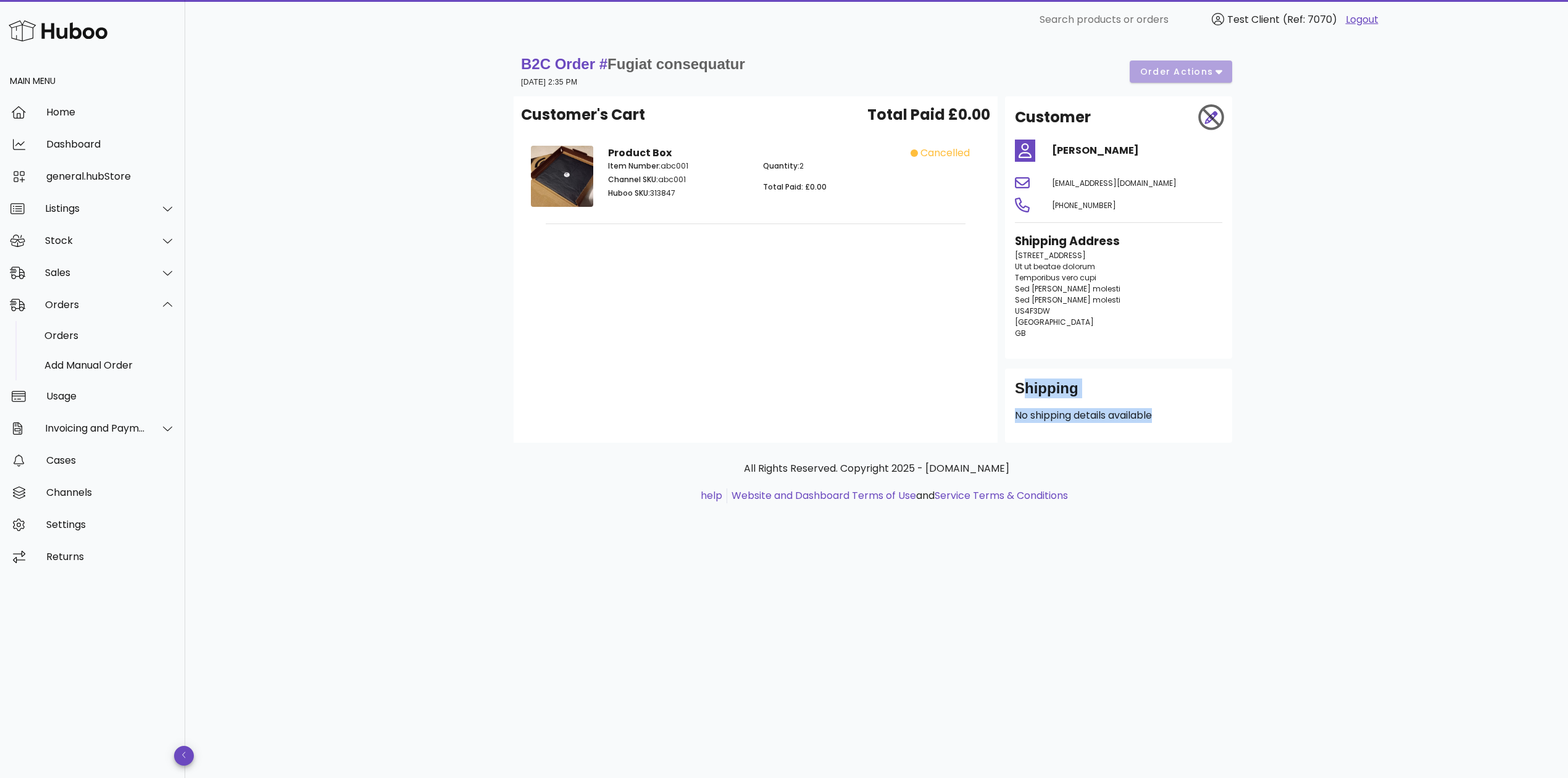
drag, startPoint x: 1011, startPoint y: 374, endPoint x: 1159, endPoint y: 427, distance: 157.2
click at [1159, 427] on div "Shipping No shipping details available" at bounding box center [1118, 405] width 227 height 74
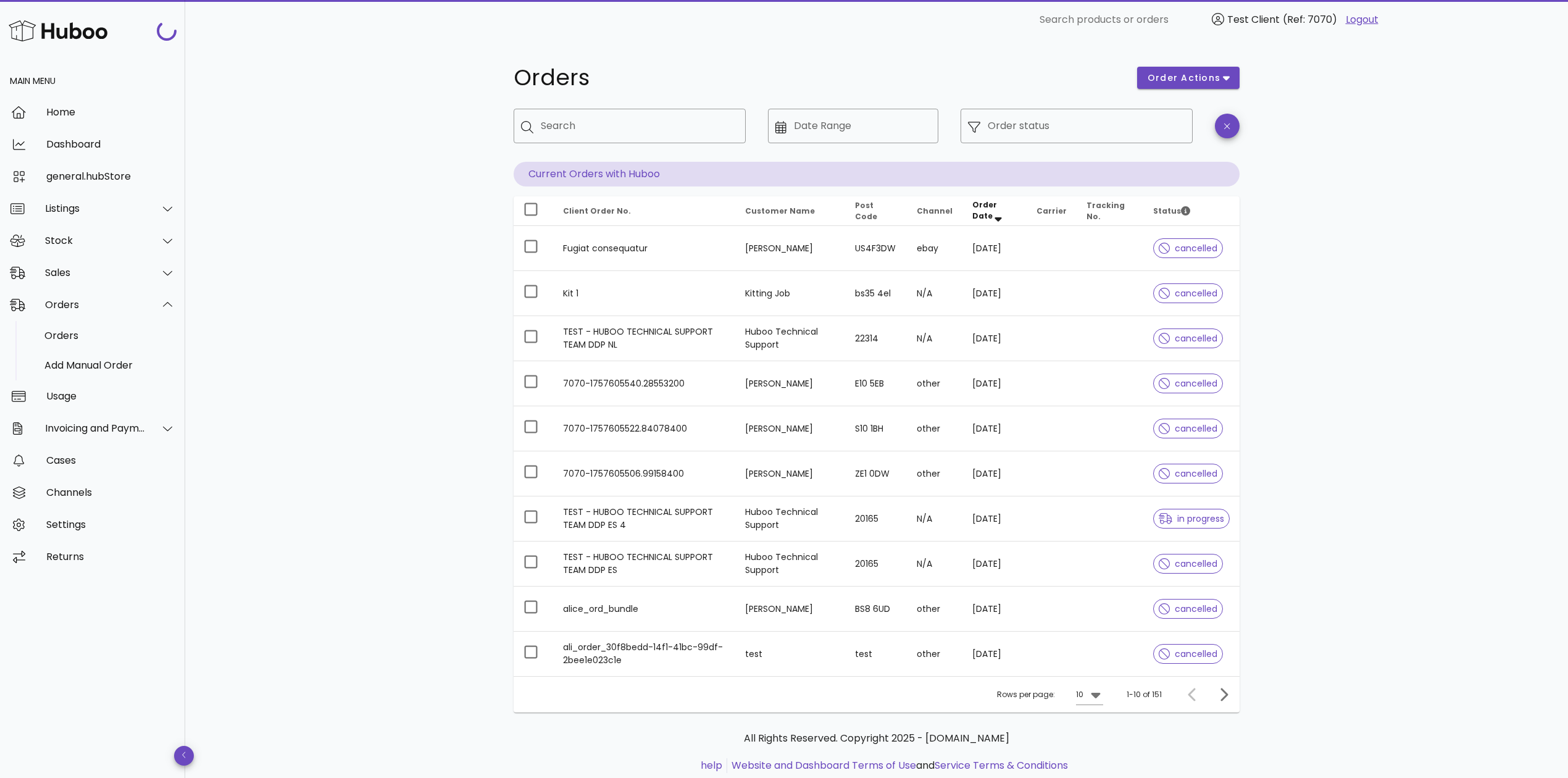
scroll to position [37, 0]
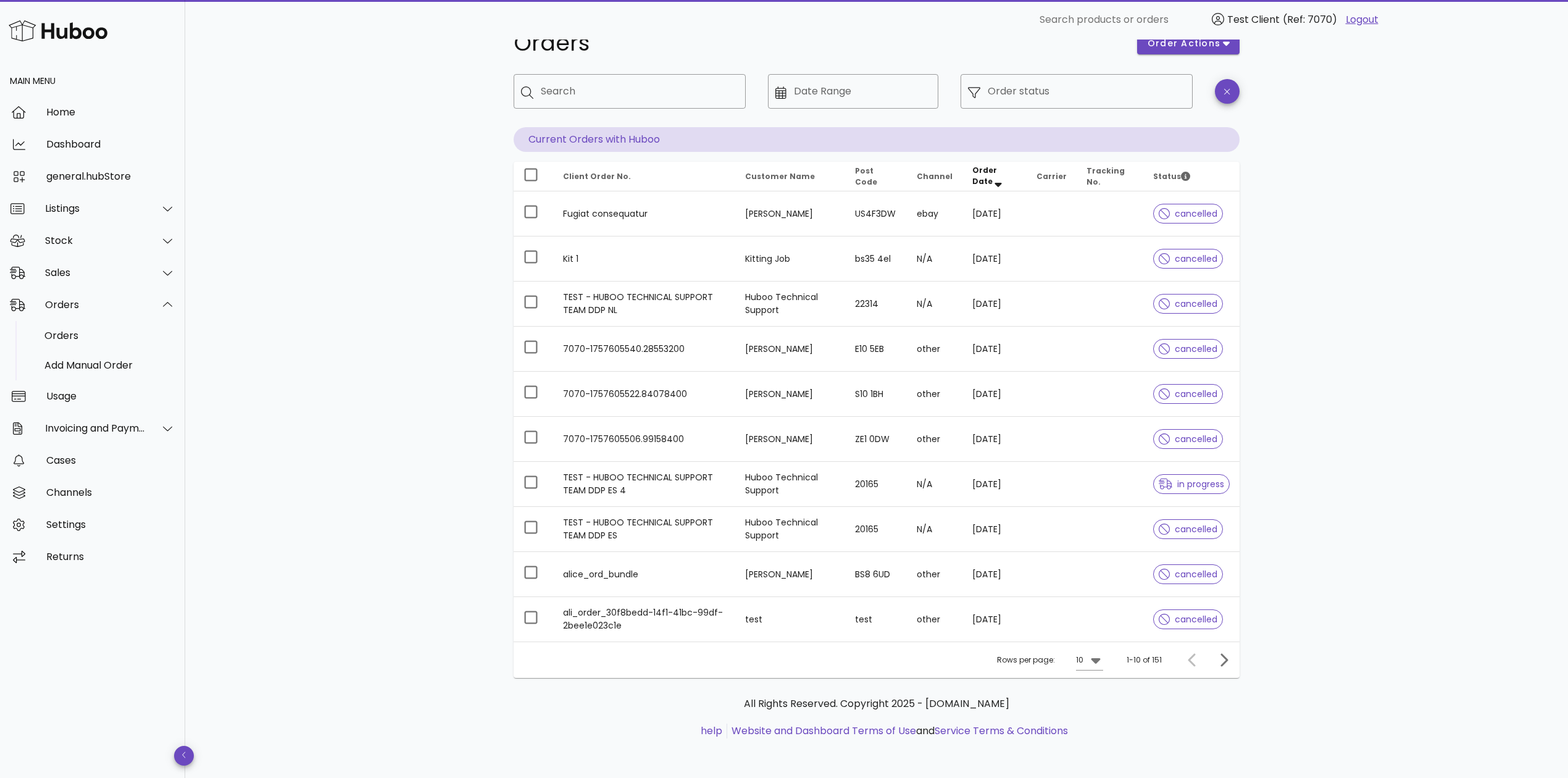
click at [684, 109] on div "​ Search" at bounding box center [630, 100] width 232 height 53
click at [679, 101] on div "Search" at bounding box center [638, 91] width 195 height 35
type input "********"
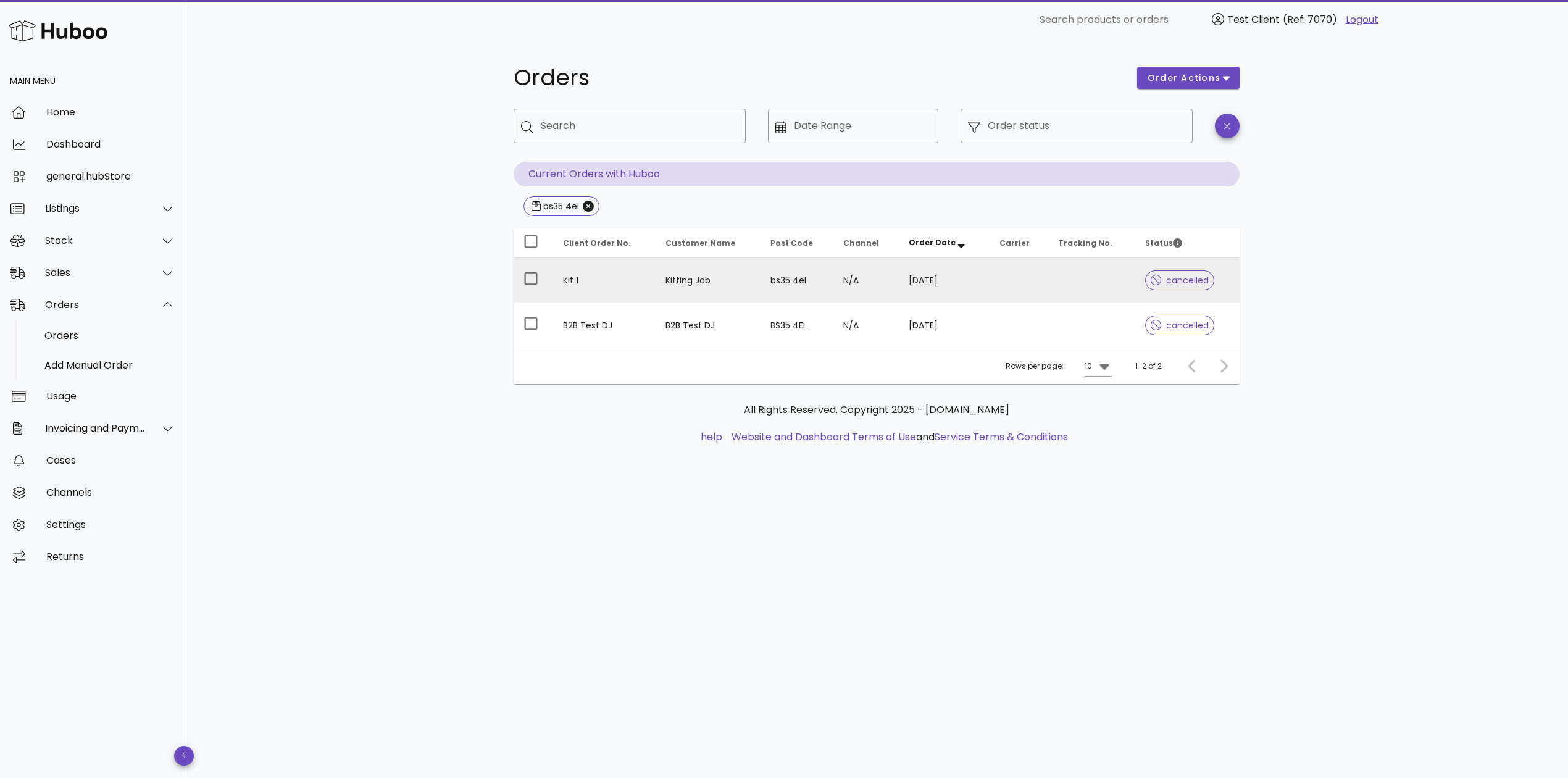
click at [656, 275] on td "Kitting Job" at bounding box center [709, 281] width 105 height 45
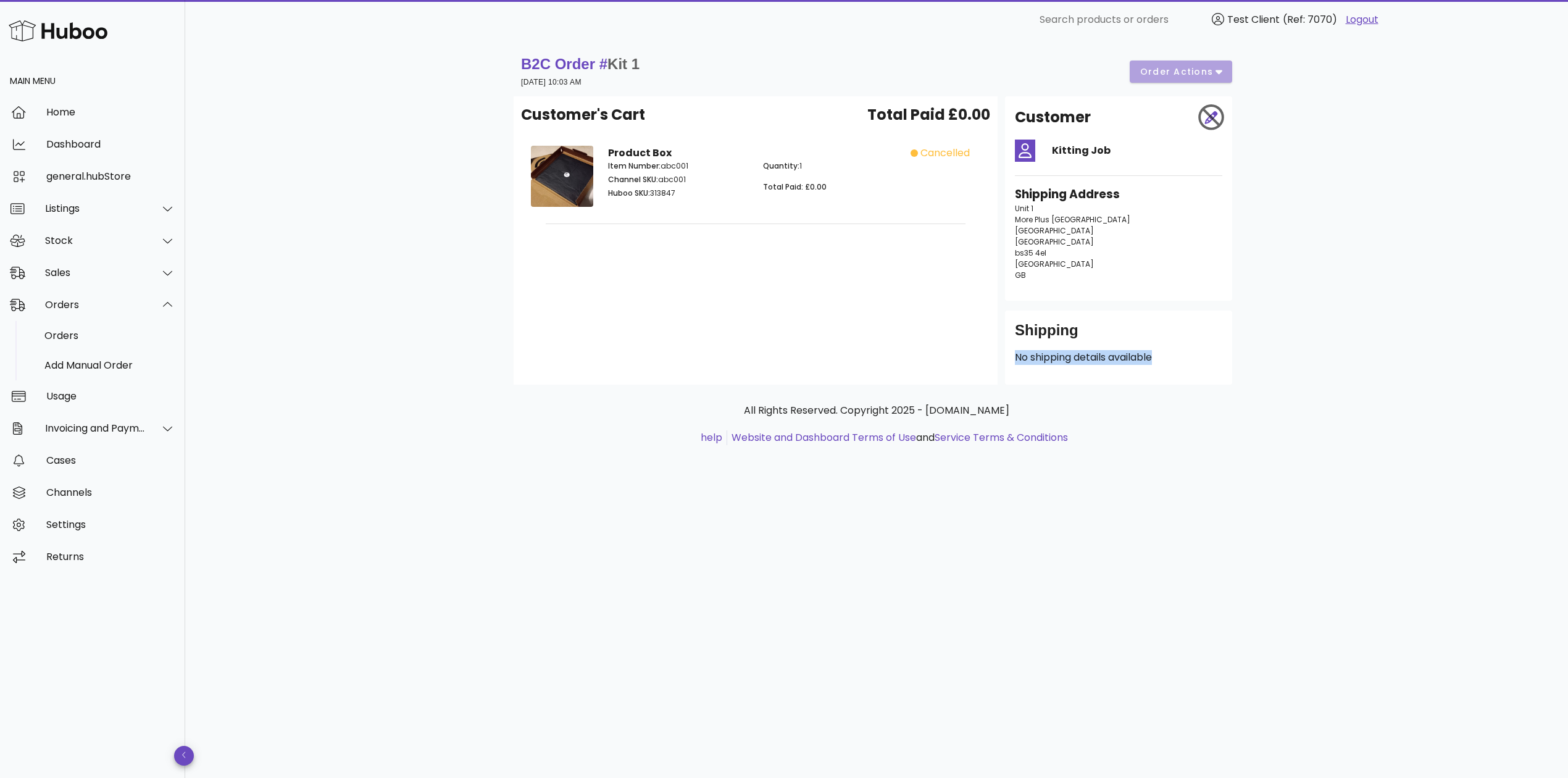
drag, startPoint x: 1064, startPoint y: 342, endPoint x: 1206, endPoint y: 369, distance: 144.5
click at [1206, 369] on div "Shipping No shipping details available" at bounding box center [1118, 347] width 227 height 74
click at [526, 81] on small "18 September 2025 at 10:03 AM" at bounding box center [551, 82] width 61 height 9
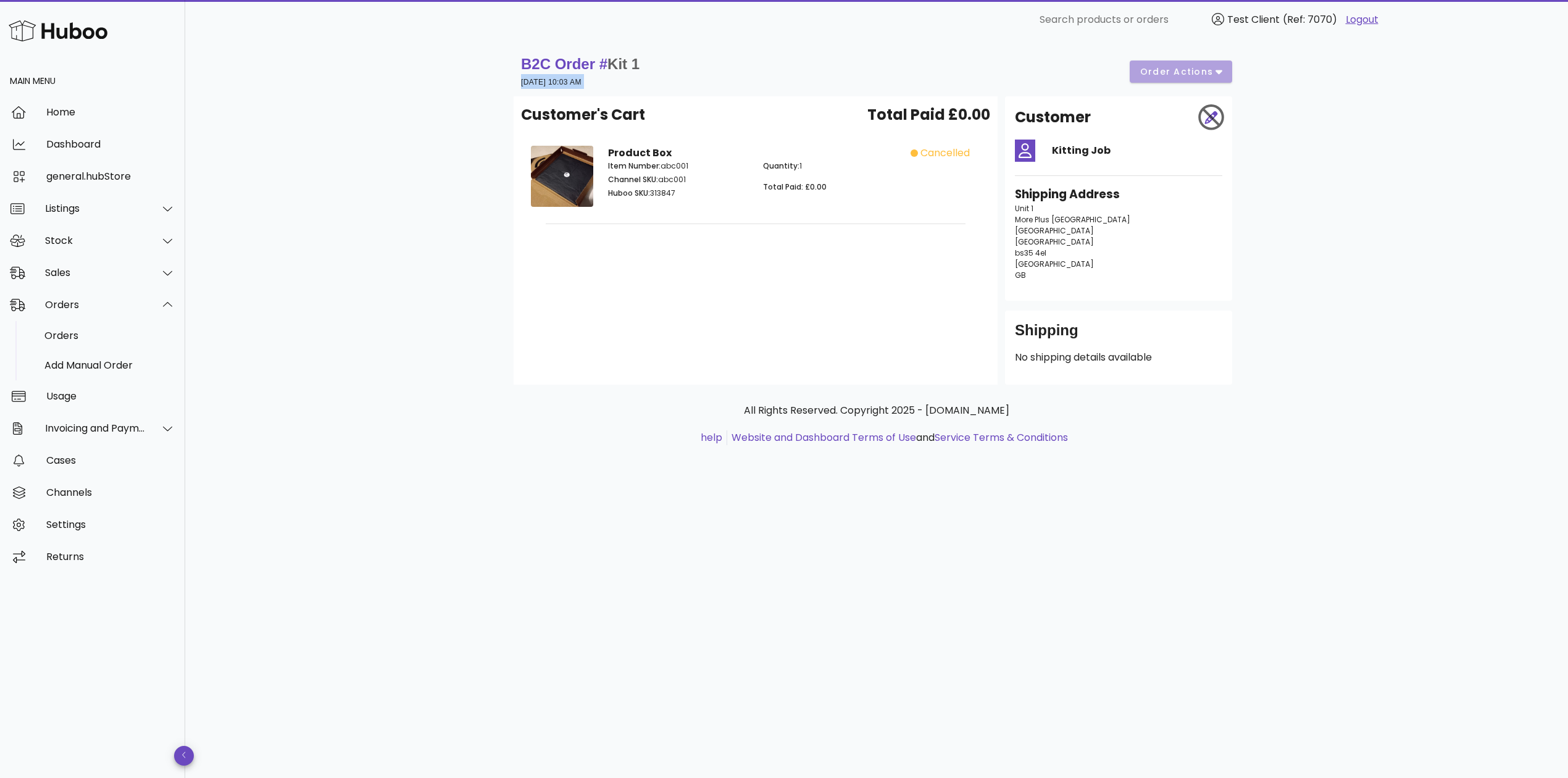
click at [526, 81] on small "18 September 2025 at 10:03 AM" at bounding box center [551, 82] width 61 height 9
click at [549, 99] on div "Customer's Cart Total Paid £0.00 Product Box Item Number: abc001 Channel SKU: a…" at bounding box center [756, 241] width 484 height 289
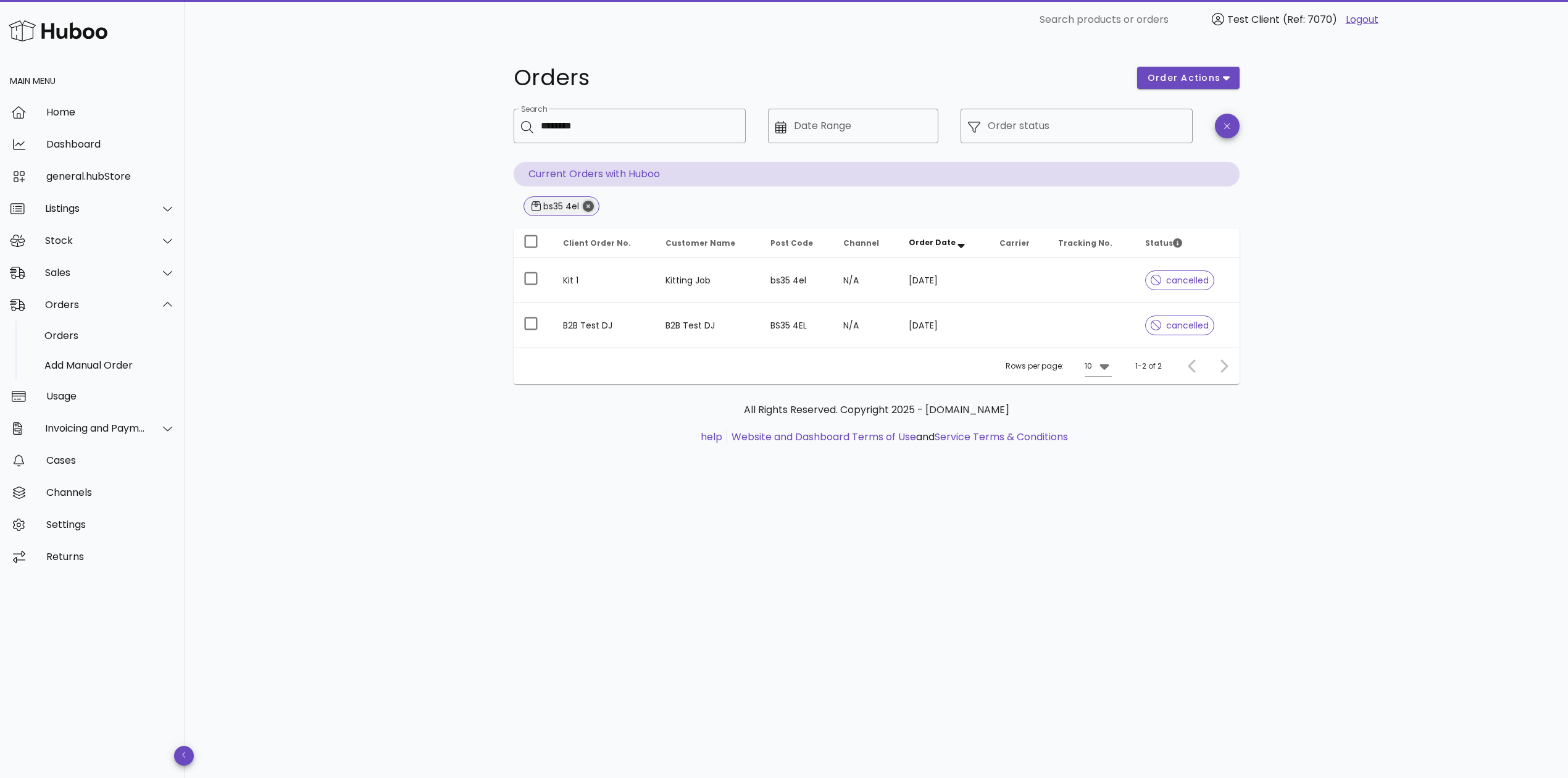
click at [592, 208] on icon "Close" at bounding box center [588, 206] width 11 height 11
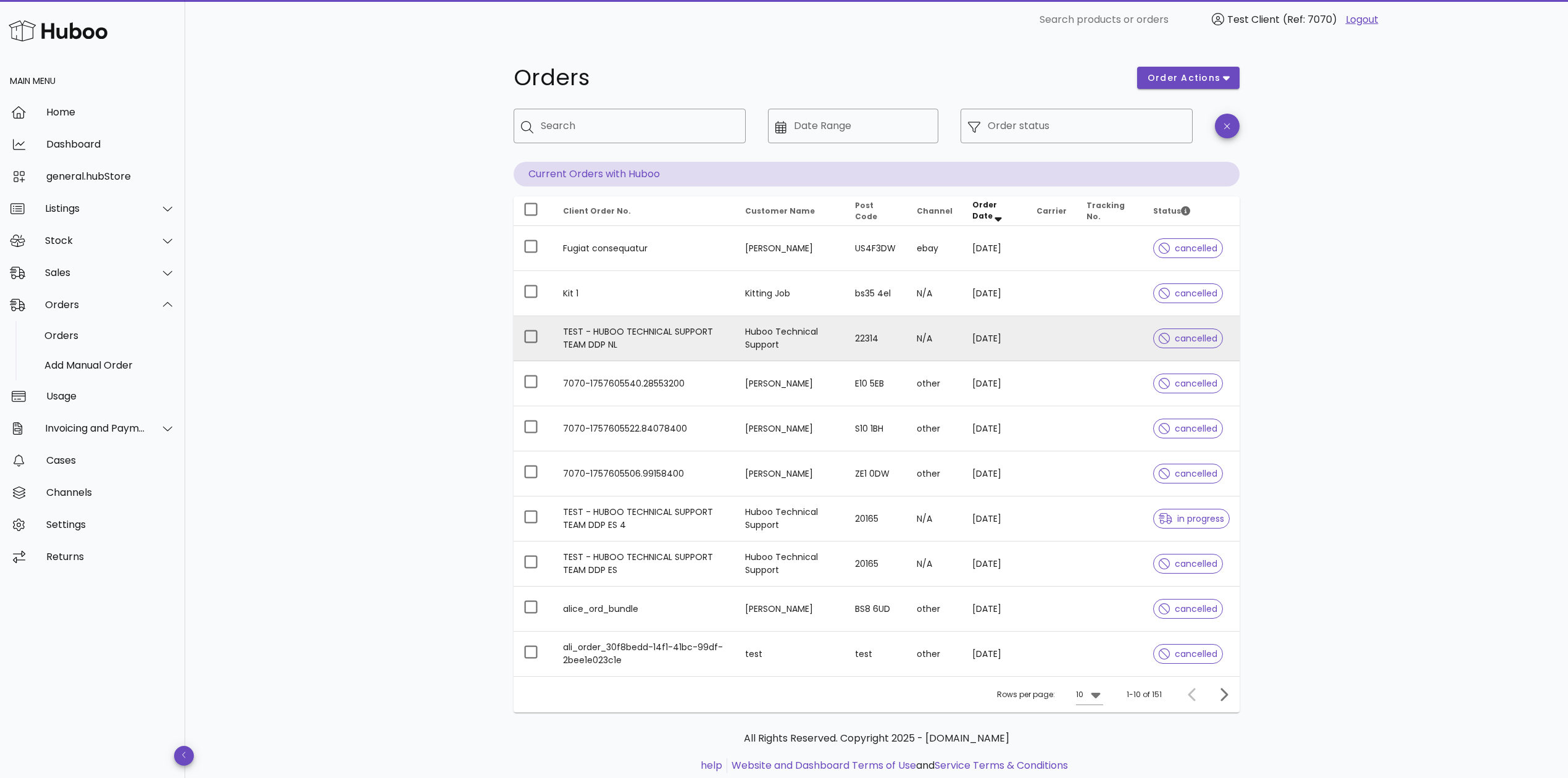
scroll to position [37, 0]
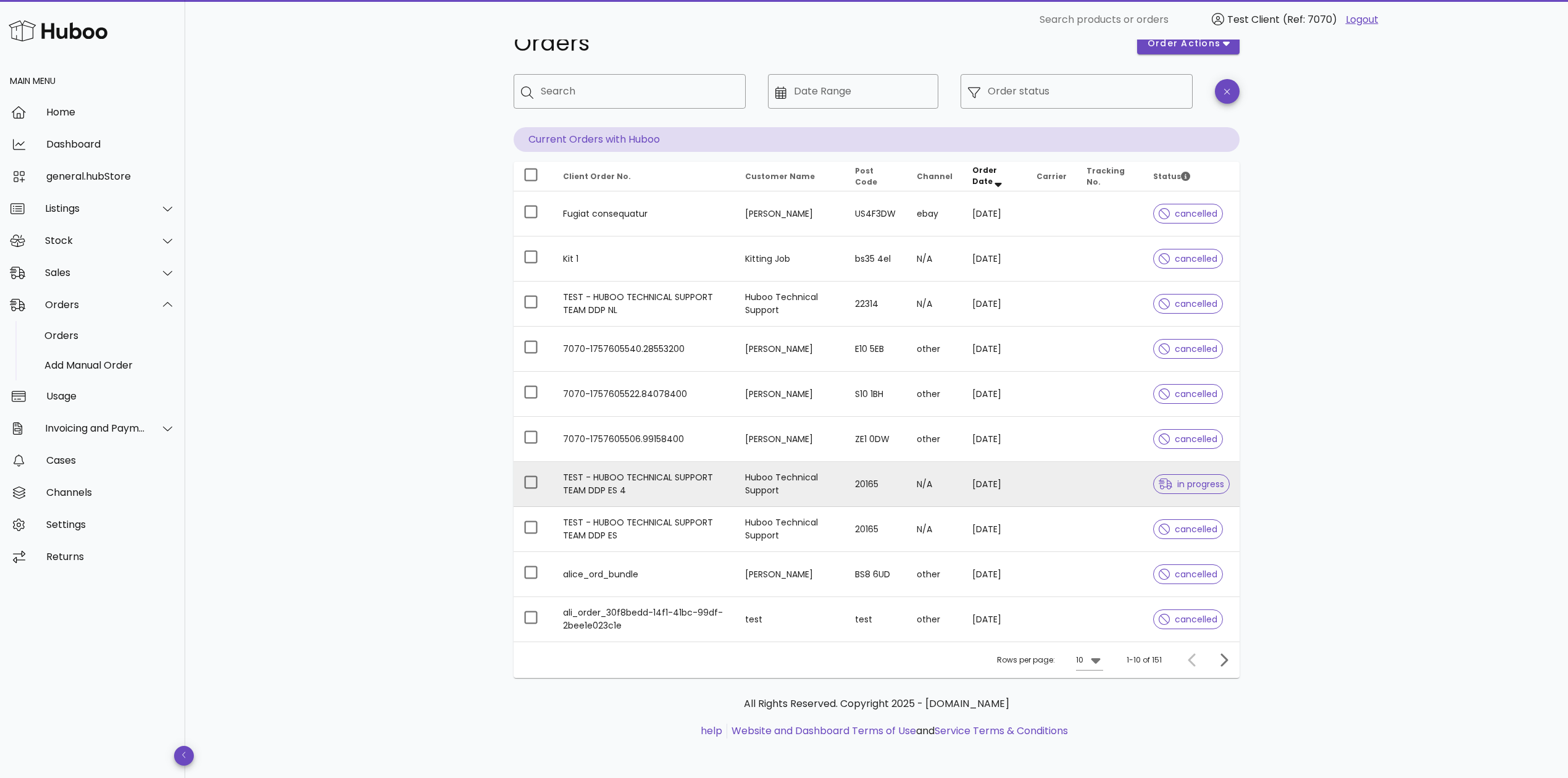
click at [919, 483] on td "N/A" at bounding box center [934, 485] width 55 height 45
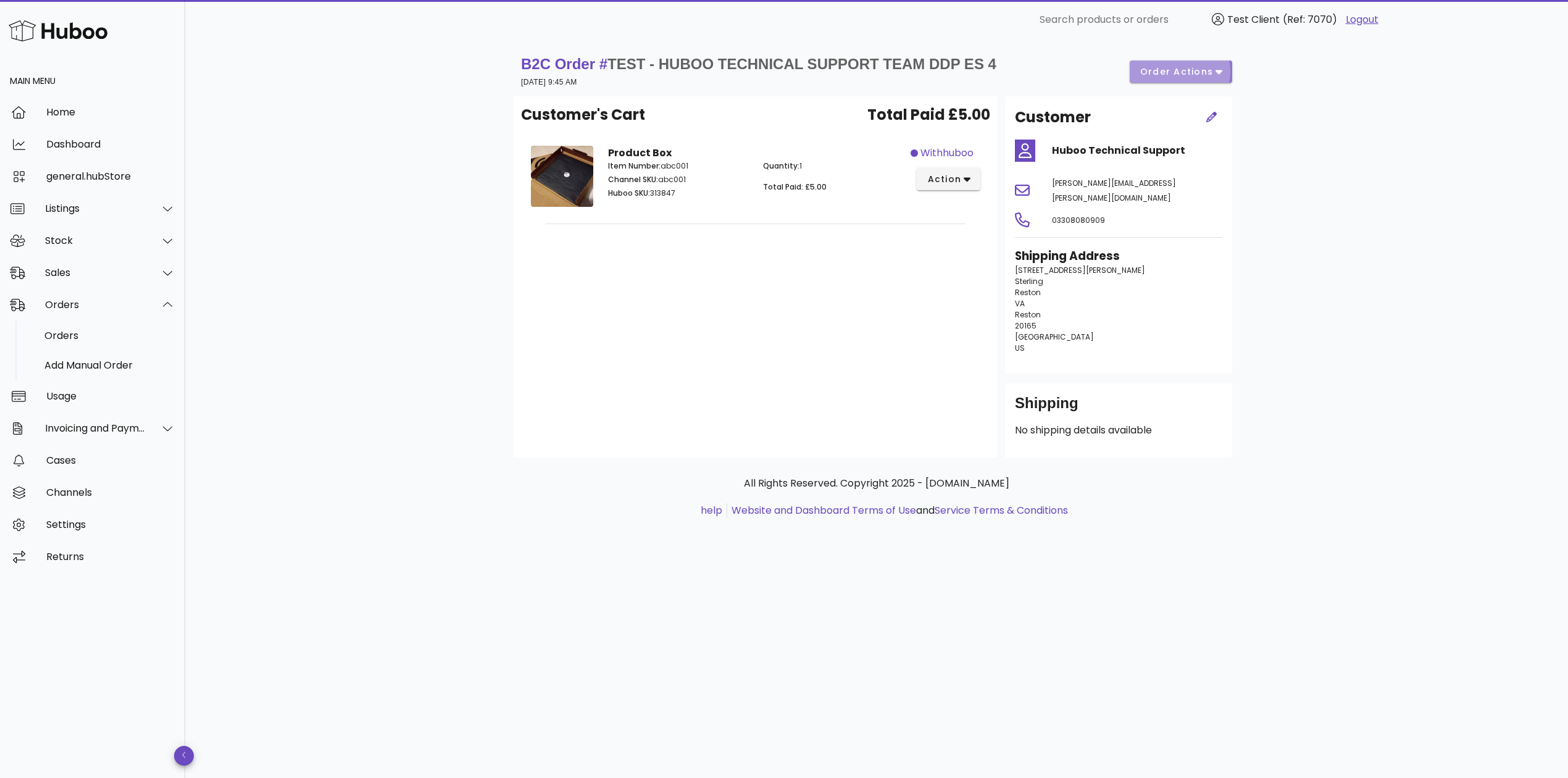
click at [1169, 70] on span "order actions" at bounding box center [1177, 72] width 74 height 13
click at [1067, 77] on div "B2C Order # TEST - HUBOO TECHNICAL SUPPORT TEAM DDP ES 4 11 September 2025 at 9…" at bounding box center [877, 72] width 711 height 35
click at [1157, 67] on span "order actions" at bounding box center [1177, 72] width 74 height 13
click at [1103, 362] on div "Customer Huboo Technical Support jason.hill@huboo.com 03308080909 Shipping Addr…" at bounding box center [1118, 277] width 242 height 362
drag, startPoint x: 1052, startPoint y: 331, endPoint x: 1033, endPoint y: 317, distance: 23.6
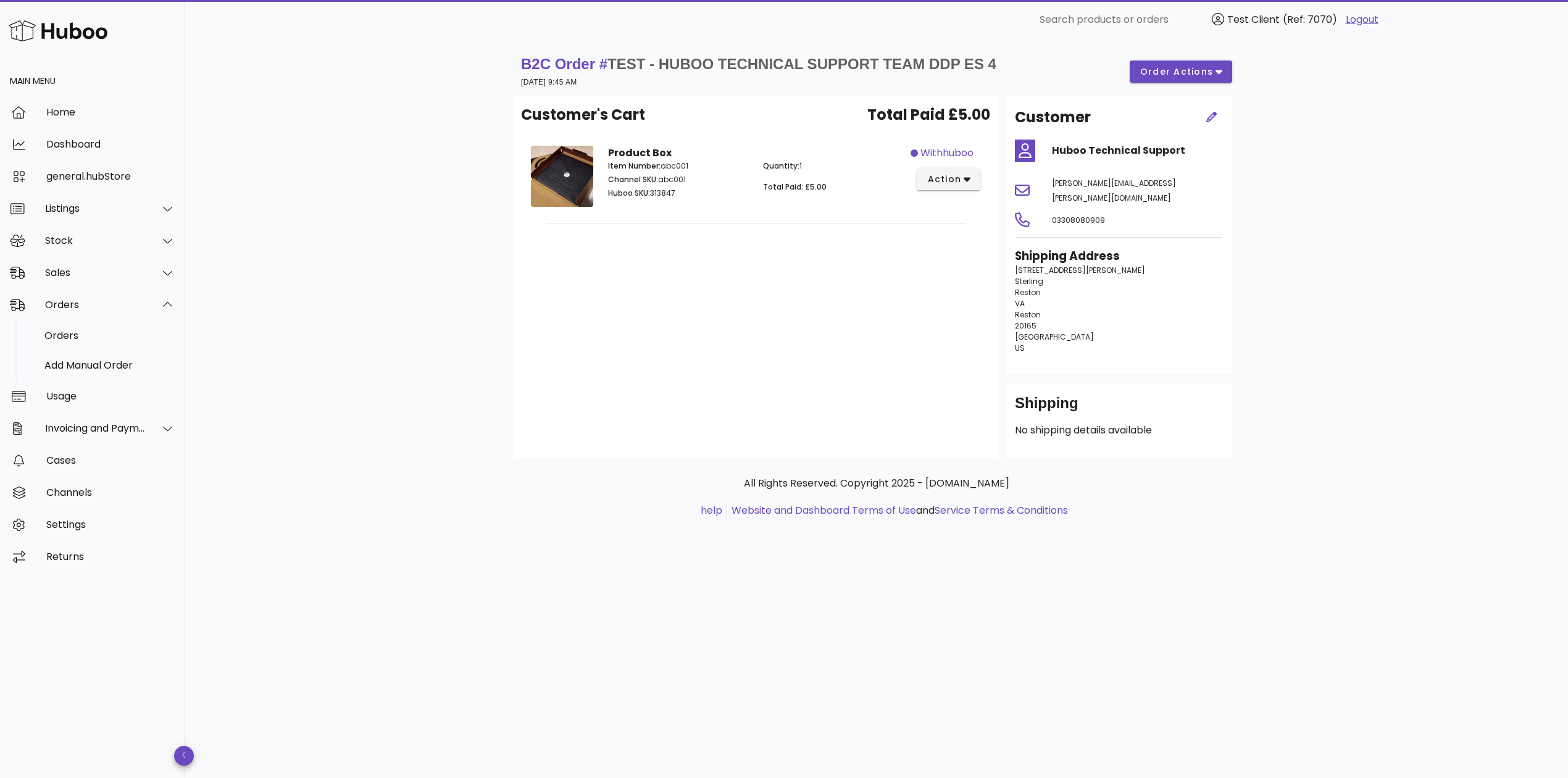
click at [1033, 317] on p "46473 Montgomery Place Sterling Reston VA Reston 20165 United States US" at bounding box center [1118, 310] width 208 height 89
click at [1030, 321] on span "20165" at bounding box center [1026, 325] width 22 height 10
click at [1018, 310] on span "Reston" at bounding box center [1028, 314] width 26 height 10
click at [1023, 310] on span "Reston" at bounding box center [1028, 314] width 26 height 10
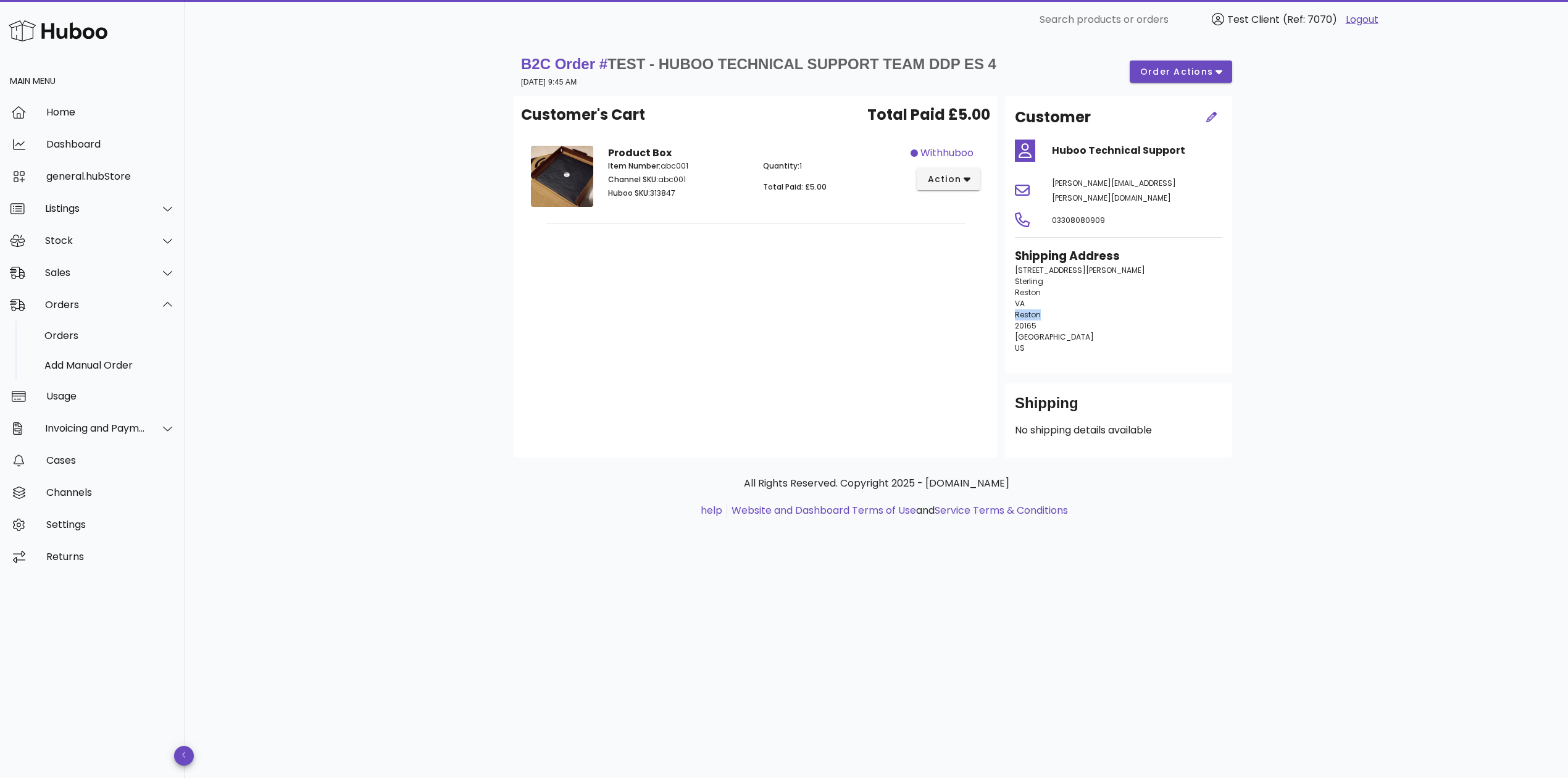
drag, startPoint x: 1129, startPoint y: 202, endPoint x: 1038, endPoint y: 206, distance: 91.1
click at [1038, 206] on div "03308080909" at bounding box center [1118, 219] width 222 height 29
click at [1038, 206] on div at bounding box center [1026, 219] width 37 height 29
click at [1181, 82] on button "order actions" at bounding box center [1181, 72] width 102 height 23
click at [784, 159] on div "Quantity: 1 Total Paid: £5.00" at bounding box center [833, 181] width 155 height 57
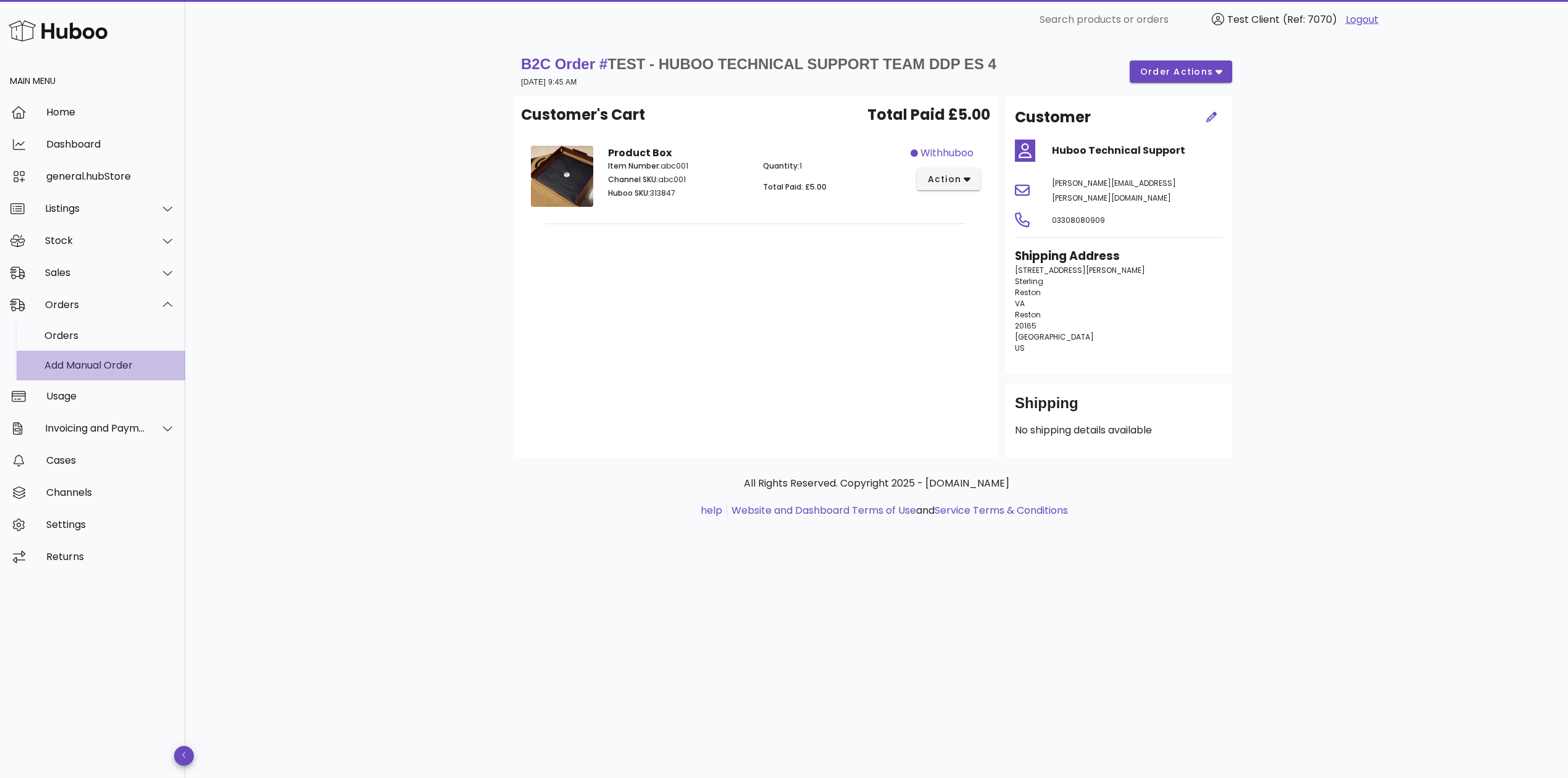
click at [95, 366] on div "Add Manual Order" at bounding box center [110, 365] width 131 height 12
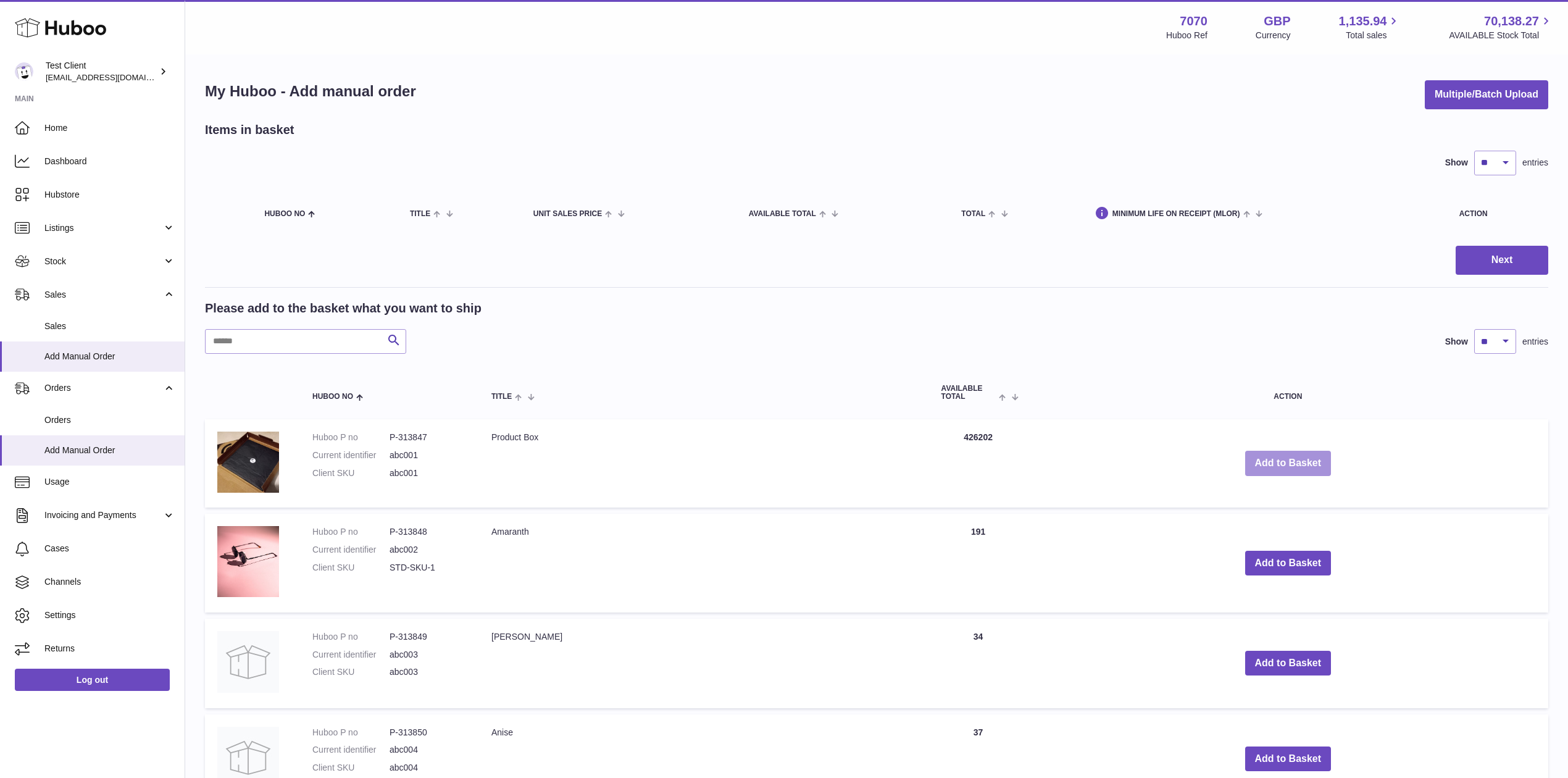
click at [1304, 456] on button "Add to Basket" at bounding box center [1288, 464] width 86 height 25
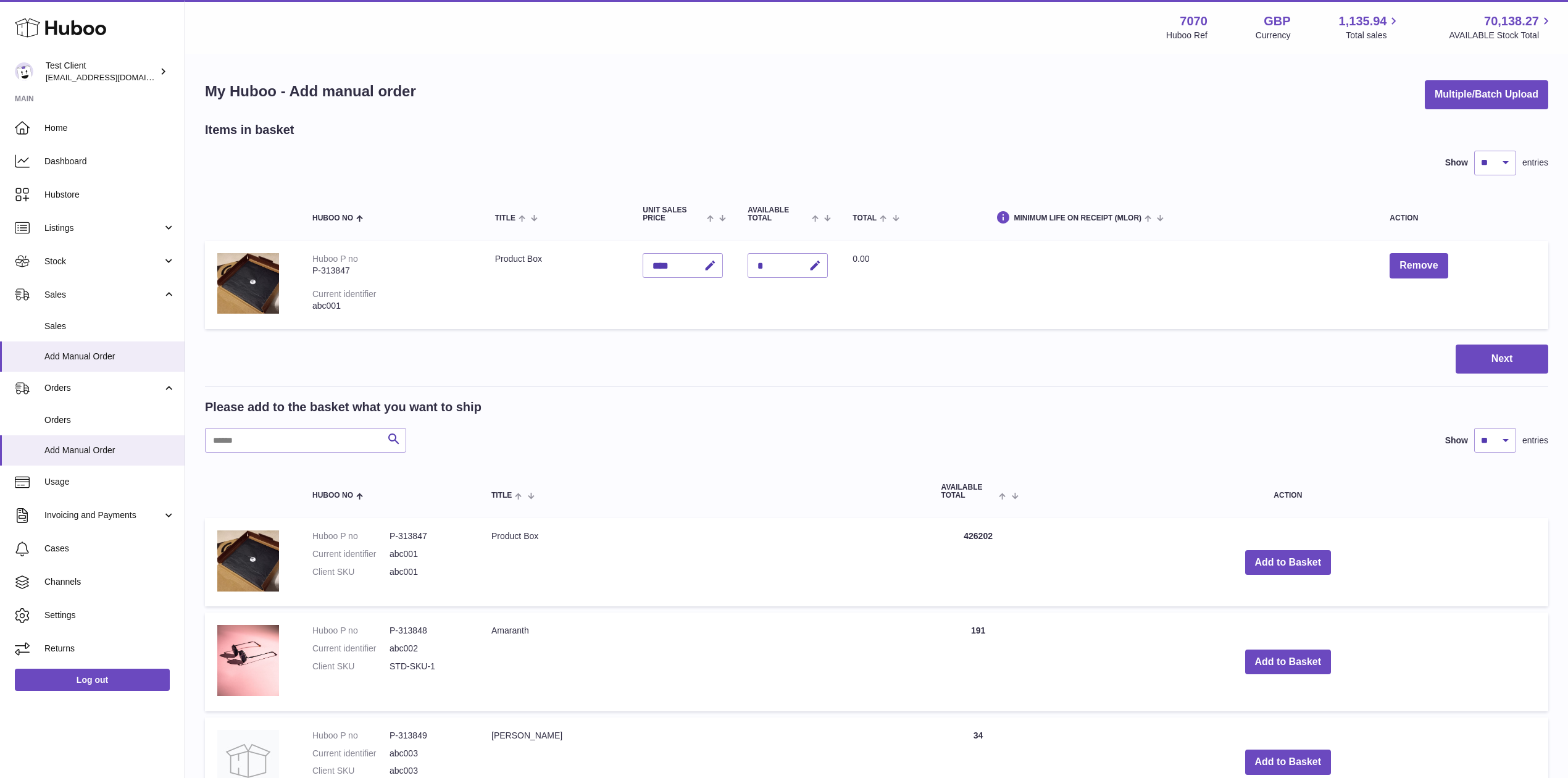
click at [689, 257] on div "****" at bounding box center [683, 265] width 80 height 25
click at [694, 265] on div "****" at bounding box center [683, 265] width 80 height 25
drag, startPoint x: 729, startPoint y: 269, endPoint x: 673, endPoint y: 278, distance: 56.7
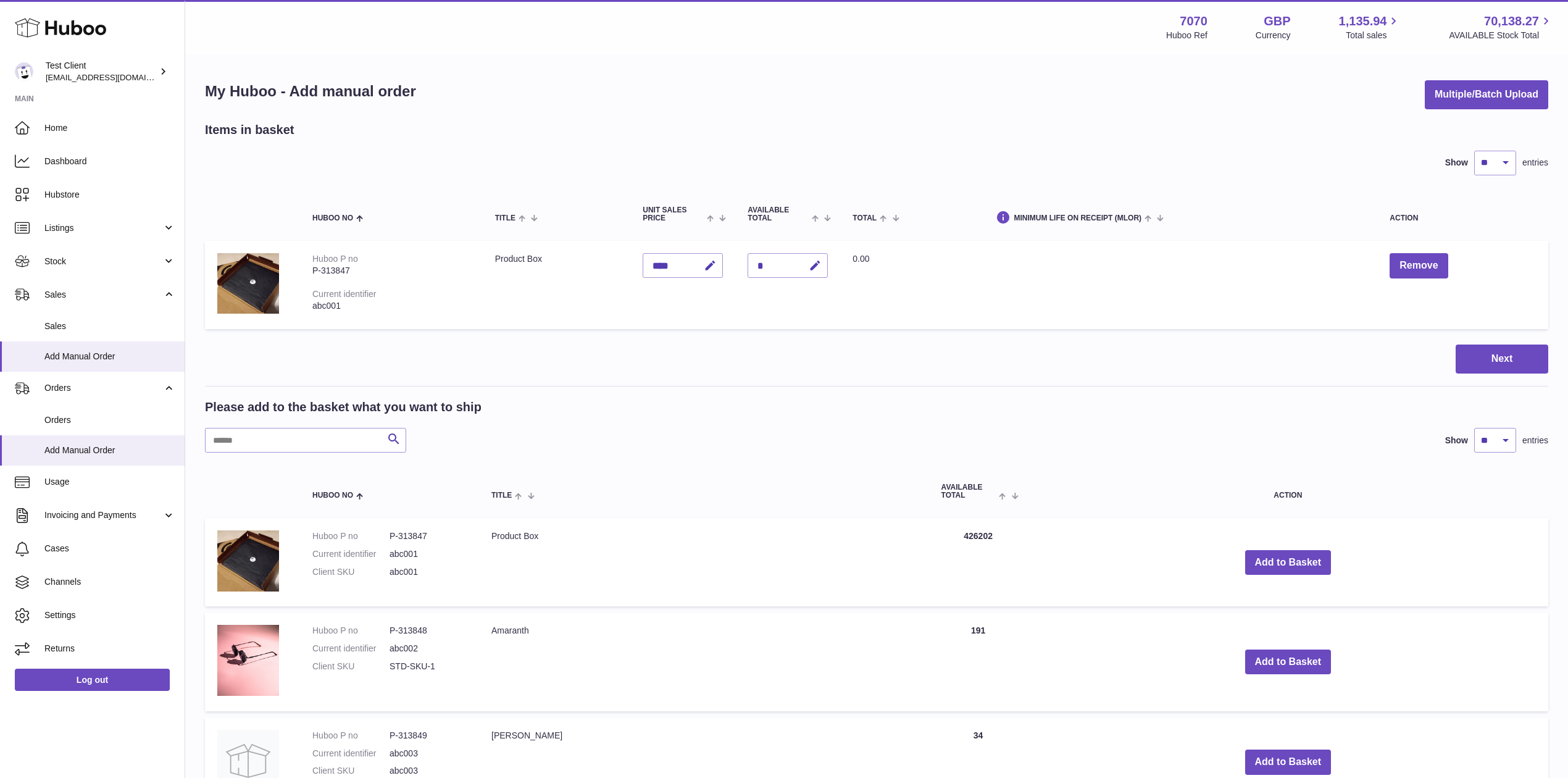
click at [673, 278] on td "Unit Sales Price ****" at bounding box center [683, 284] width 105 height 88
click at [683, 263] on div "****" at bounding box center [683, 265] width 80 height 25
click at [778, 259] on div "*" at bounding box center [787, 265] width 80 height 25
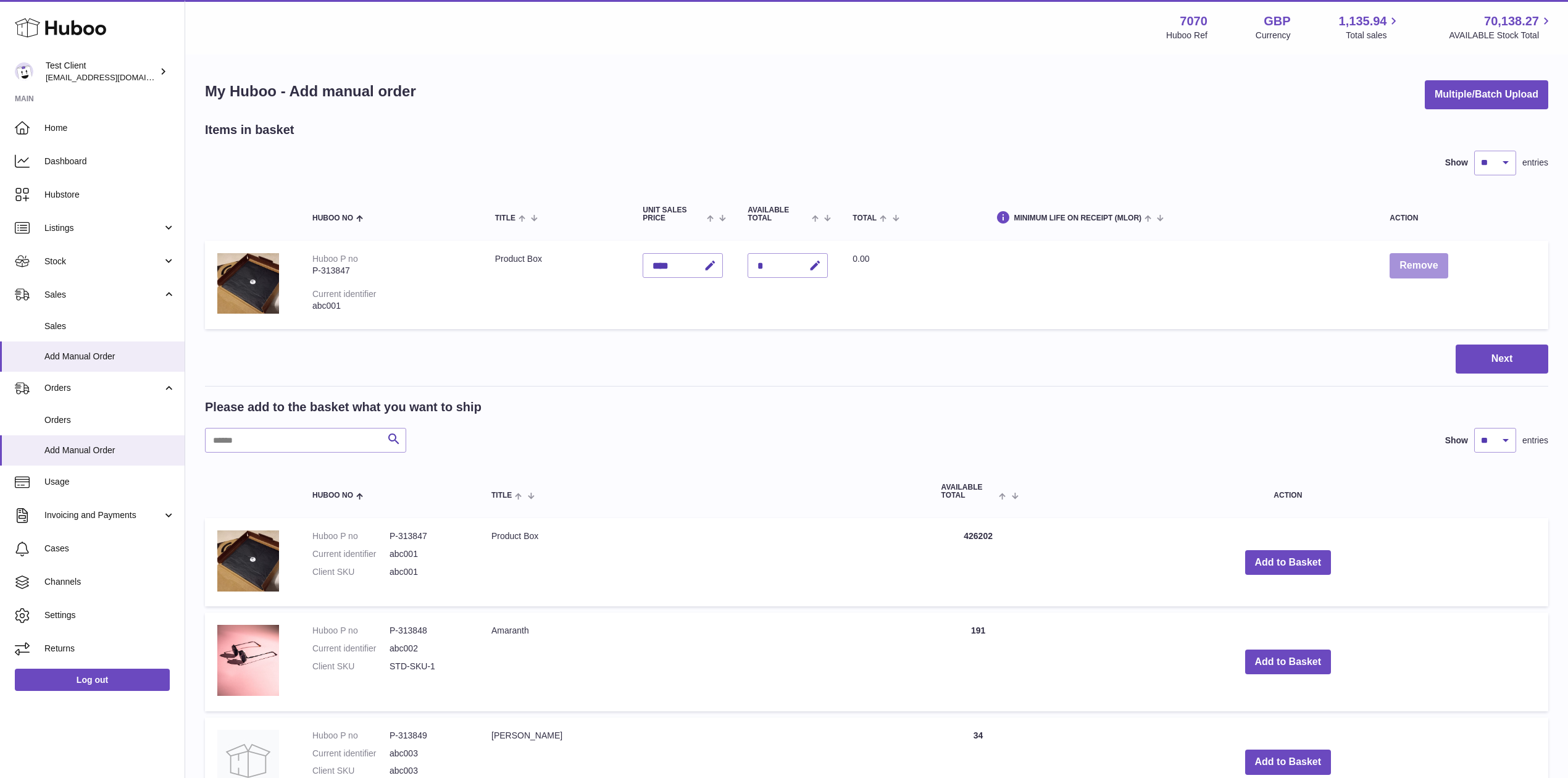
drag, startPoint x: 1408, startPoint y: 265, endPoint x: 1536, endPoint y: 411, distance: 194.2
click at [1429, 268] on button "Remove" at bounding box center [1418, 265] width 58 height 25
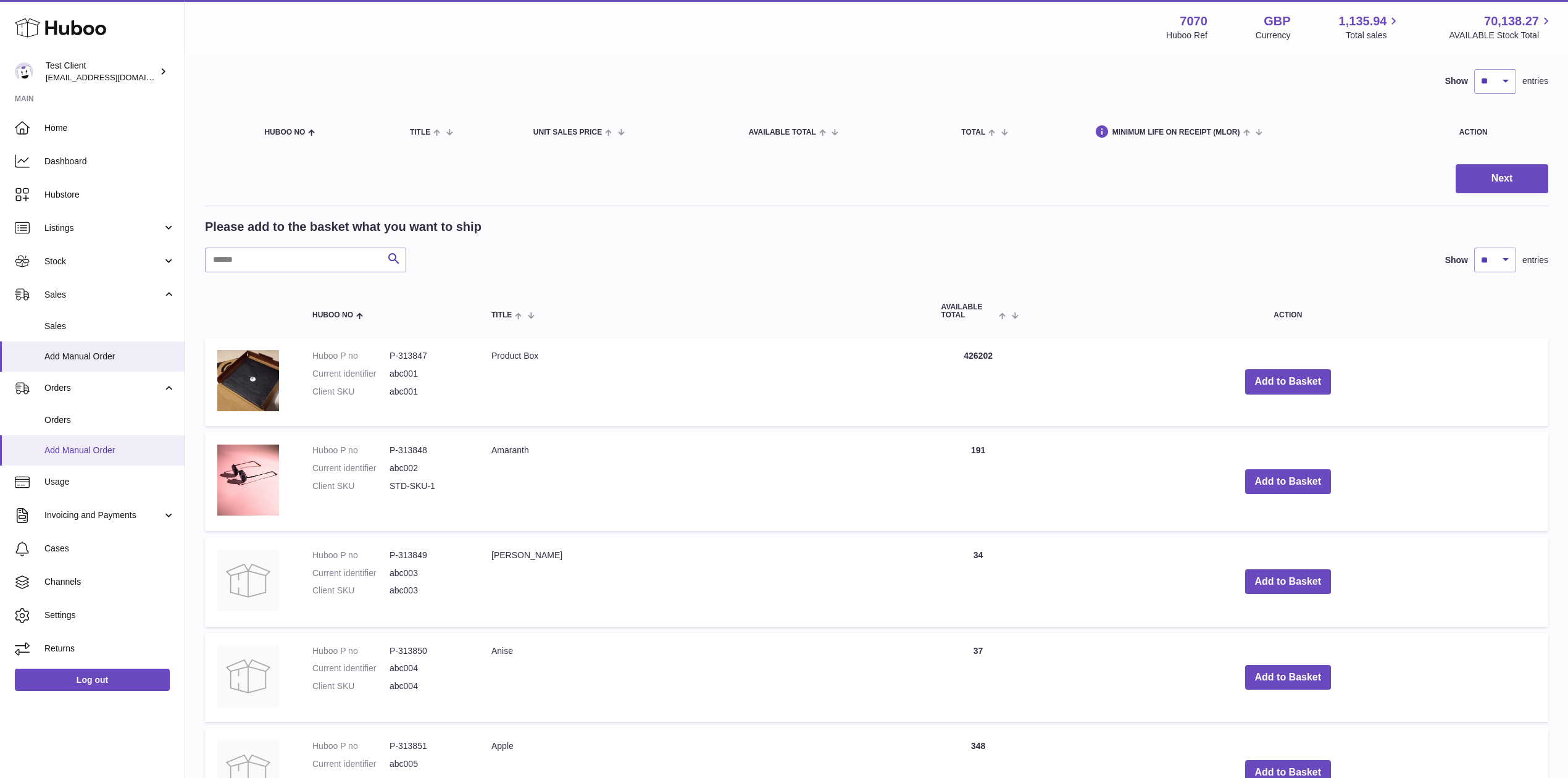
scroll to position [82, 0]
click at [89, 481] on span "Usage" at bounding box center [110, 482] width 131 height 12
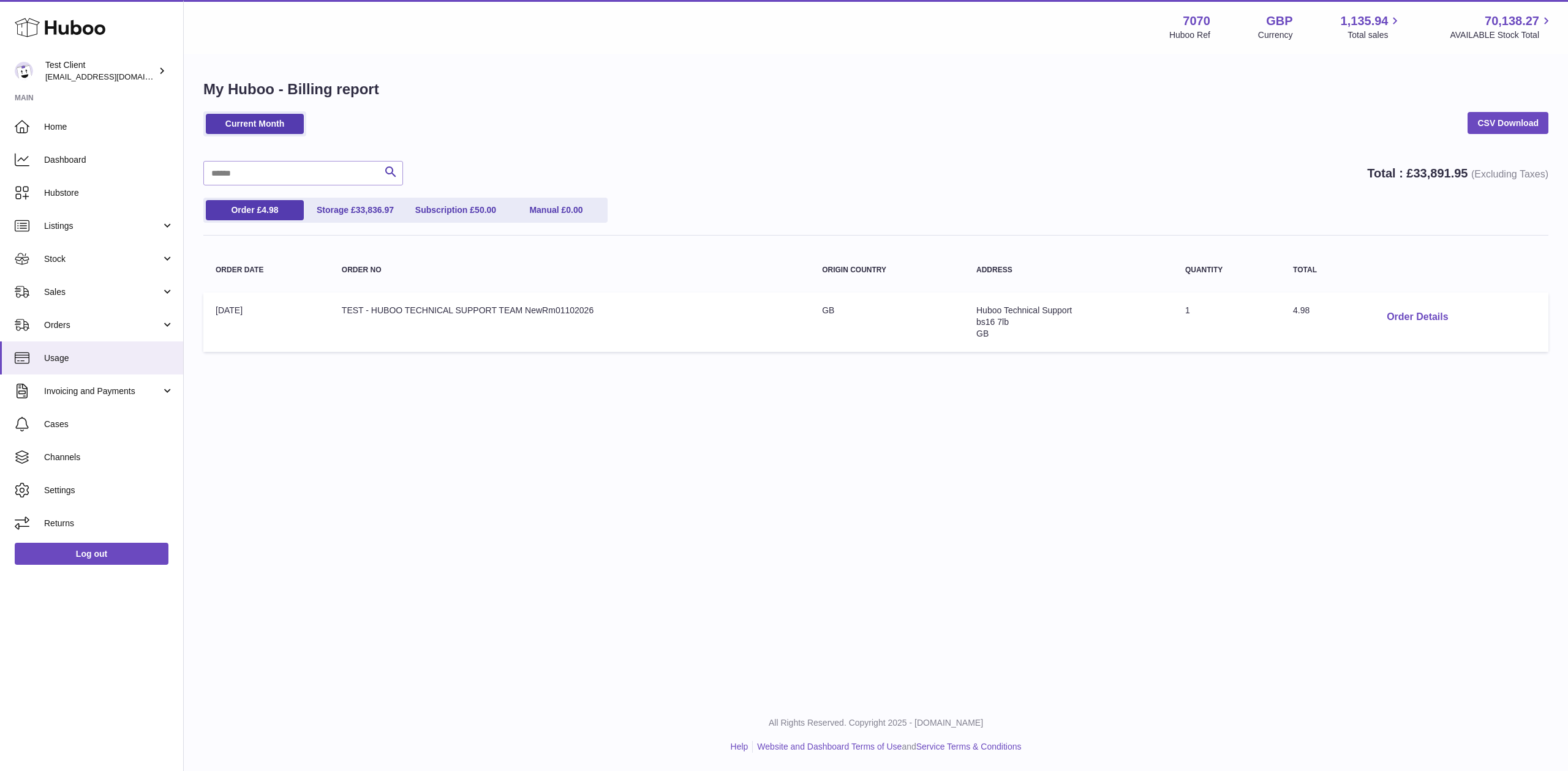
click at [1396, 309] on button "Order Details" at bounding box center [1417, 317] width 81 height 25
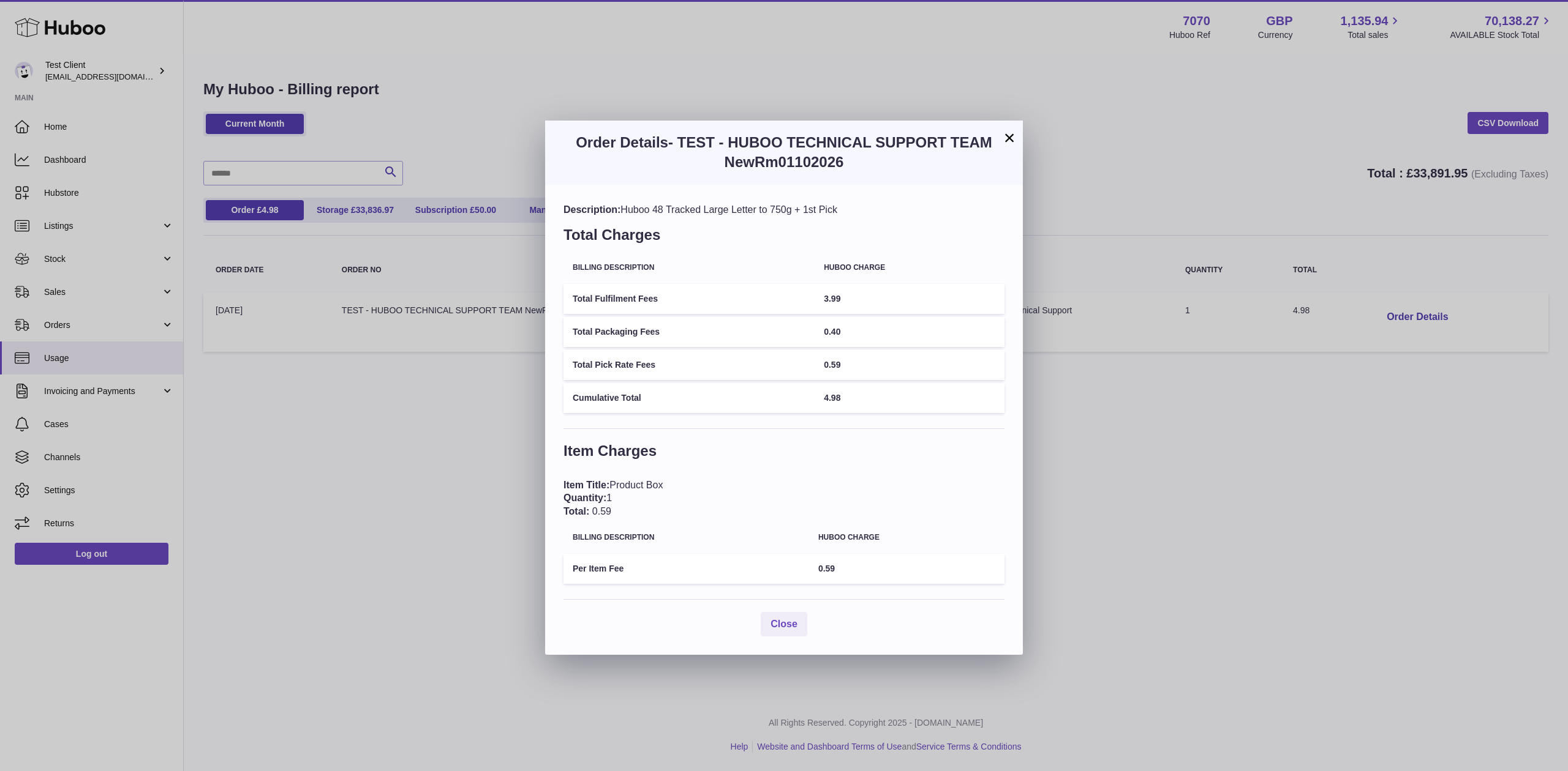
click at [643, 306] on td "Total Fulfilment Fees" at bounding box center [689, 299] width 251 height 30
click at [663, 320] on td "Total Packaging Fees" at bounding box center [689, 332] width 251 height 30
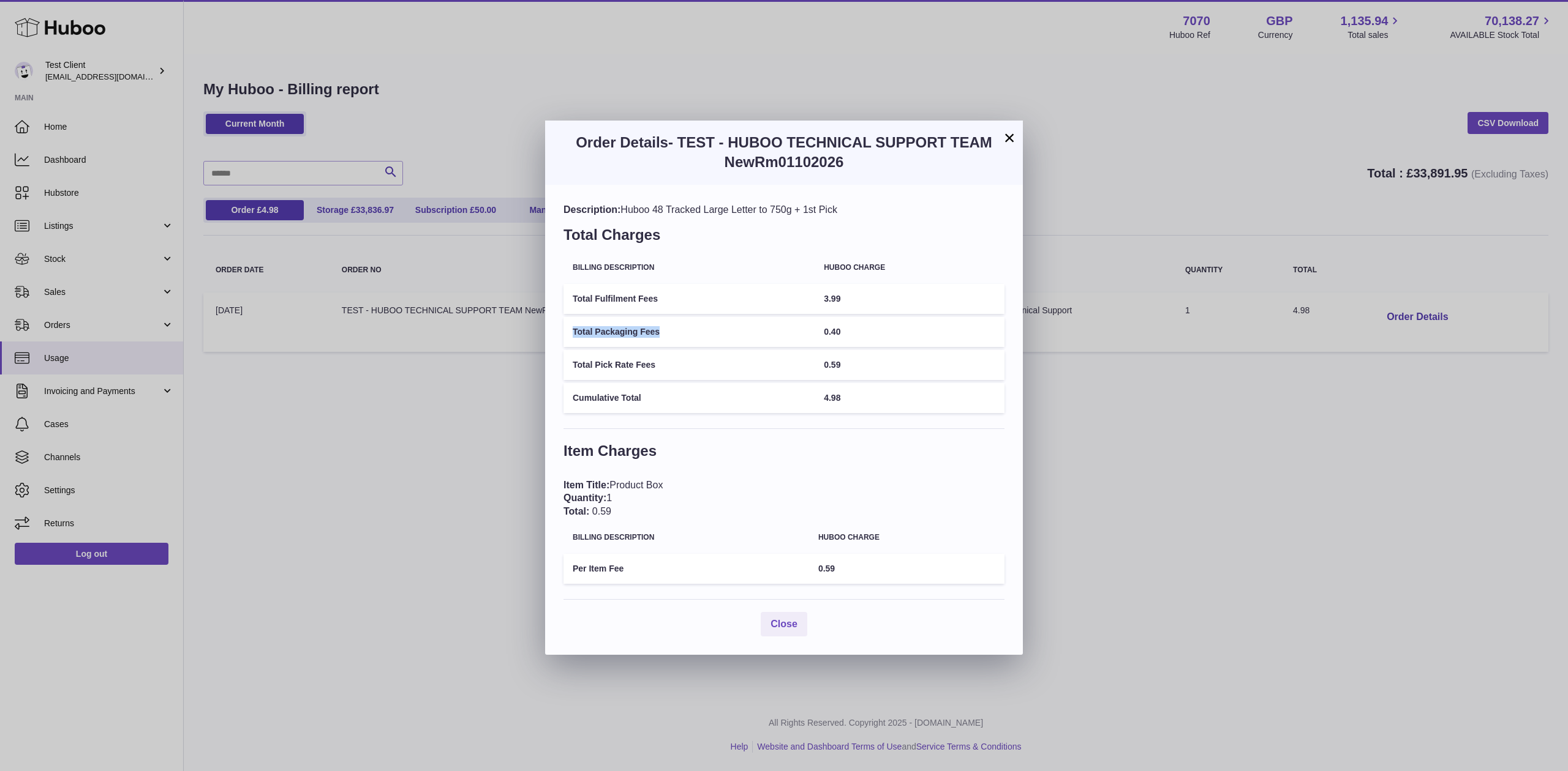
click at [663, 320] on td "Total Packaging Fees" at bounding box center [689, 332] width 251 height 30
click at [685, 366] on td "Total Pick Rate Fees" at bounding box center [689, 365] width 251 height 30
click at [1000, 142] on h3 "Order Details - TEST - HUBOO TECHNICAL SUPPORT TEAM NewRm01102026" at bounding box center [784, 152] width 441 height 40
click at [1015, 130] on button "×" at bounding box center [1009, 138] width 15 height 15
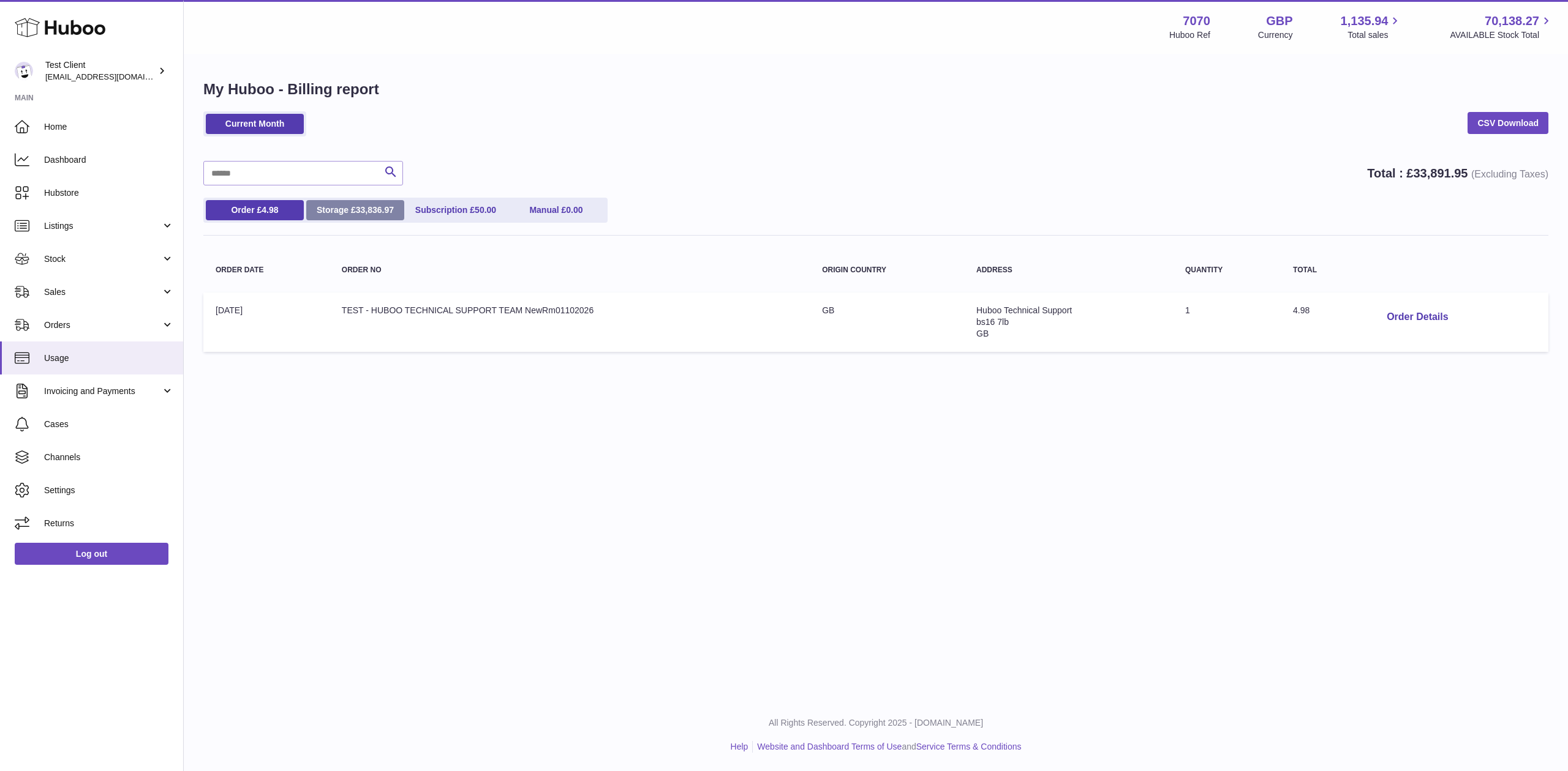
click at [378, 217] on link "Storage £ 33,836.97" at bounding box center [355, 210] width 98 height 20
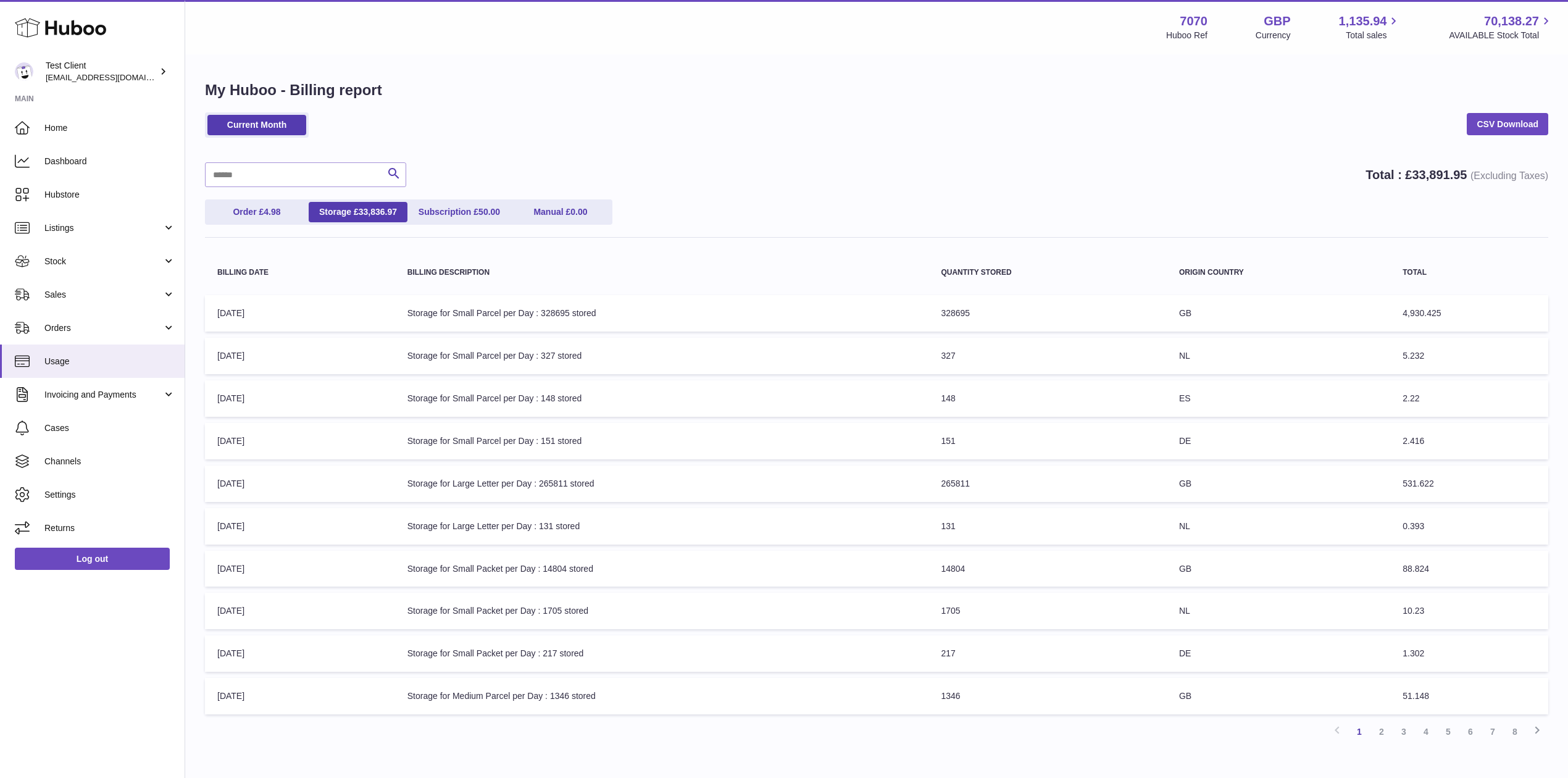
click at [445, 200] on ul "Order £ 4.98 Storage £ 33,836.97 Subscription £ 50.00 Manual £ 0.00" at bounding box center [409, 212] width 407 height 25
click at [460, 215] on link "Subscription £ 50.00" at bounding box center [459, 212] width 99 height 21
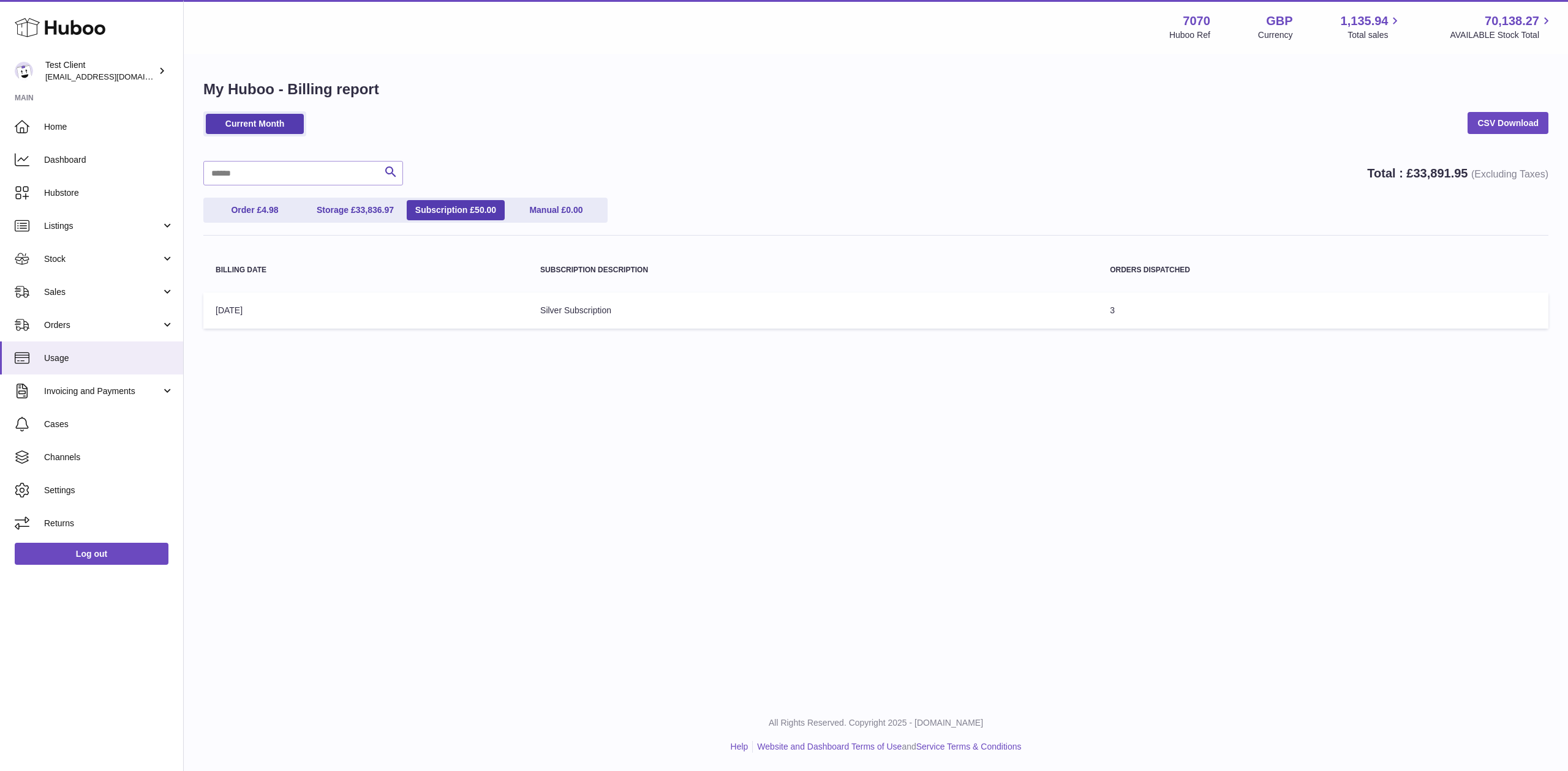
drag, startPoint x: 1100, startPoint y: 270, endPoint x: 1071, endPoint y: 252, distance: 34.1
click at [1071, 252] on table "Billing Date Subscription Description Orders Dispatched Billing Date: 01-Oct-20…" at bounding box center [876, 291] width 1345 height 87
click at [101, 396] on span "Invoicing and Payments" at bounding box center [102, 391] width 117 height 12
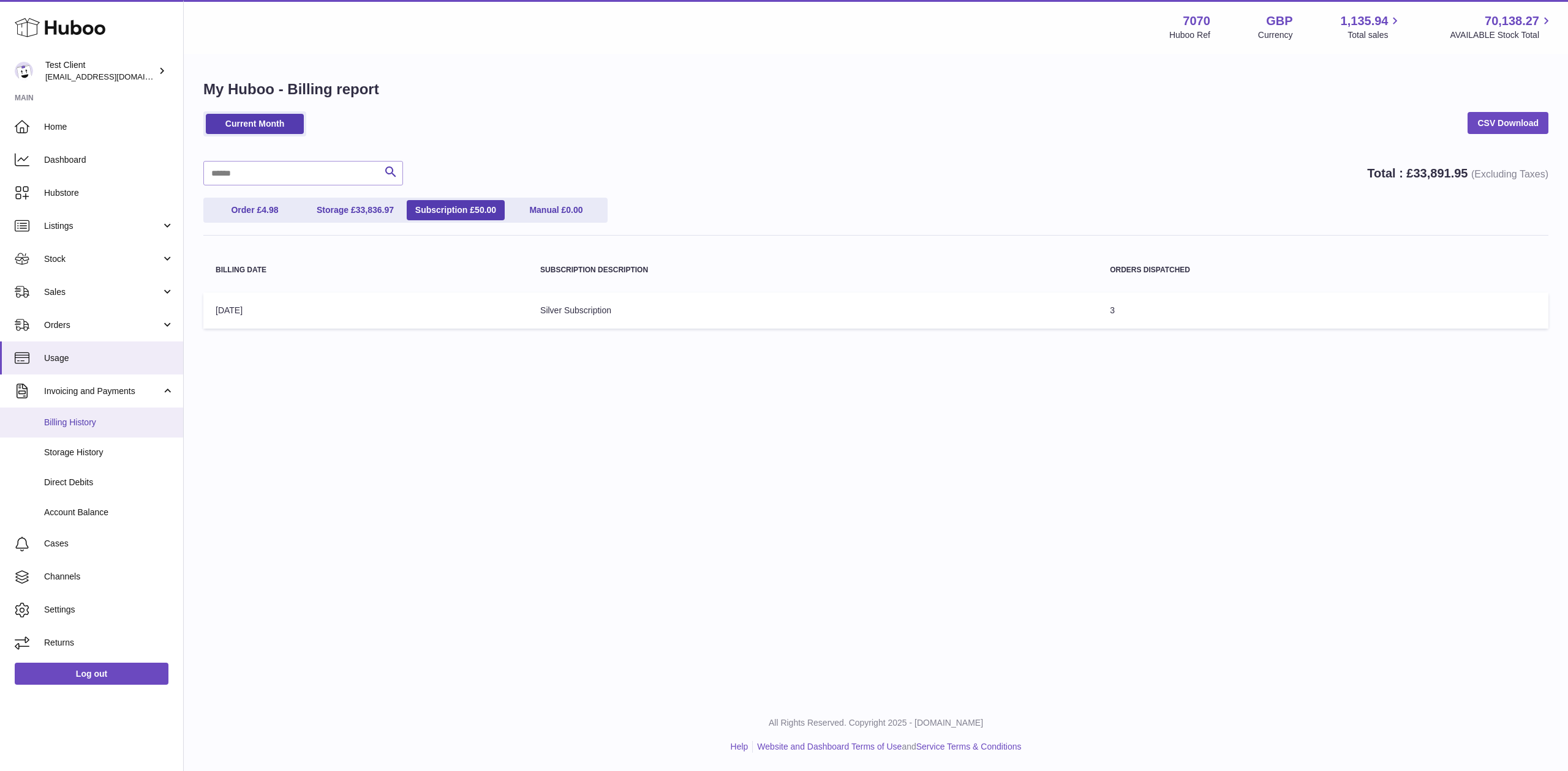
click at [104, 417] on span "Billing History" at bounding box center [109, 422] width 130 height 12
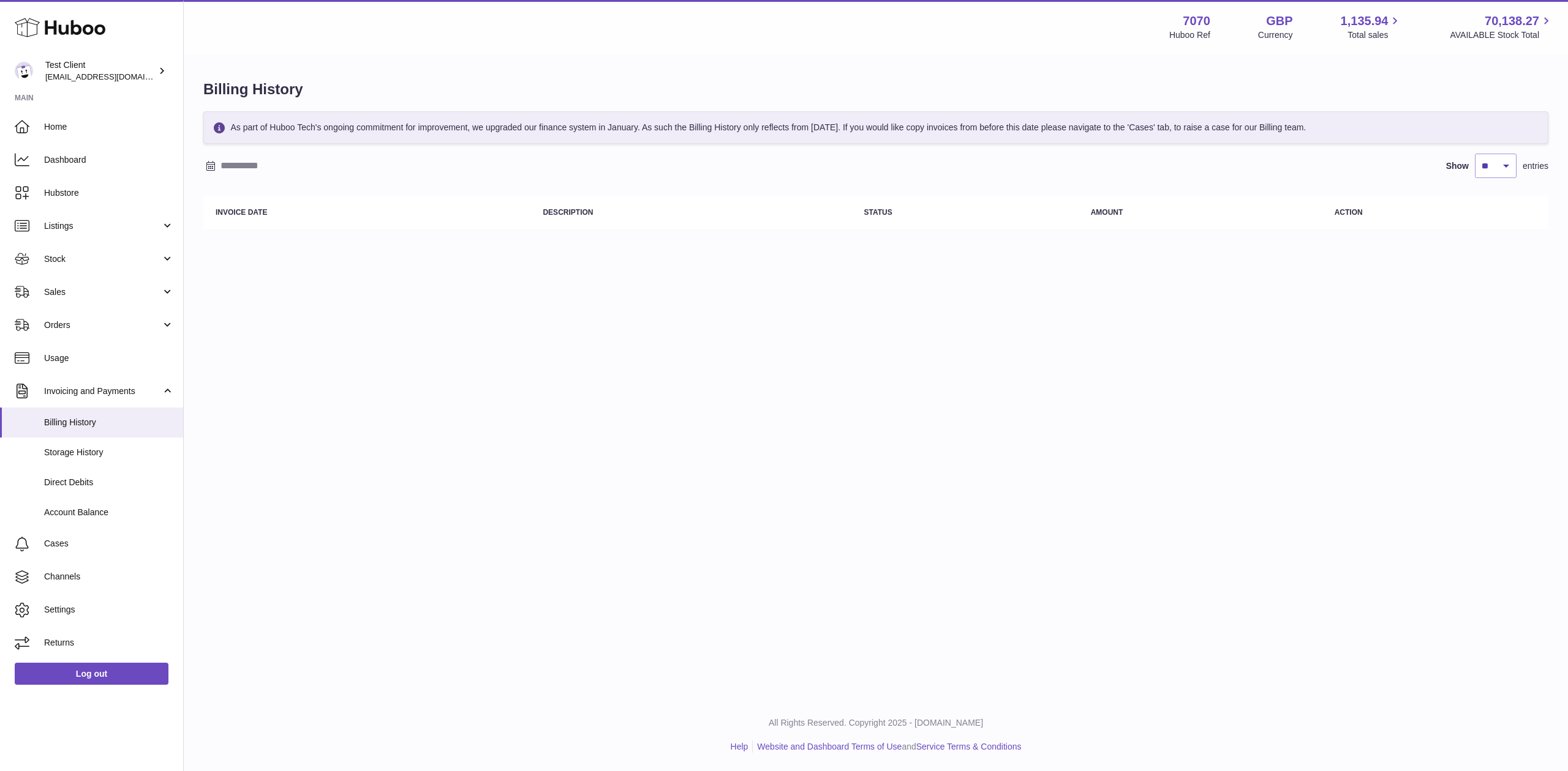
drag, startPoint x: 295, startPoint y: 247, endPoint x: 776, endPoint y: 380, distance: 499.0
click at [776, 380] on div "Menu Huboo 7070 Huboo Ref GBP Currency 1,135.94 Total sales 70,138.27 AVAILABLE…" at bounding box center [876, 350] width 1384 height 699
click at [98, 440] on link "Storage History" at bounding box center [92, 453] width 183 height 30
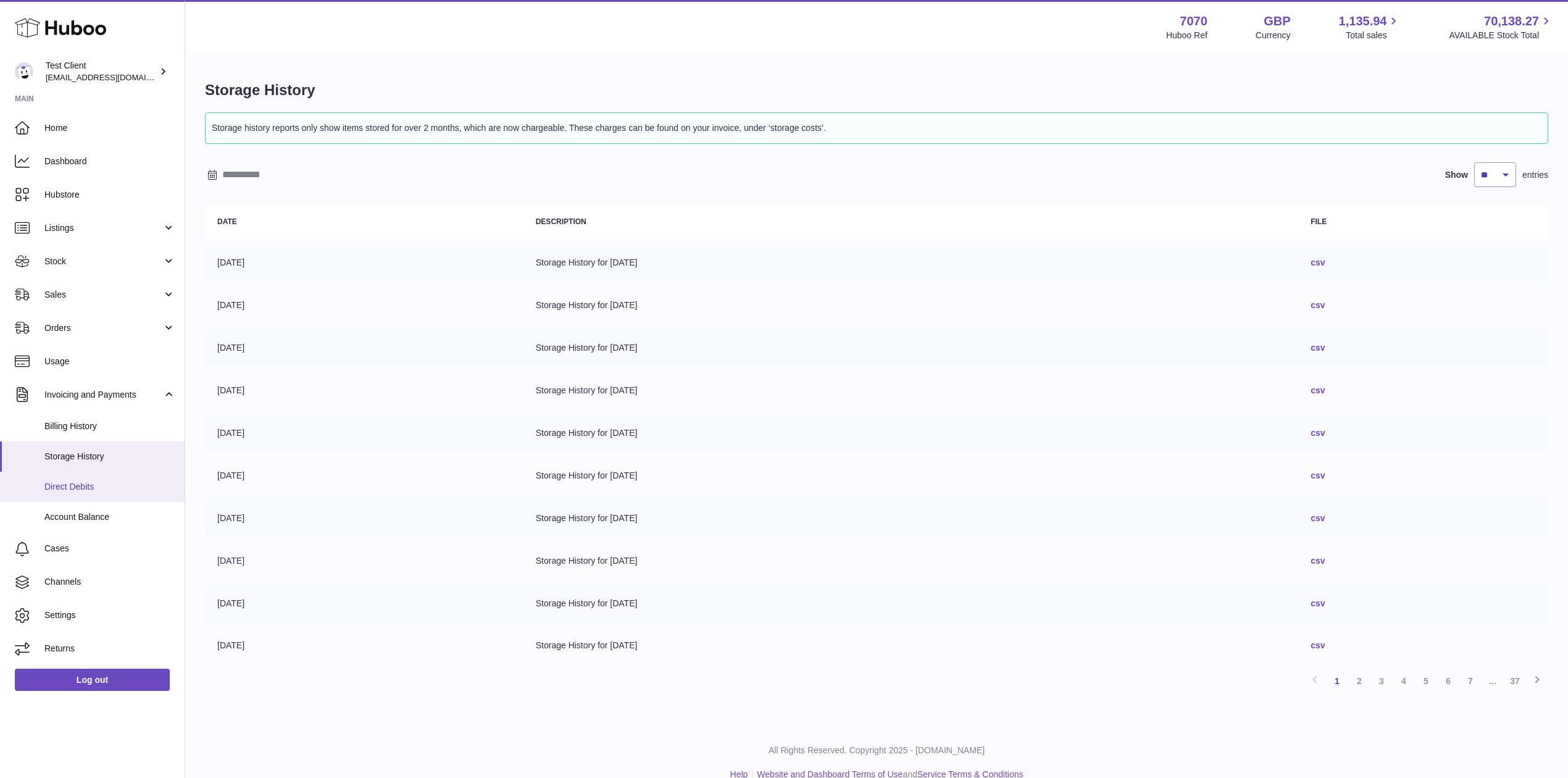
click at [110, 481] on span "Direct Debits" at bounding box center [110, 487] width 131 height 12
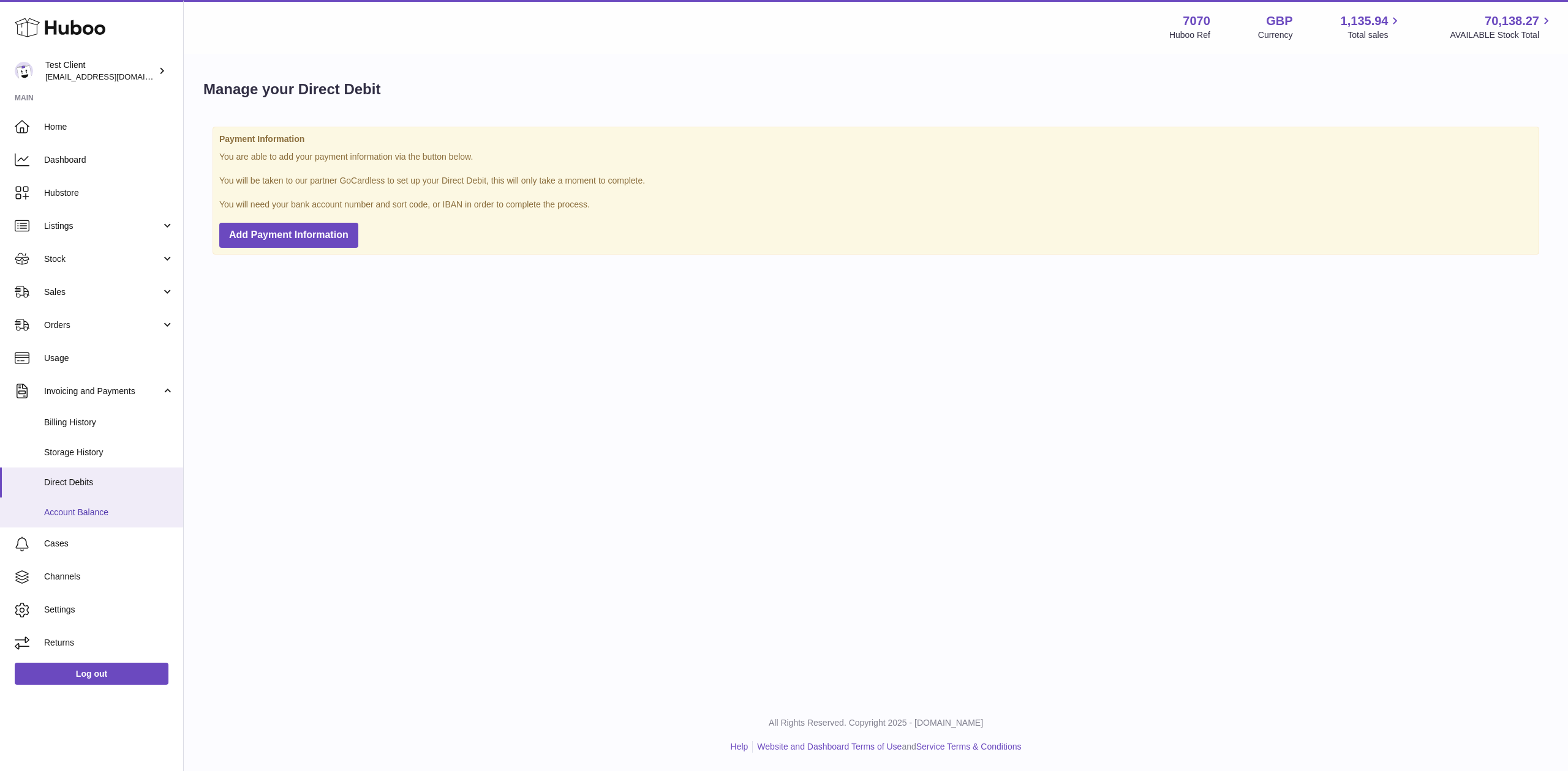
click at [118, 499] on link "Account Balance" at bounding box center [92, 513] width 183 height 30
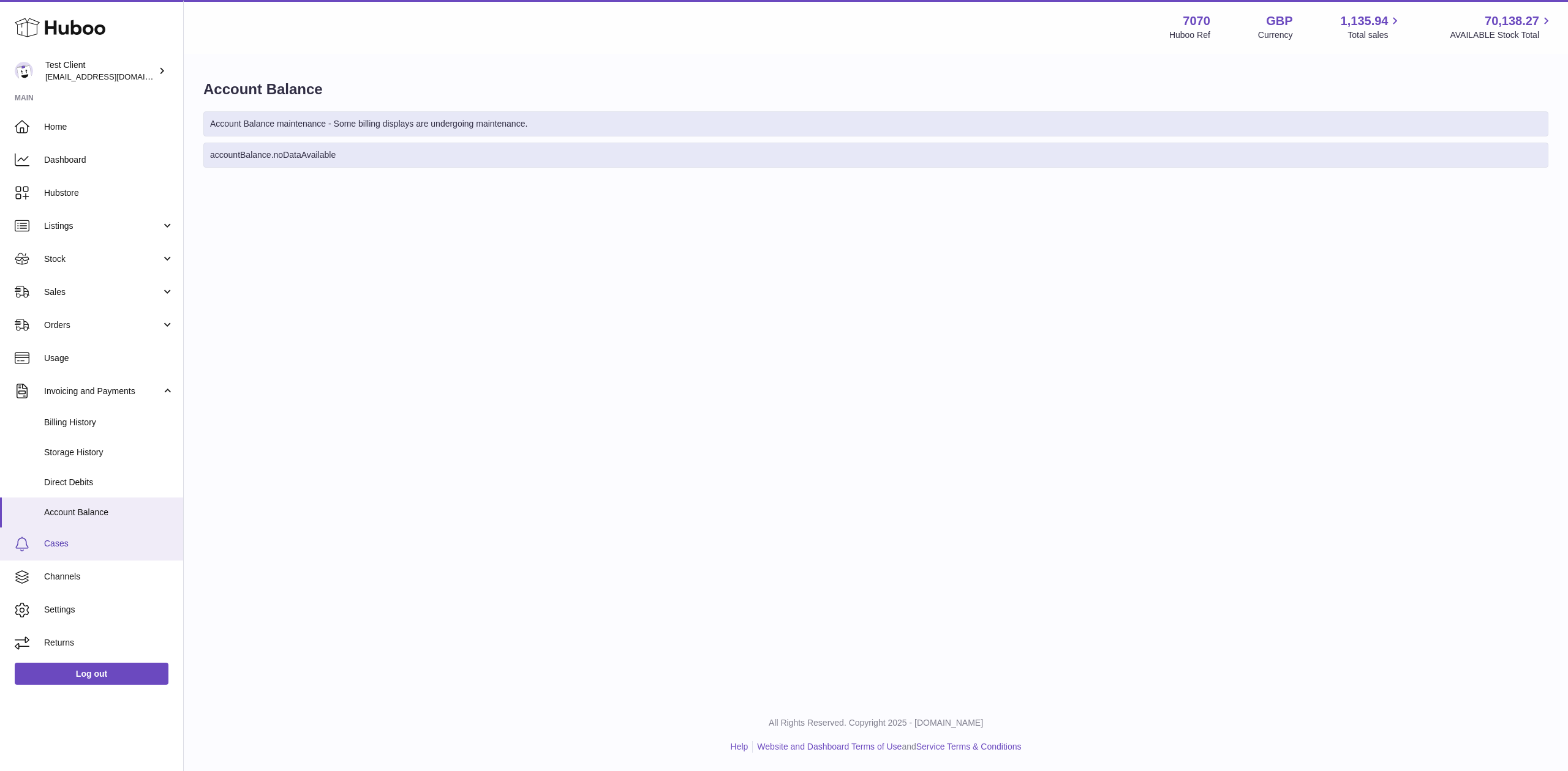
click at [130, 530] on link "Cases" at bounding box center [92, 544] width 183 height 33
click at [114, 536] on link "Cases" at bounding box center [92, 544] width 183 height 33
click at [102, 564] on link "Channels" at bounding box center [92, 577] width 183 height 33
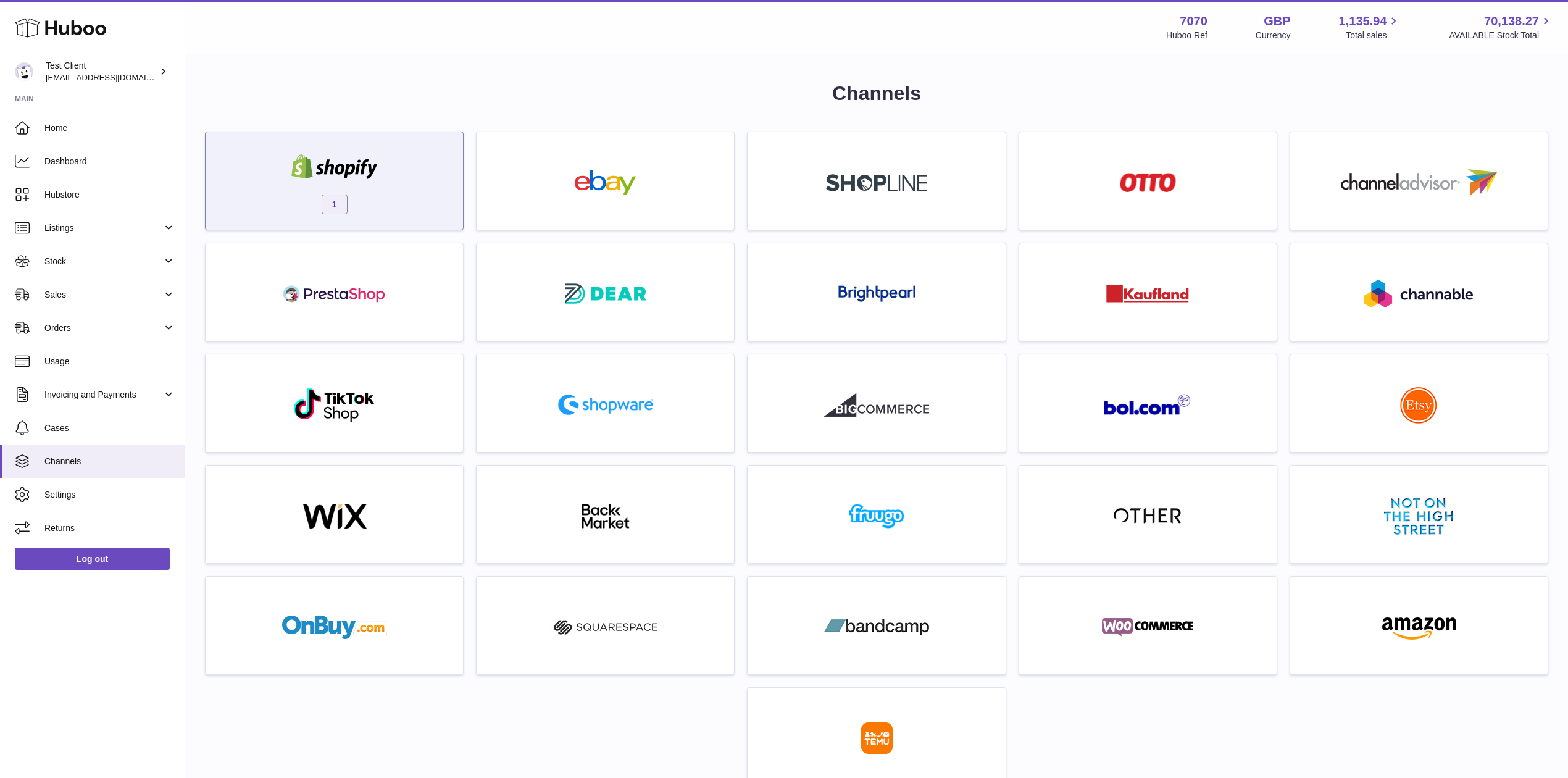
click at [408, 159] on div "1" at bounding box center [334, 184] width 245 height 79
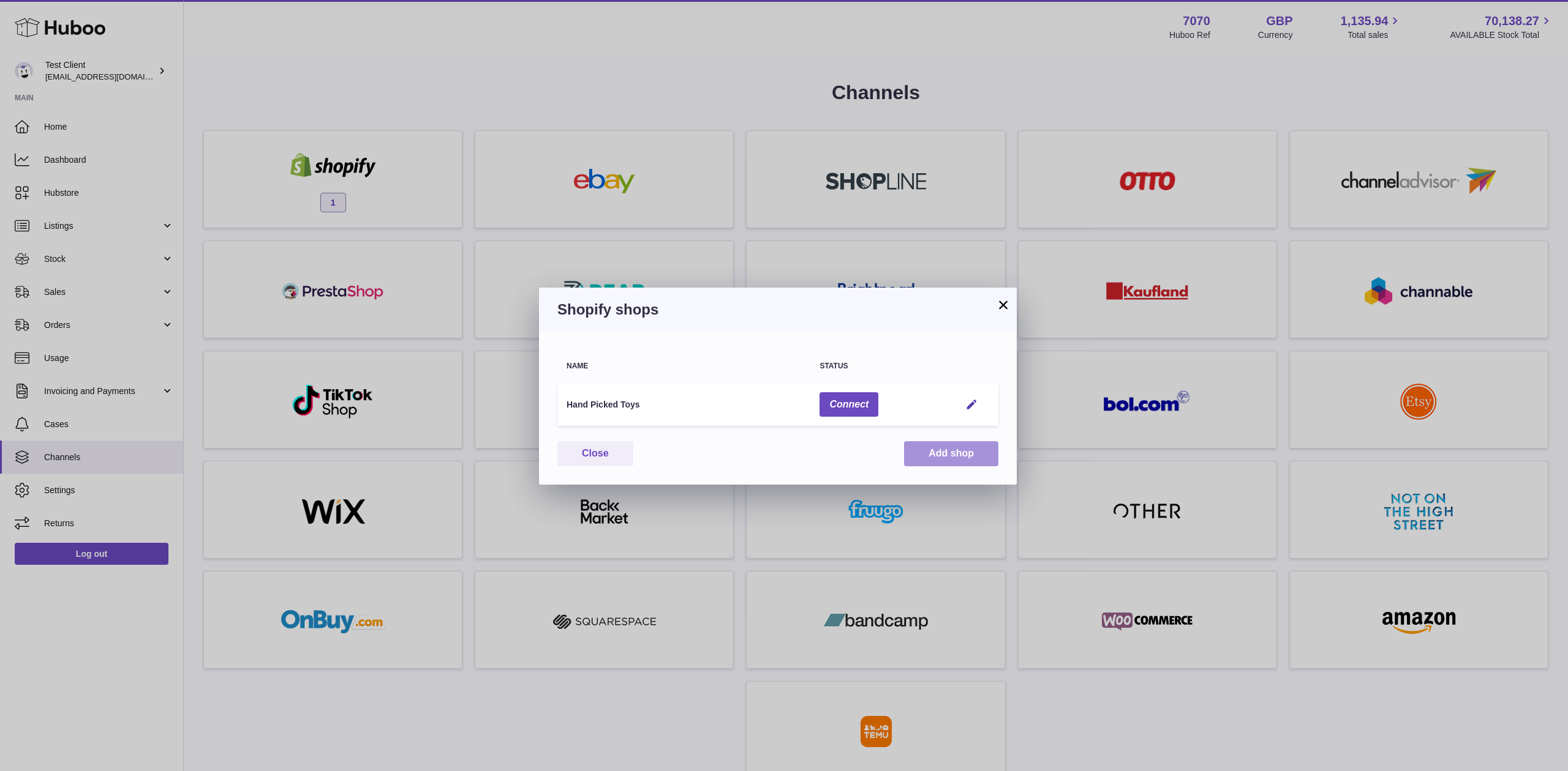
click at [982, 459] on button "Add shop" at bounding box center [951, 453] width 94 height 25
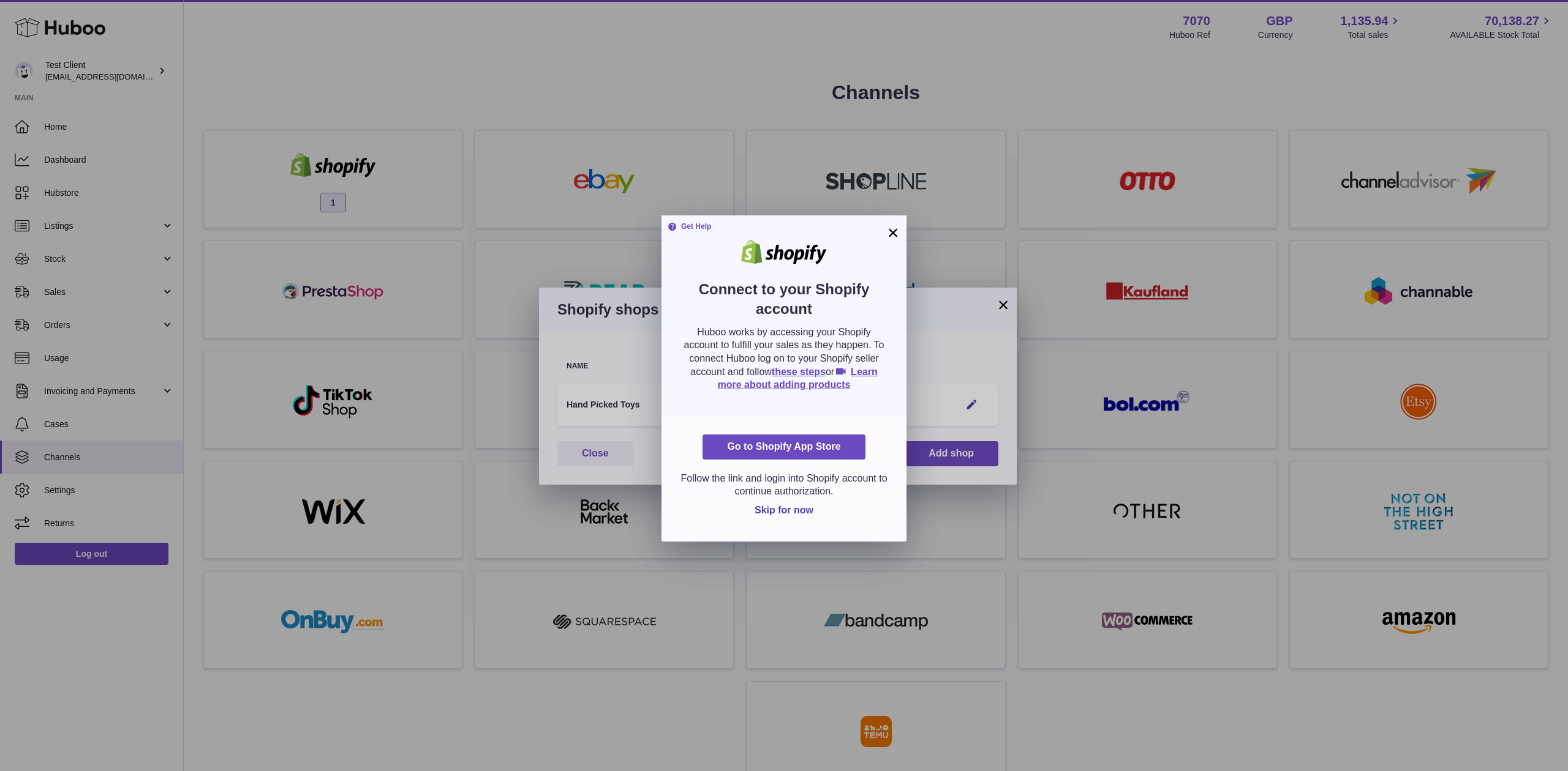
click at [888, 226] on button "×" at bounding box center [893, 232] width 15 height 15
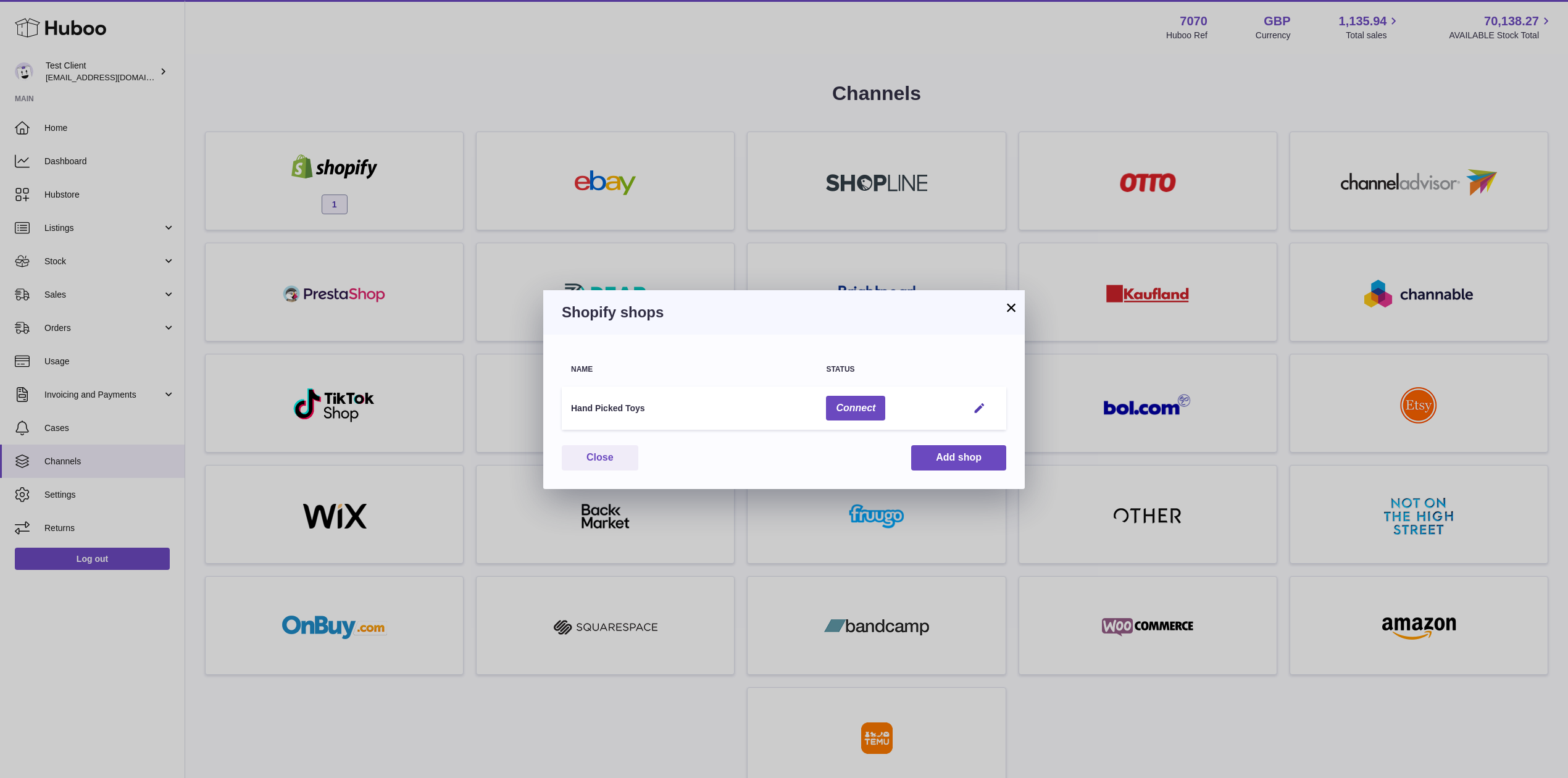
click at [1013, 304] on button "×" at bounding box center [1011, 308] width 15 height 15
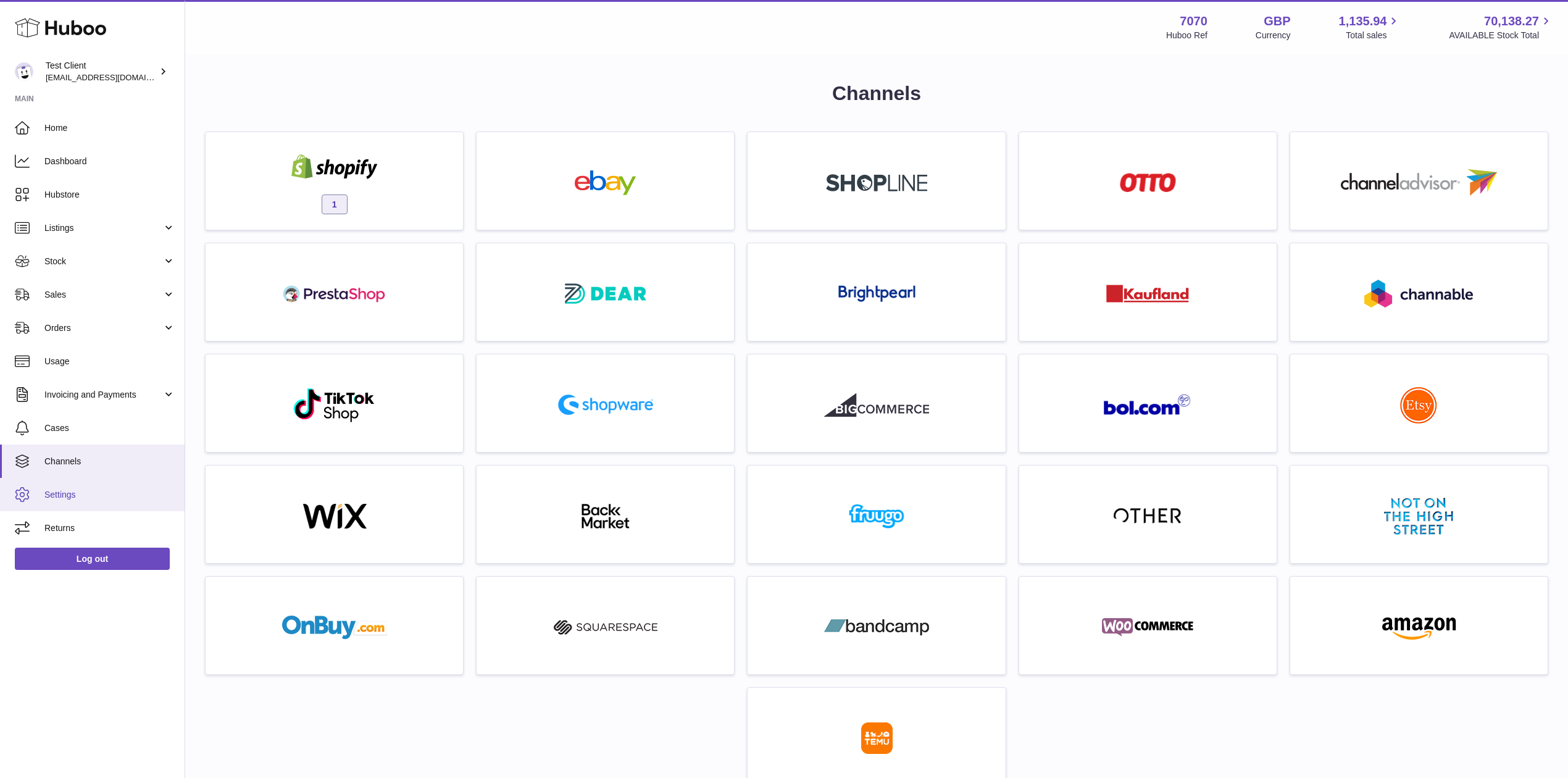
click at [81, 492] on span "Settings" at bounding box center [110, 495] width 131 height 12
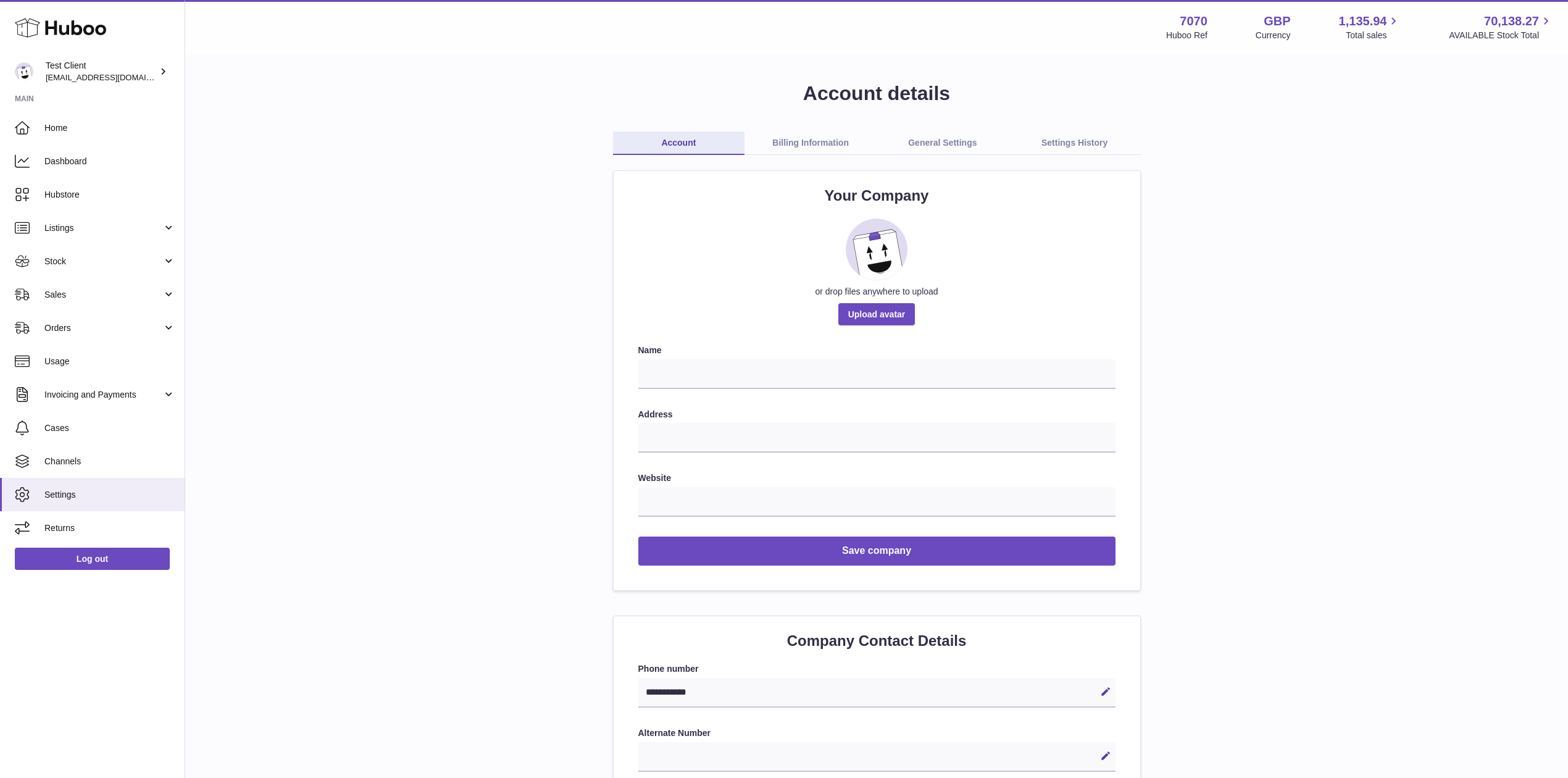
click at [810, 150] on link "Billing Information" at bounding box center [810, 143] width 132 height 23
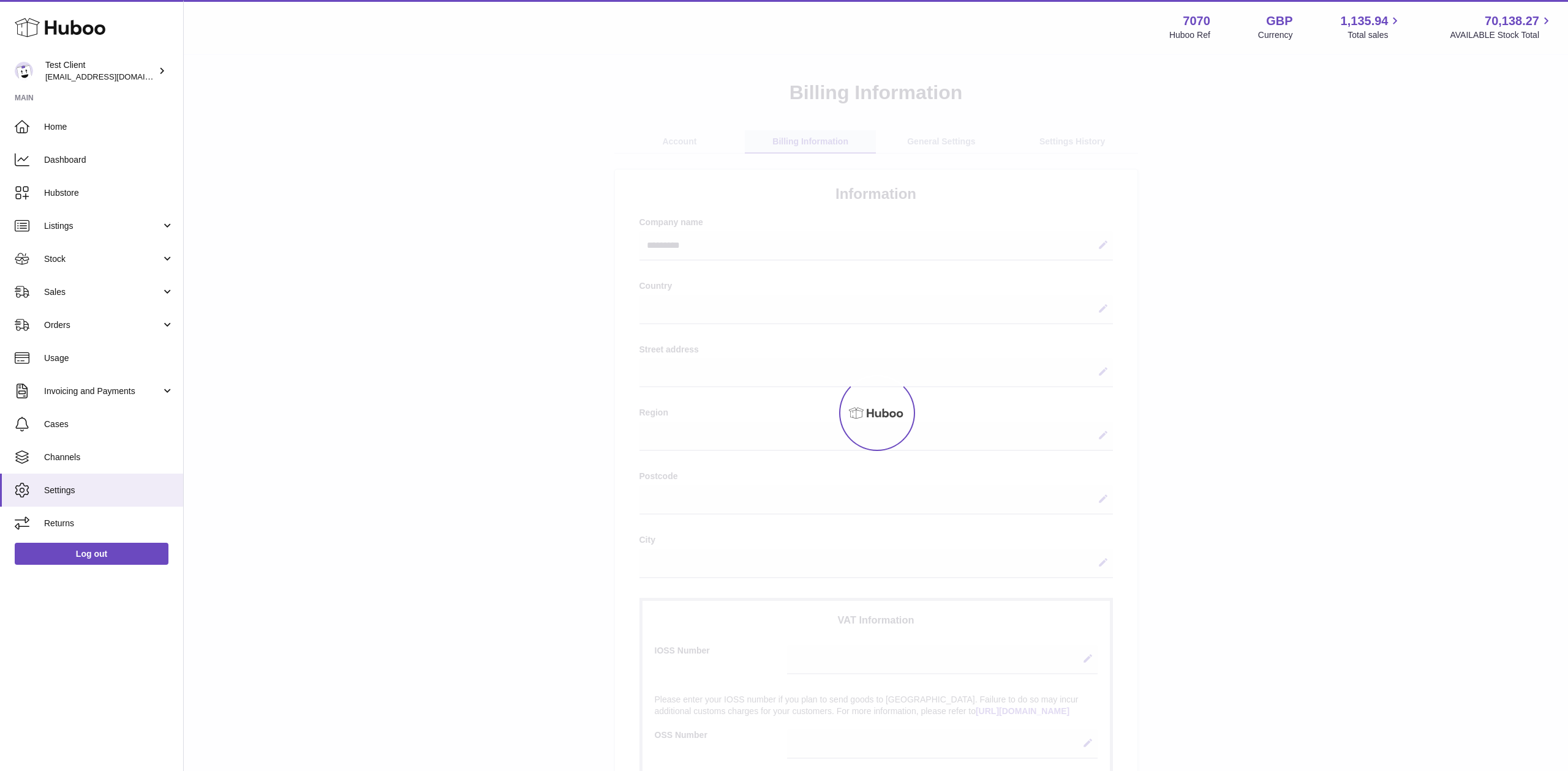
select select
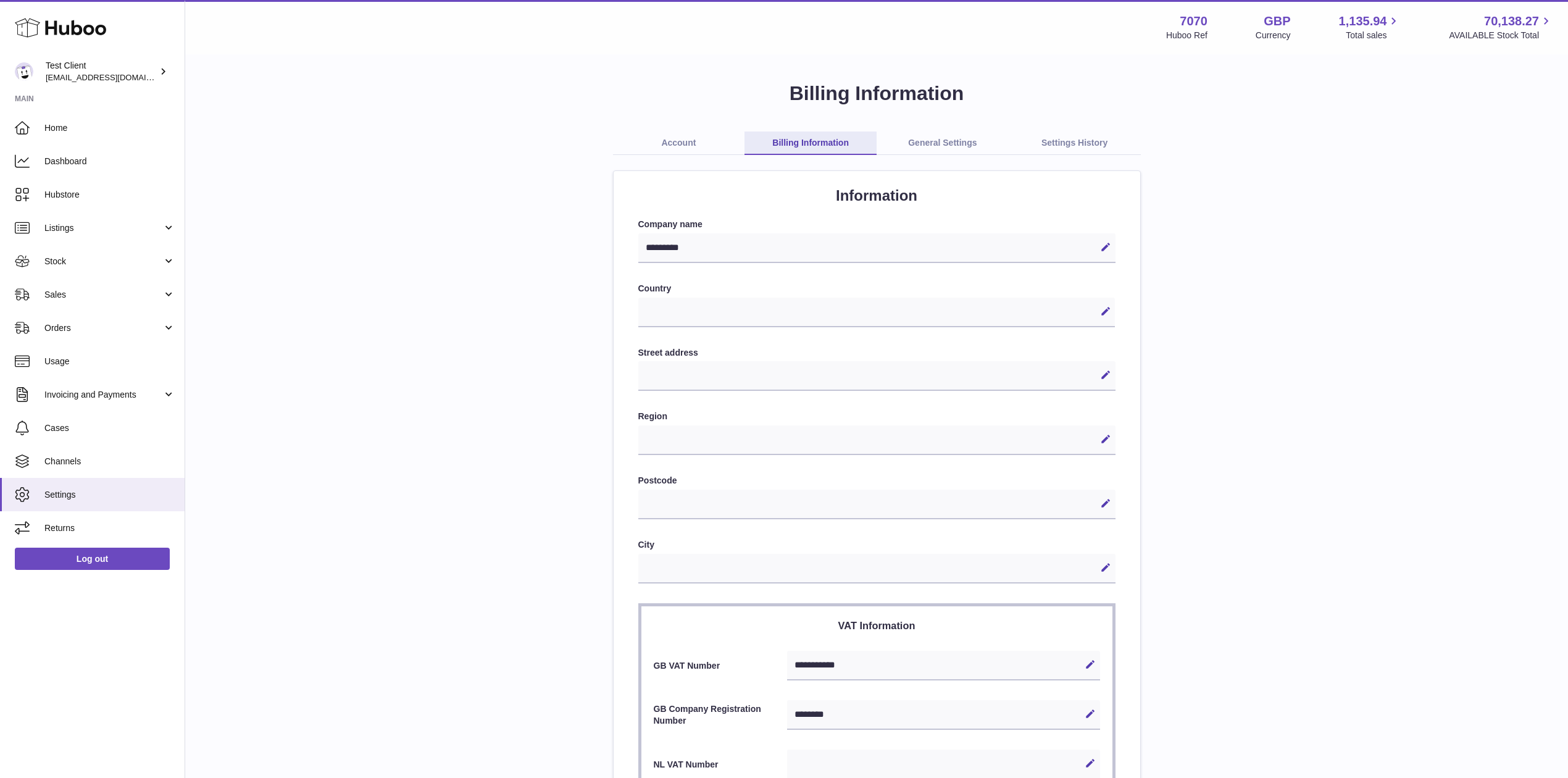
click at [924, 137] on link "General Settings" at bounding box center [942, 143] width 132 height 23
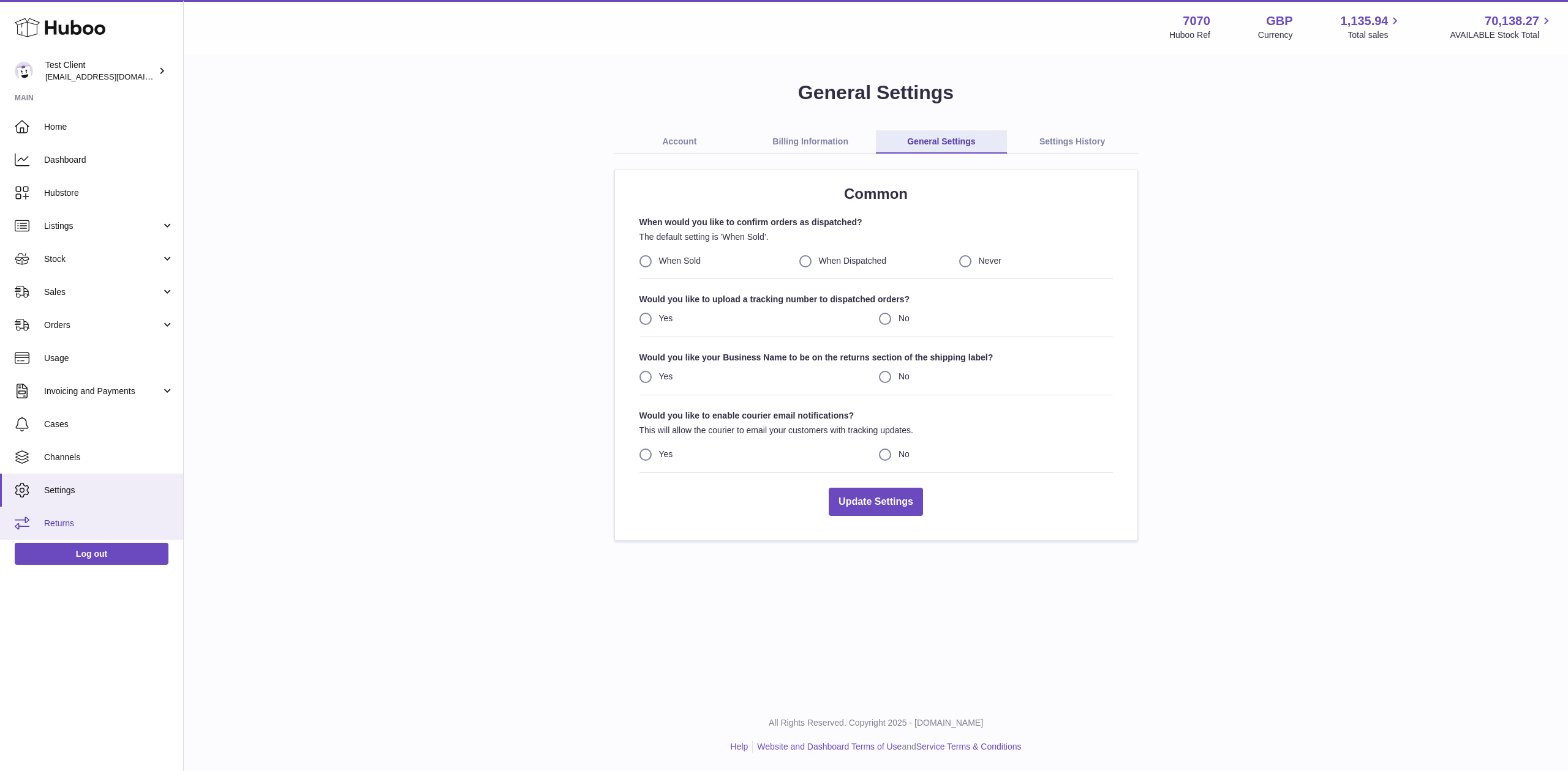
click at [117, 522] on span "Returns" at bounding box center [109, 523] width 130 height 12
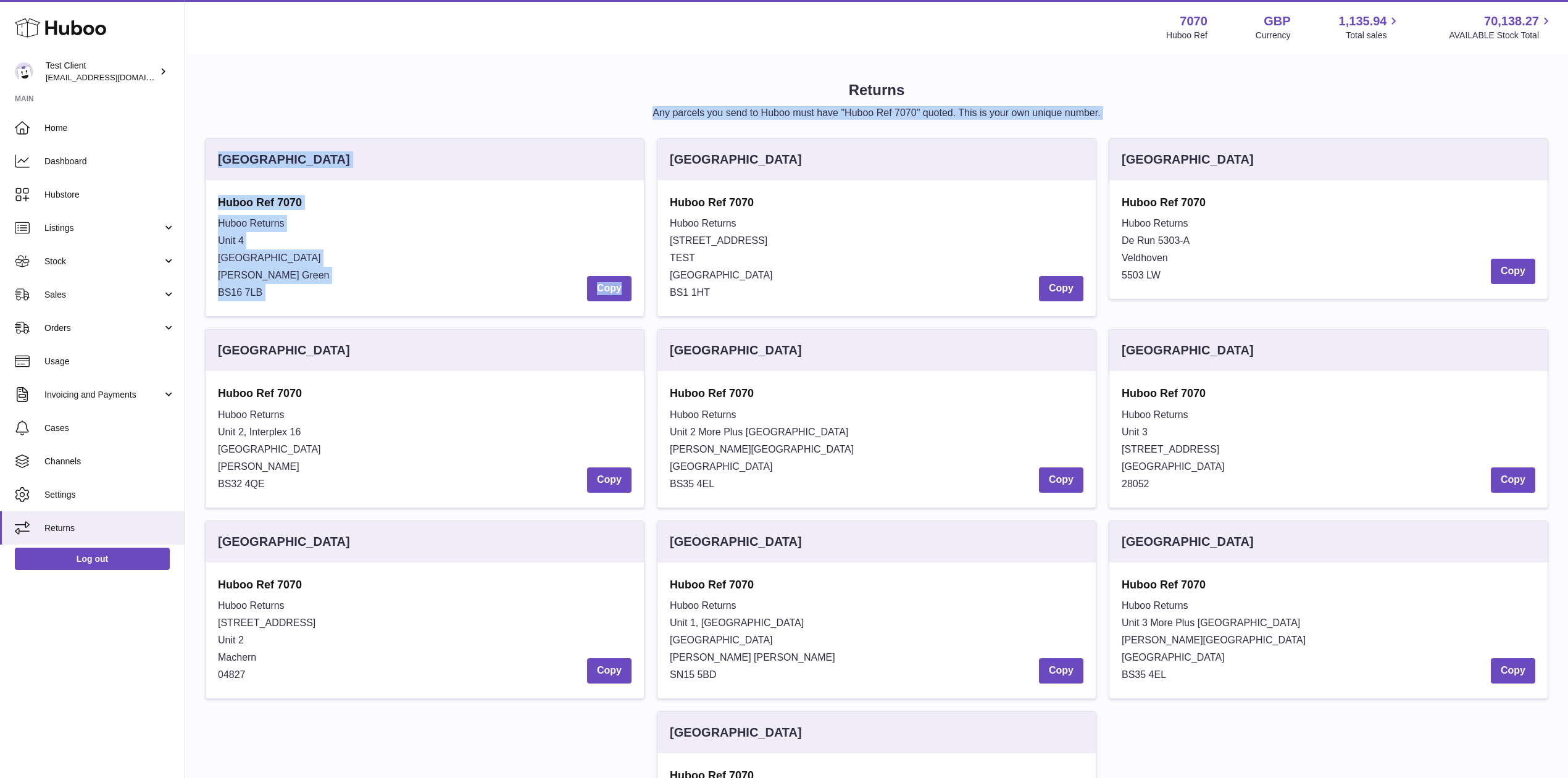
drag, startPoint x: 630, startPoint y: 118, endPoint x: 719, endPoint y: 139, distance: 91.4
click at [719, 139] on div "Returns Any parcels you send to Huboo must have "Huboo Ref 7070" quoted. This i…" at bounding box center [877, 482] width 1343 height 805
click at [719, 139] on div "United Kingdom" at bounding box center [876, 159] width 438 height 42
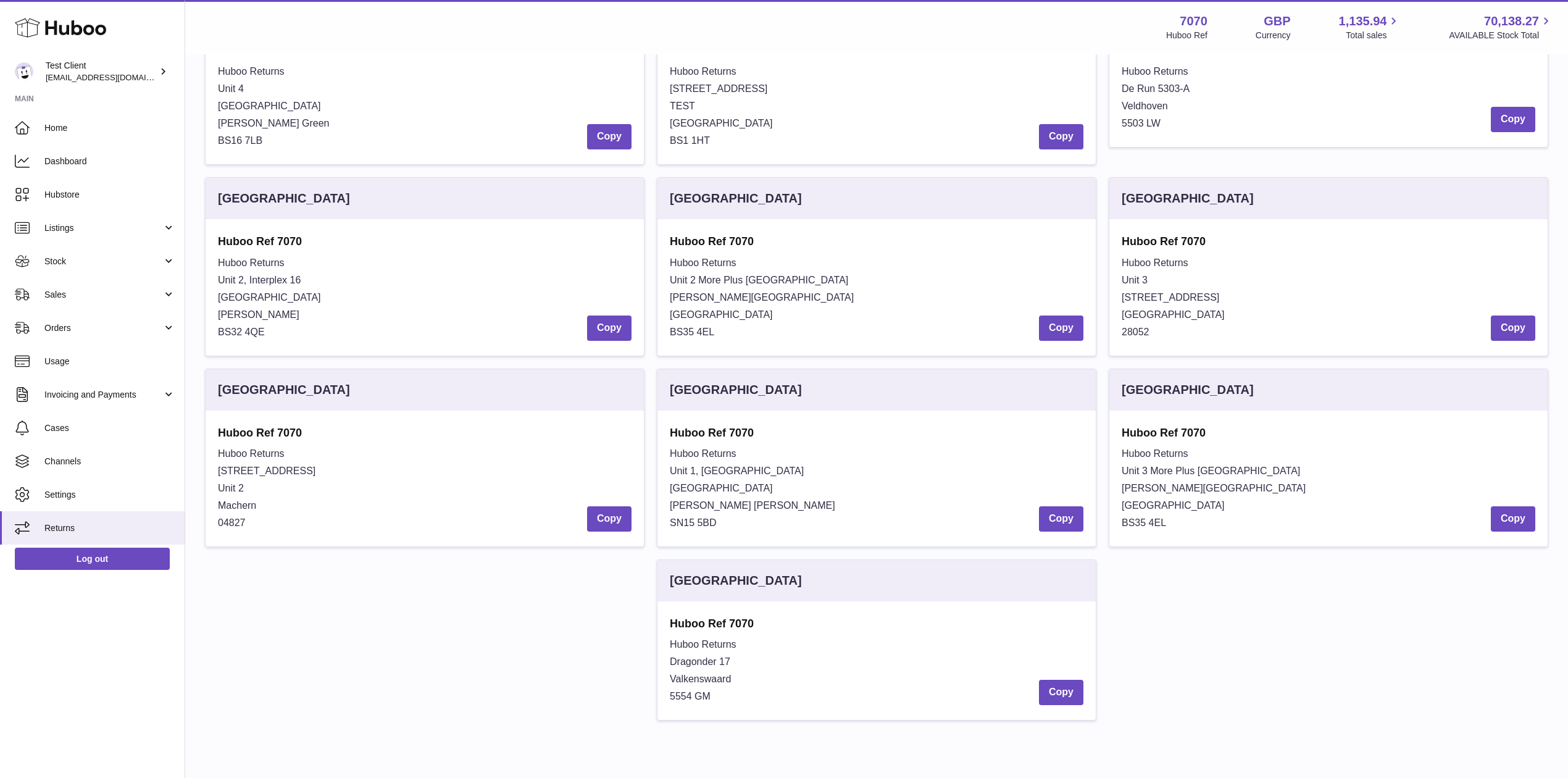
scroll to position [206, 0]
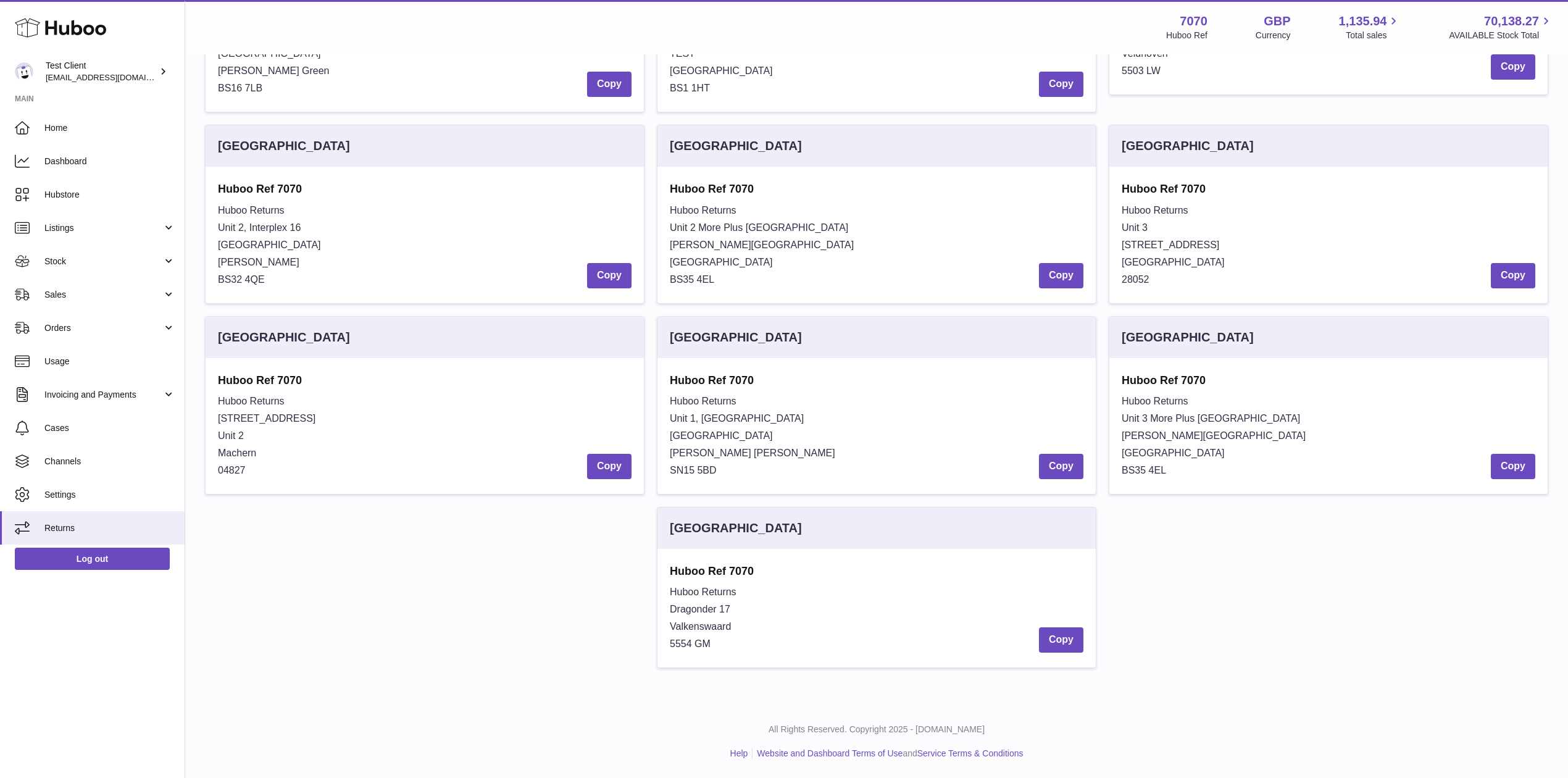
drag, startPoint x: 780, startPoint y: 276, endPoint x: 664, endPoint y: 173, distance: 155.1
click at [664, 173] on div "Huboo Ref 7070 Huboo Returns Unit 2 More Plus Central Park Hudson Ave Severn Be…" at bounding box center [876, 234] width 438 height 136
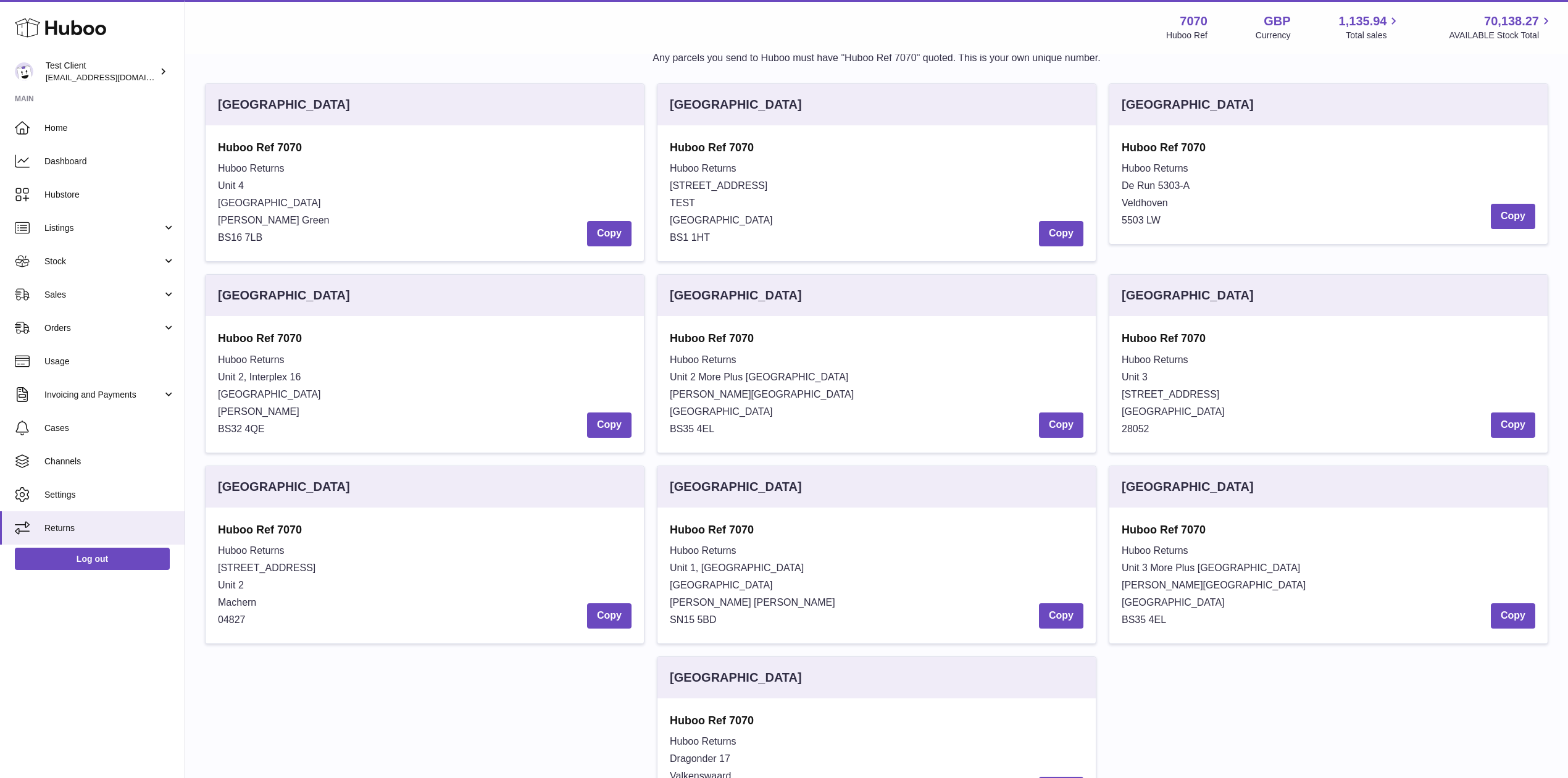
scroll to position [55, 0]
drag, startPoint x: 1185, startPoint y: 225, endPoint x: 1126, endPoint y: 144, distance: 100.2
click at [1126, 144] on div "Huboo Ref 7070 Huboo Returns De Run 5303-A Veldhoven 5503 LW Copy" at bounding box center [1328, 185] width 413 height 89
click at [1126, 144] on strong "Huboo Ref 7070" at bounding box center [1328, 148] width 413 height 15
click at [1183, 154] on strong "Huboo Ref 7070" at bounding box center [1328, 148] width 413 height 15
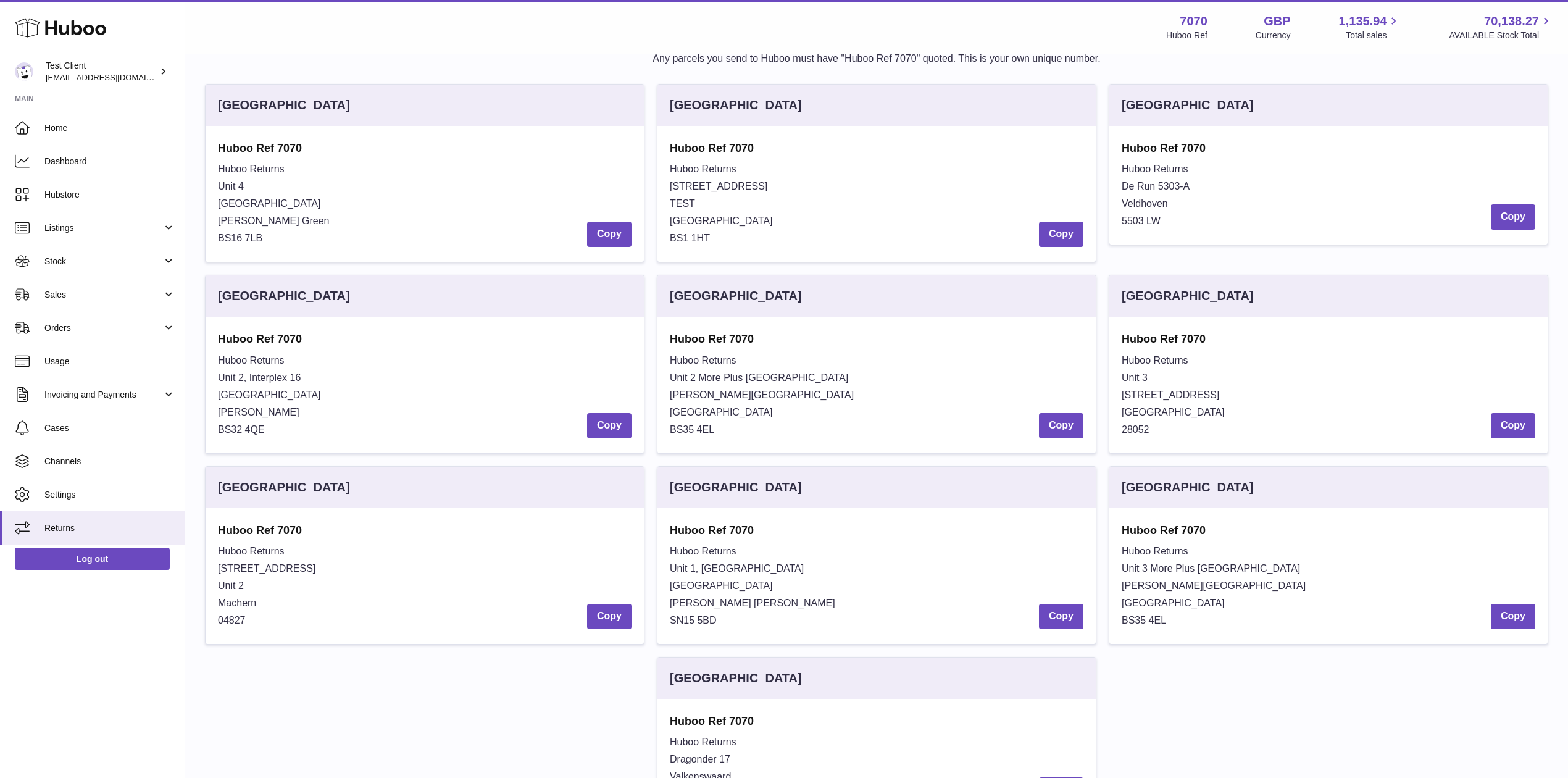
click at [1183, 154] on strong "Huboo Ref 7070" at bounding box center [1328, 148] width 413 height 15
click at [1168, 198] on span "Veldhoven" at bounding box center [1145, 203] width 46 height 10
drag, startPoint x: 1171, startPoint y: 196, endPoint x: 1101, endPoint y: 117, distance: 105.6
click at [1101, 117] on div "United Kingdom Huboo Ref 7070 Huboo Returns Unit 4 Vertex Park South Emerson's …" at bounding box center [877, 457] width 1356 height 747
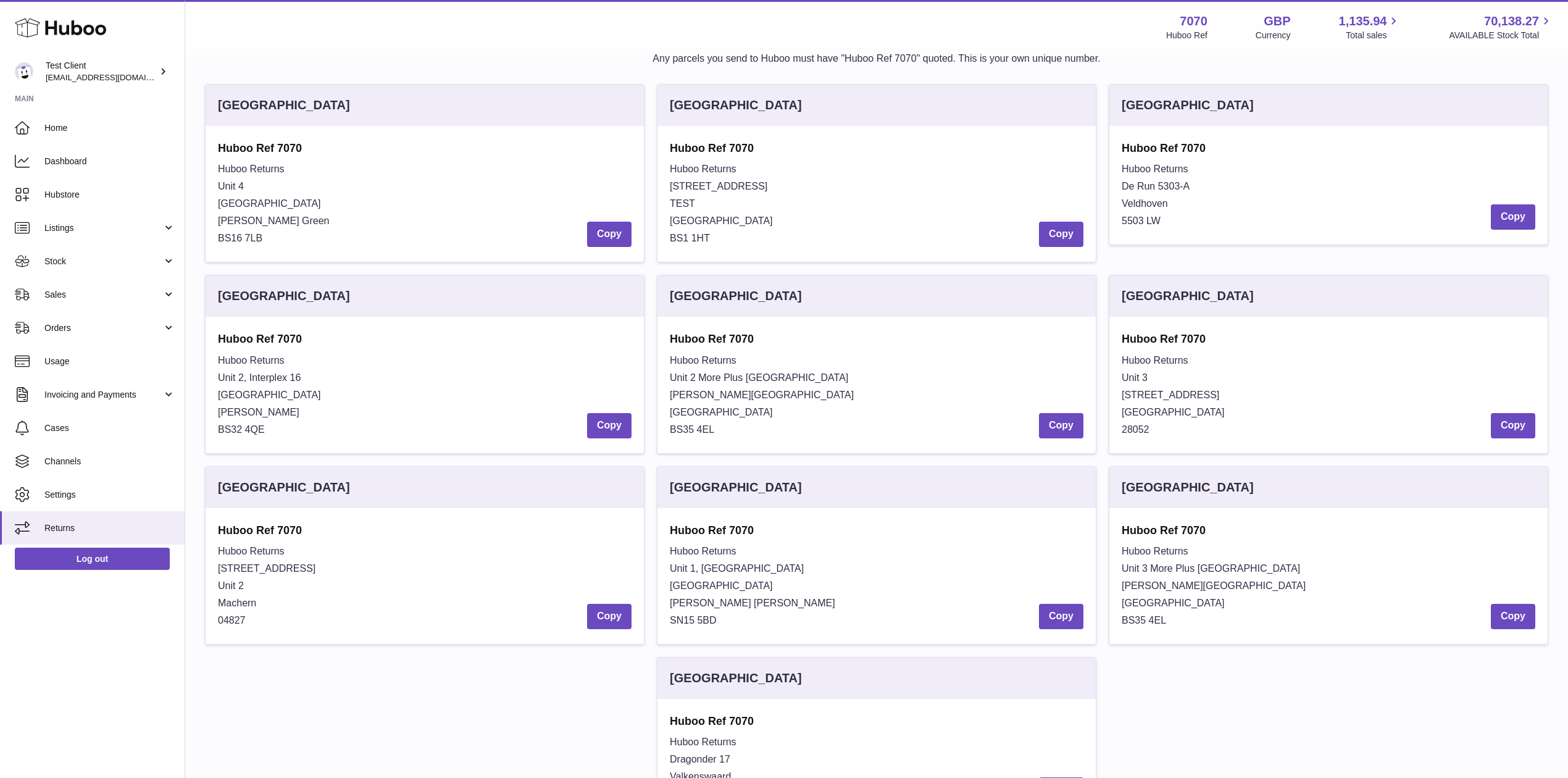
click at [1168, 152] on strong "Huboo Ref 7070" at bounding box center [1328, 148] width 413 height 15
click at [1514, 222] on button "Copy" at bounding box center [1513, 217] width 44 height 25
drag, startPoint x: 1176, startPoint y: 219, endPoint x: 1110, endPoint y: 147, distance: 97.7
click at [1110, 147] on div "Huboo Ref 7070 Huboo Returns De Run 5303-A Veldhoven 5503 LW Copy" at bounding box center [1328, 185] width 438 height 118
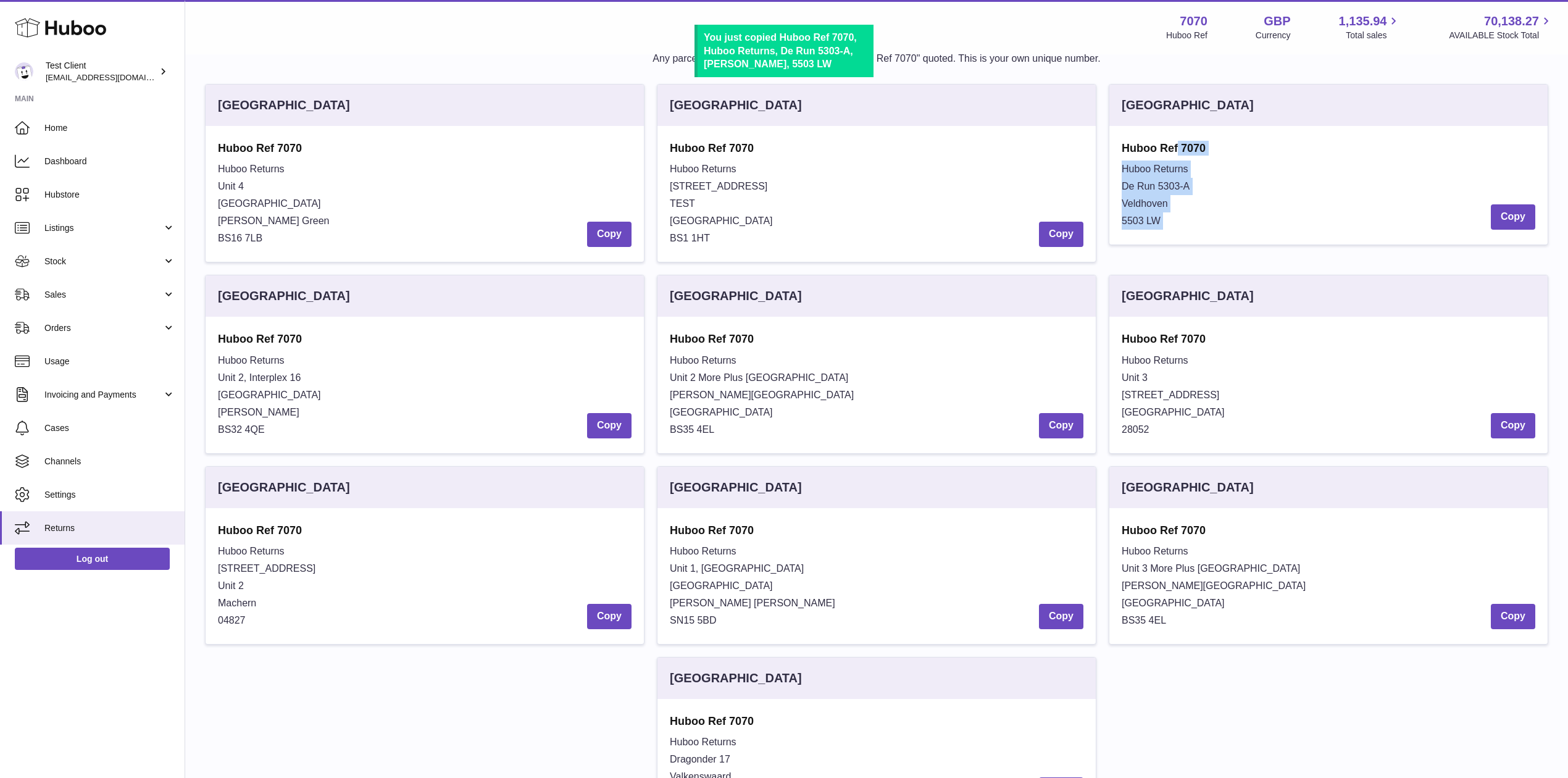
drag, startPoint x: 1110, startPoint y: 147, endPoint x: 1164, endPoint y: 228, distance: 97.3
click at [1164, 228] on div "Huboo Ref 7070 Huboo Returns De Run 5303-A Veldhoven 5503 LW Copy" at bounding box center [1328, 185] width 438 height 118
click at [1164, 228] on div "Huboo Returns De Run 5303-A Veldhoven 5503 LW Copy" at bounding box center [1328, 195] width 413 height 69
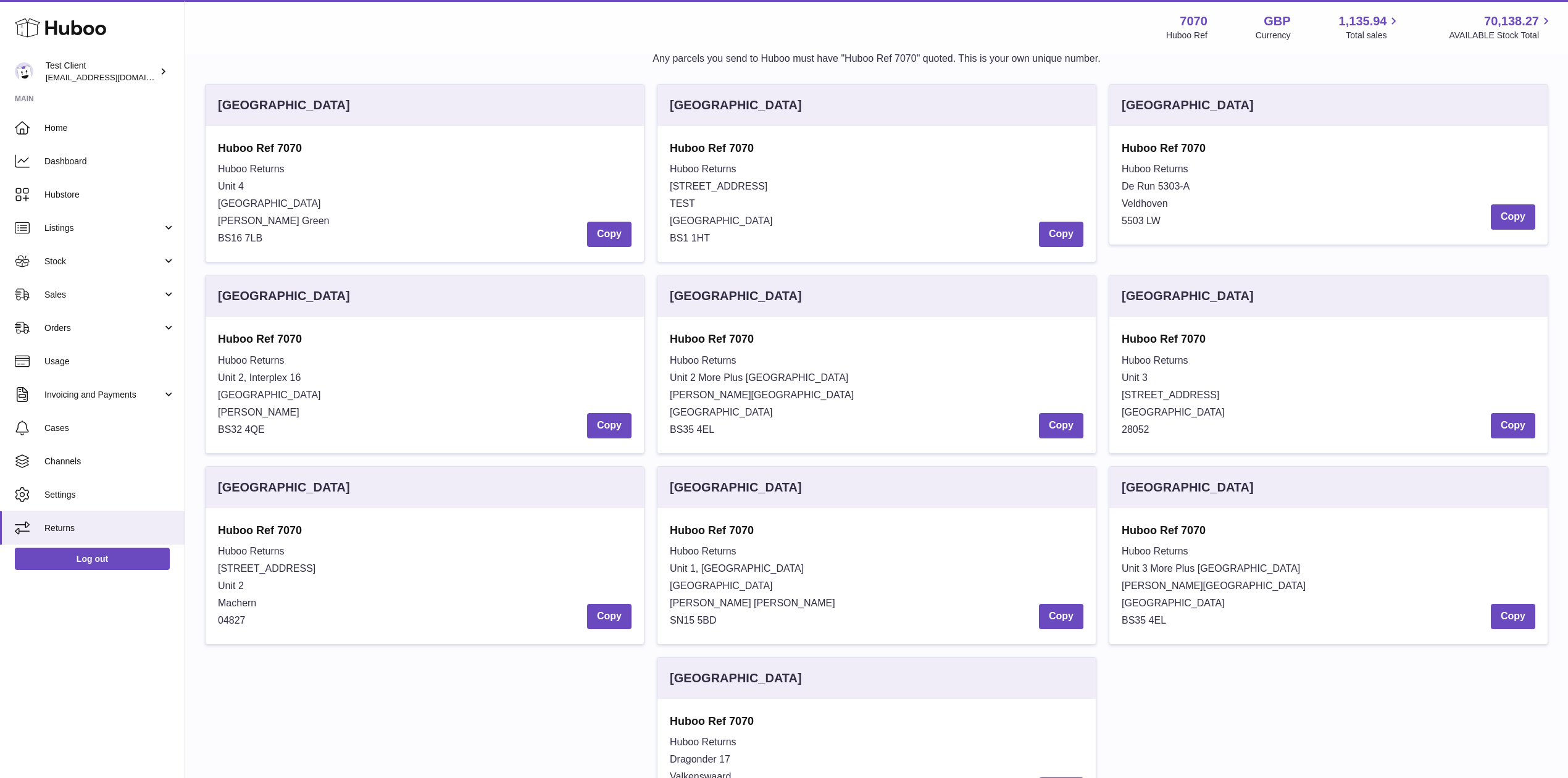
click at [1164, 228] on div "Huboo Returns De Run 5303-A Veldhoven 5503 LW Copy" at bounding box center [1328, 195] width 413 height 69
click at [1161, 219] on span "5503 LW" at bounding box center [1141, 220] width 39 height 10
click at [116, 124] on span "Home" at bounding box center [110, 128] width 131 height 12
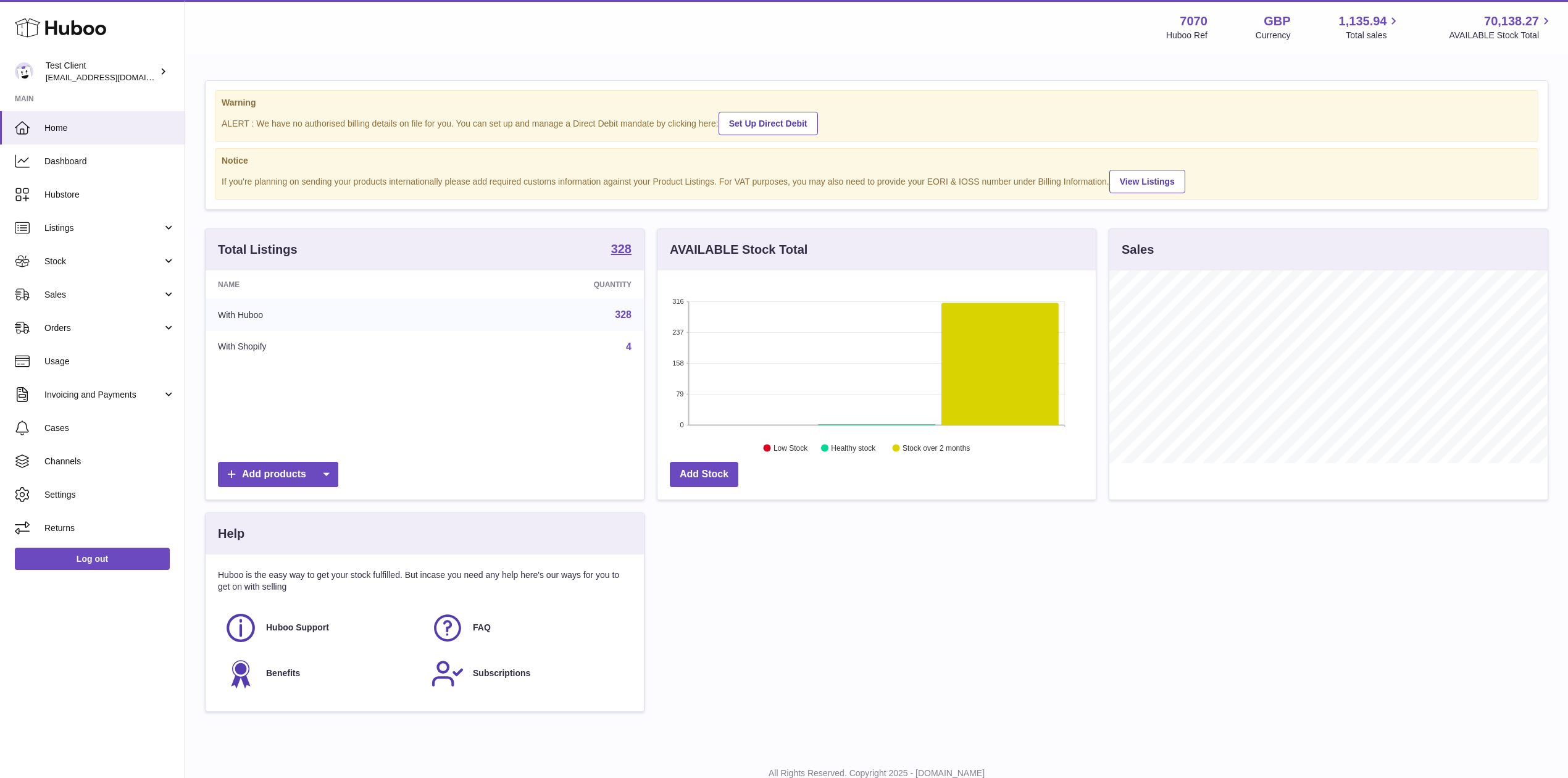
scroll to position [193, 438]
